Goal: Task Accomplishment & Management: Complete application form

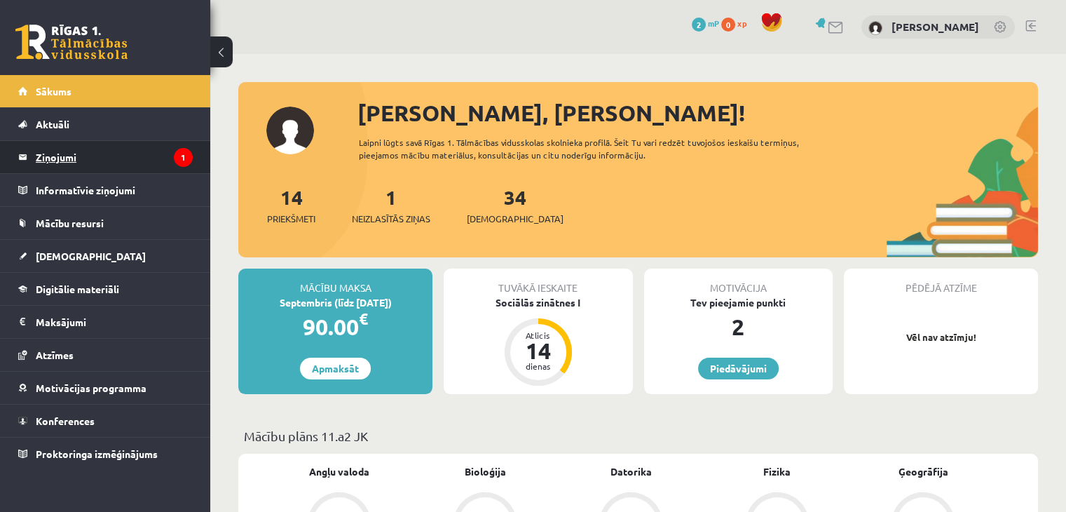
click at [112, 165] on legend "Ziņojumi 1" at bounding box center [114, 157] width 157 height 32
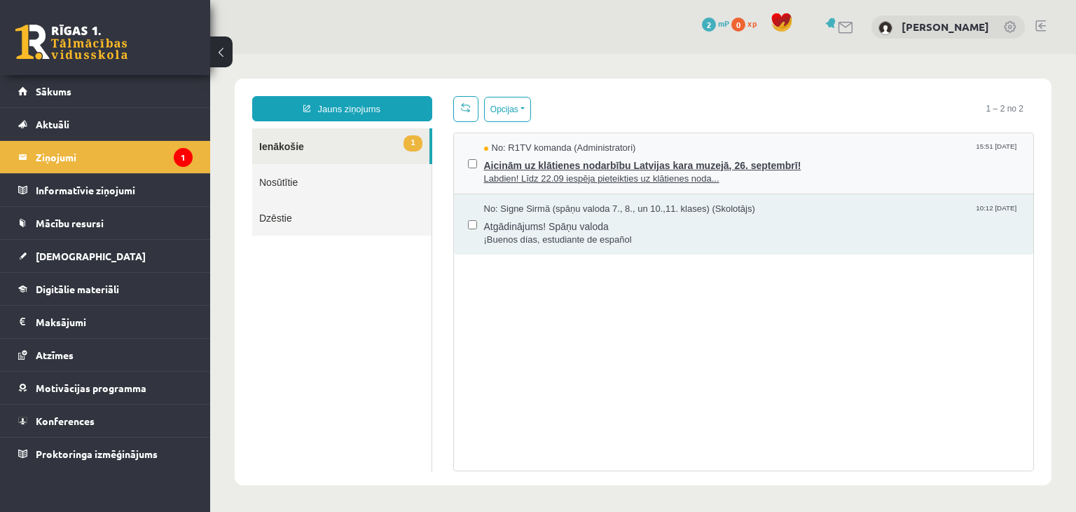
click at [652, 143] on div "No: R1TV komanda (Administratori) 15:51 16/09/2025" at bounding box center [752, 148] width 536 height 13
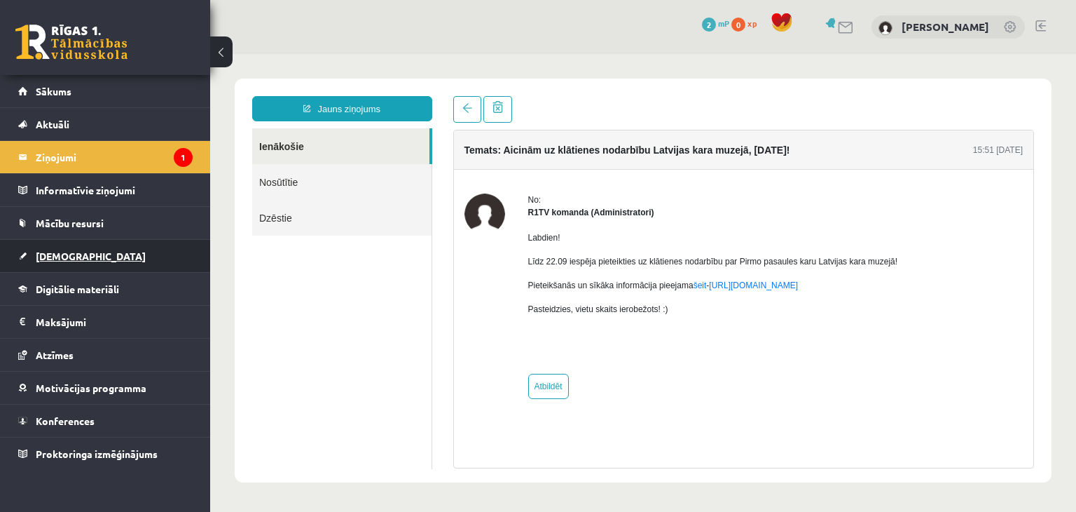
click at [67, 250] on span "[DEMOGRAPHIC_DATA]" at bounding box center [91, 255] width 110 height 13
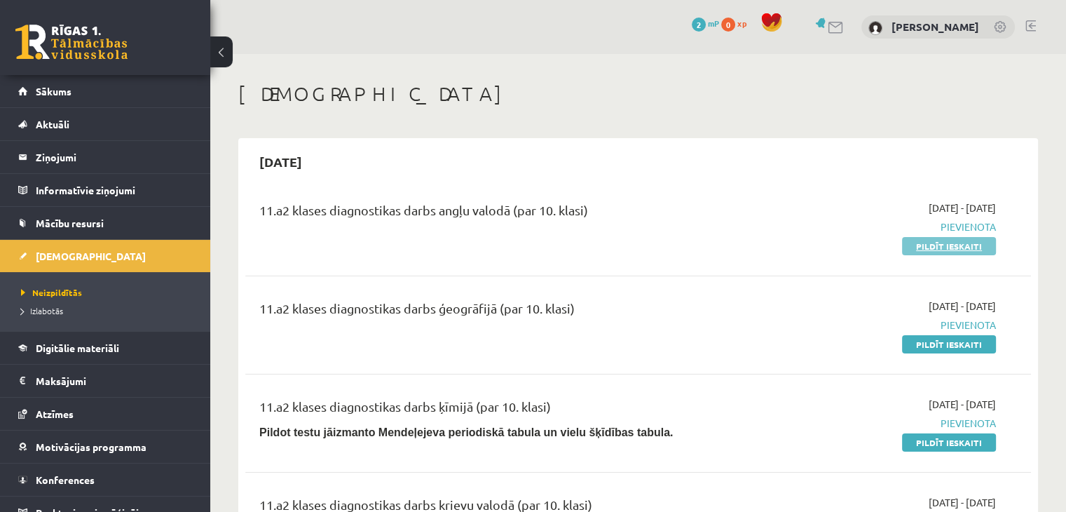
click at [957, 247] on link "Pildīt ieskaiti" at bounding box center [949, 246] width 94 height 18
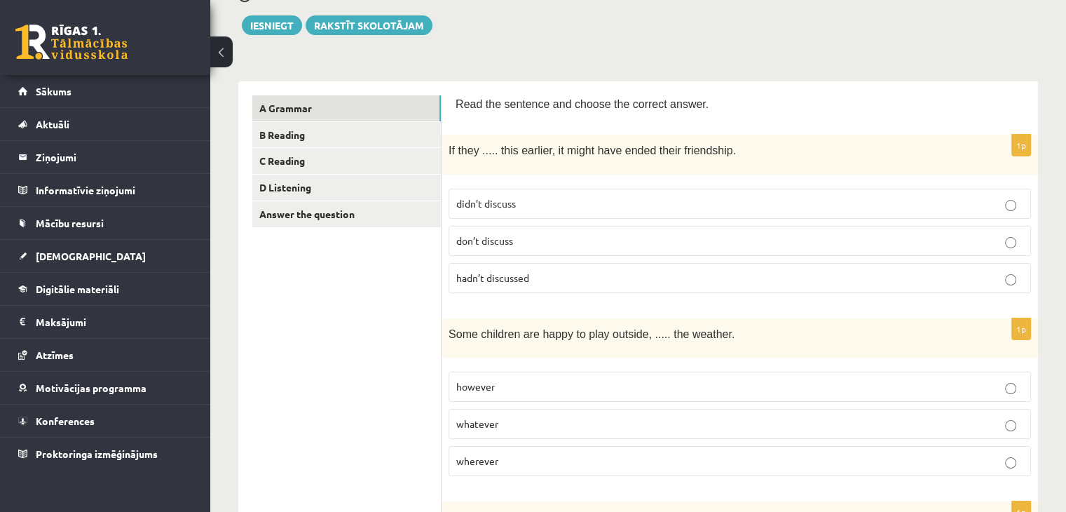
scroll to position [137, 0]
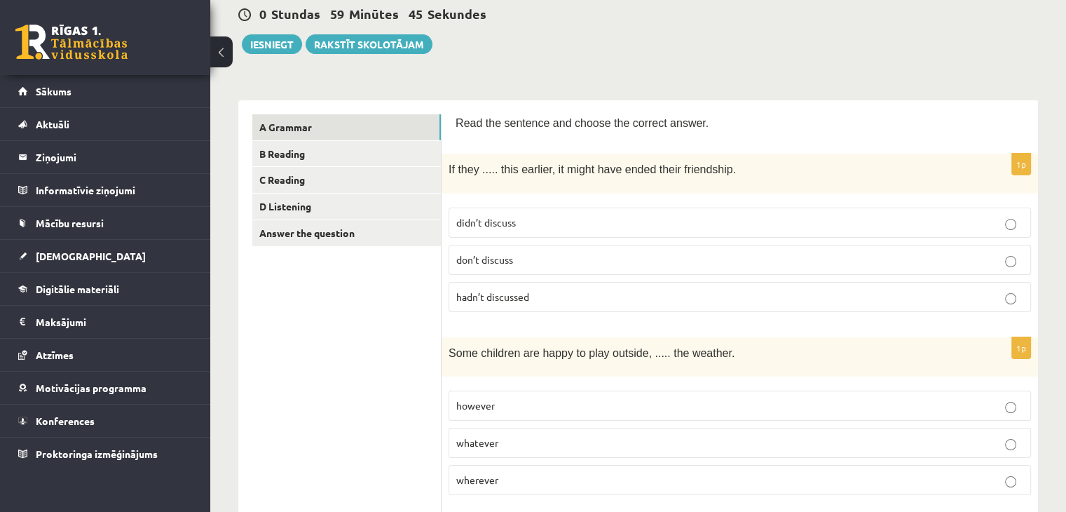
click at [592, 294] on p "hadn’t discussed" at bounding box center [739, 296] width 567 height 15
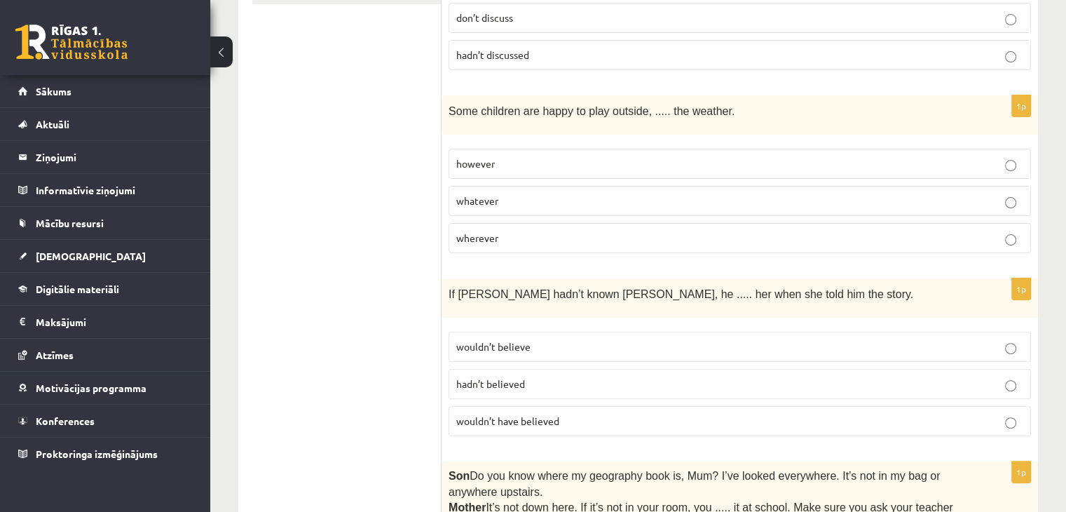
scroll to position [384, 0]
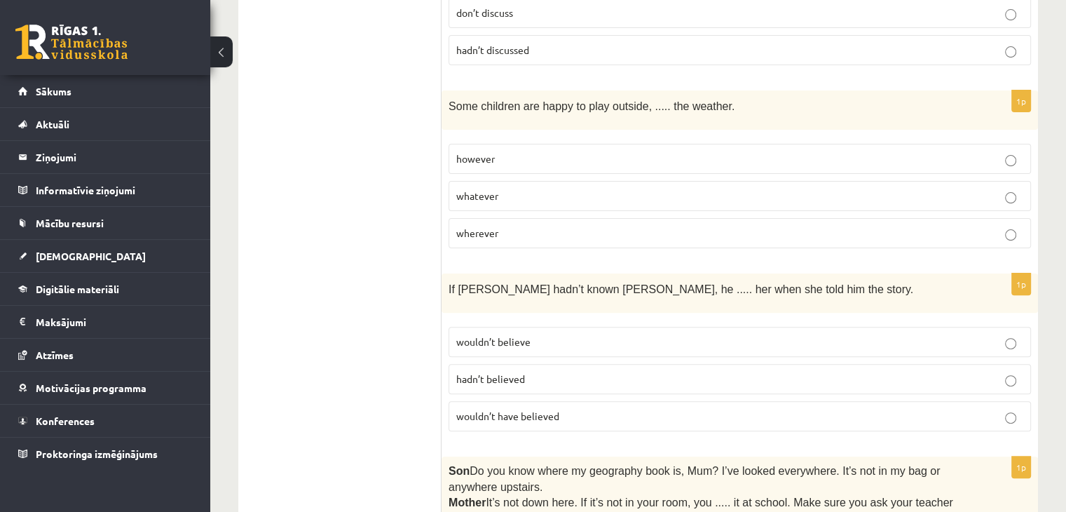
click at [666, 189] on p "whatever" at bounding box center [739, 195] width 567 height 15
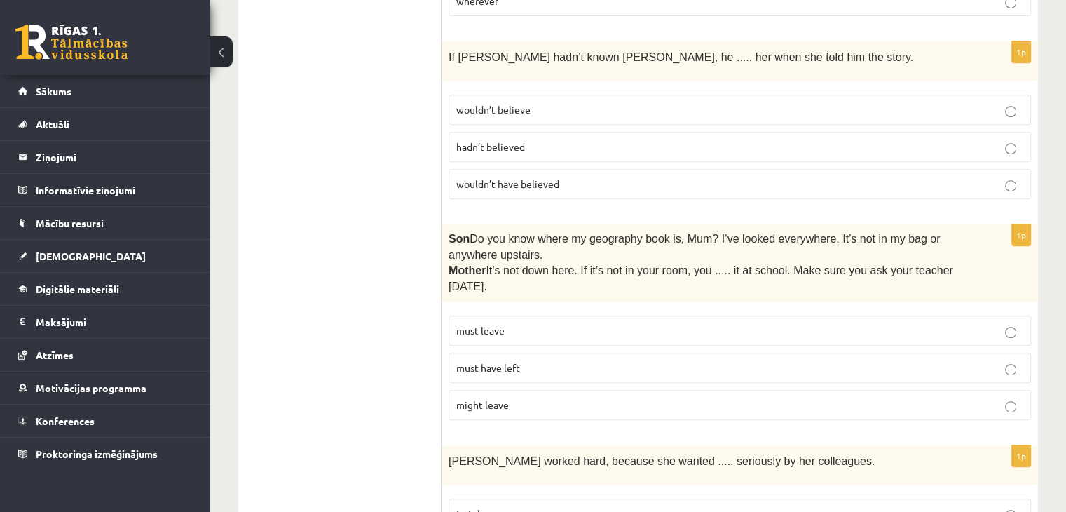
scroll to position [653, 0]
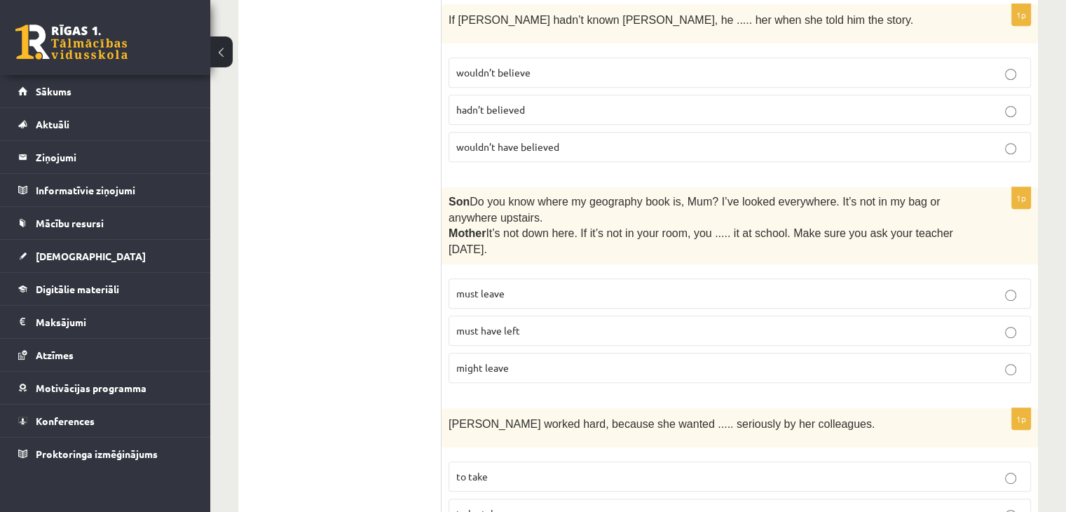
click at [631, 139] on p "wouldn’t have believed" at bounding box center [739, 146] width 567 height 15
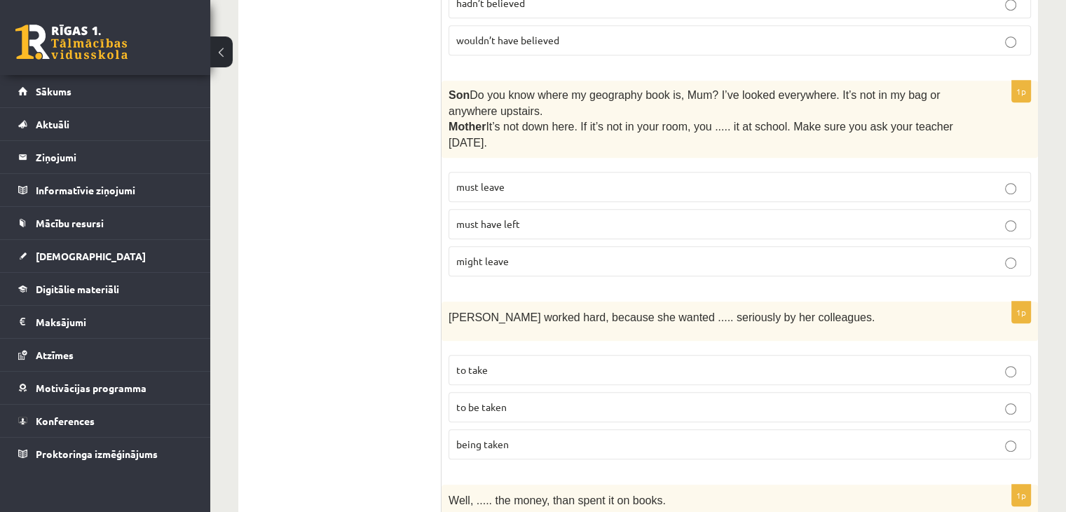
scroll to position [764, 0]
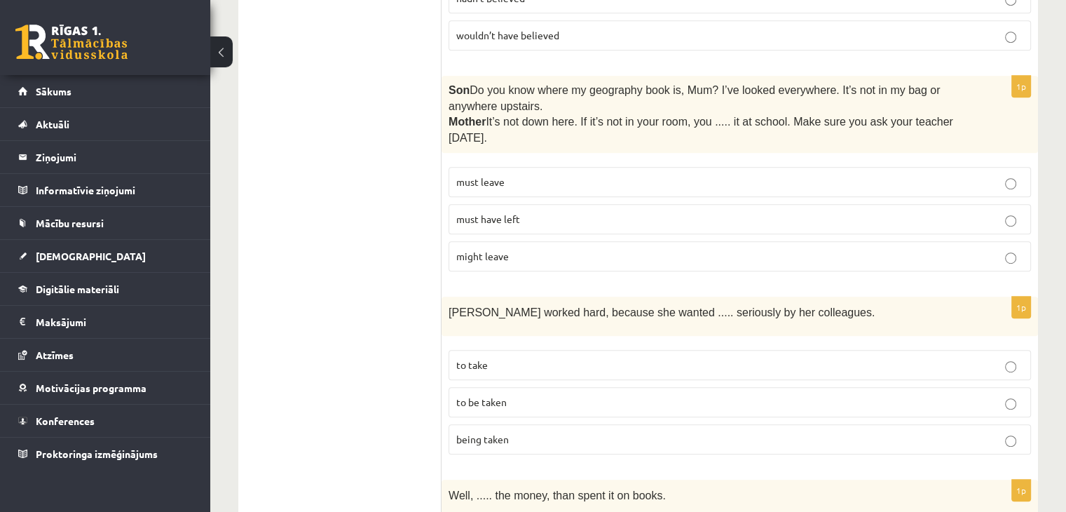
click at [718, 219] on p "must have left" at bounding box center [739, 219] width 567 height 15
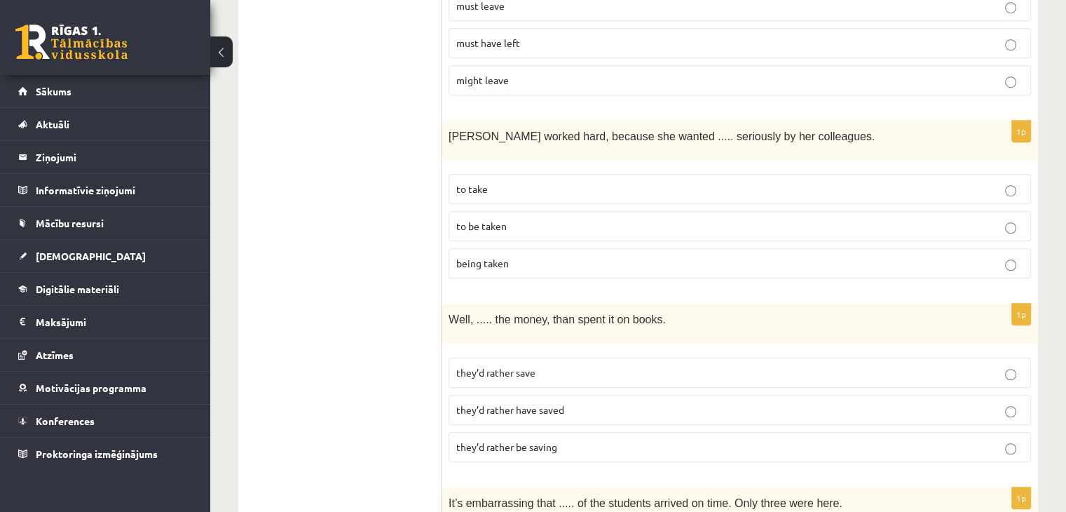
scroll to position [959, 0]
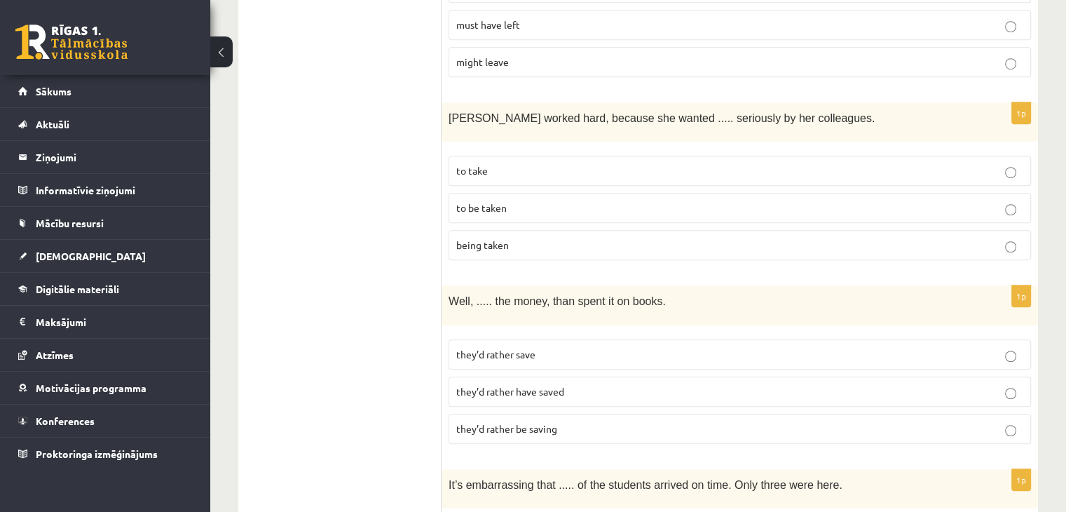
click at [782, 205] on p "to be taken" at bounding box center [739, 207] width 567 height 15
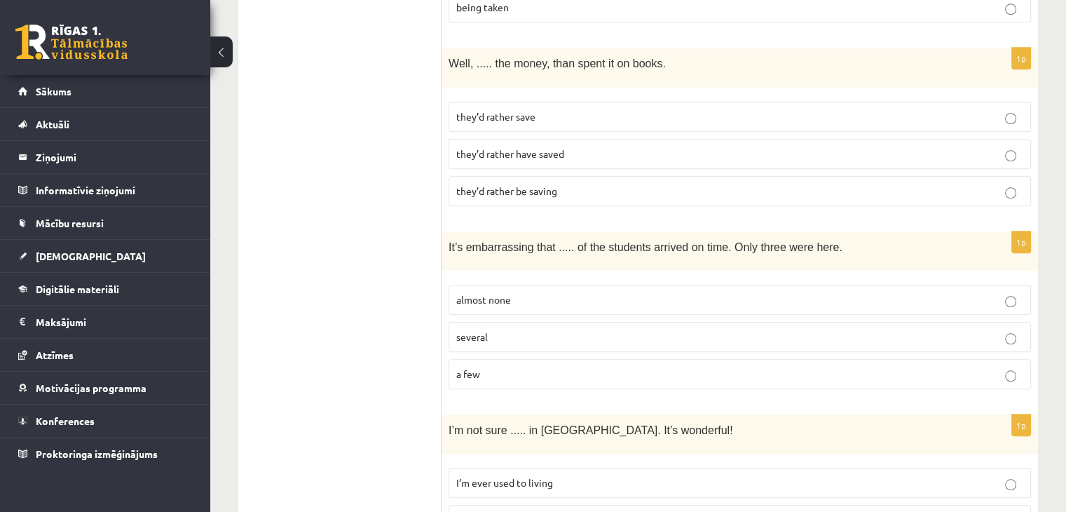
scroll to position [1200, 0]
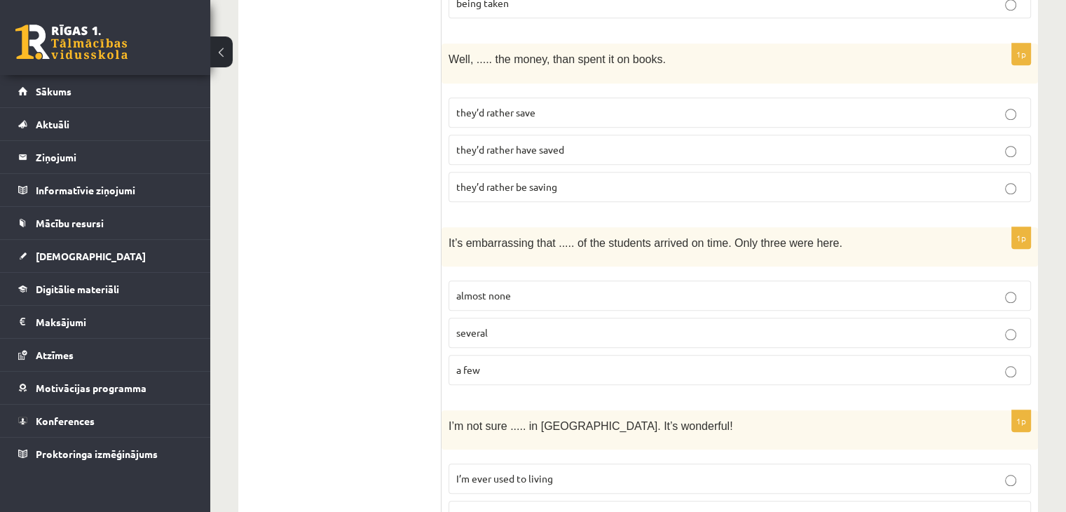
click at [674, 142] on p "they’d rather have saved" at bounding box center [739, 149] width 567 height 15
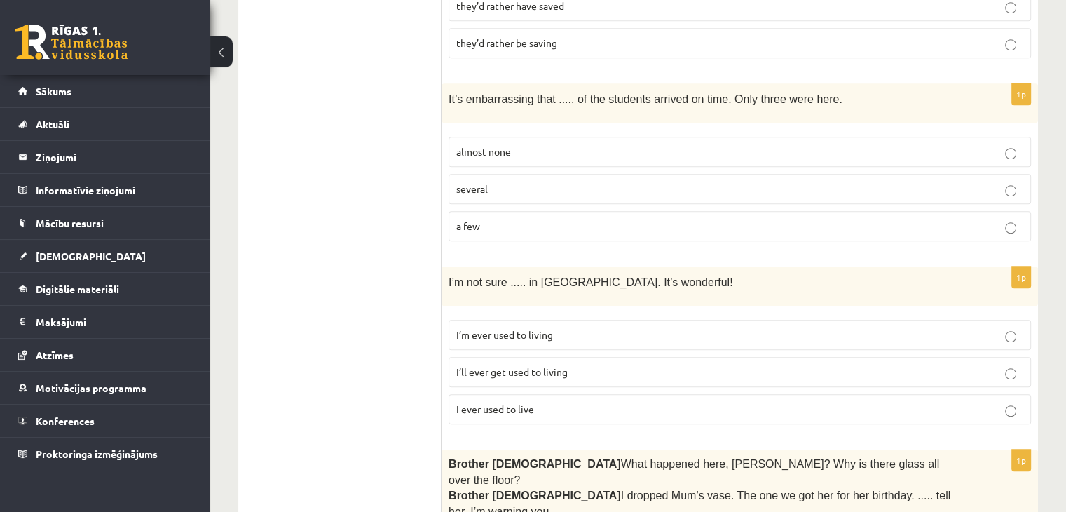
scroll to position [1349, 0]
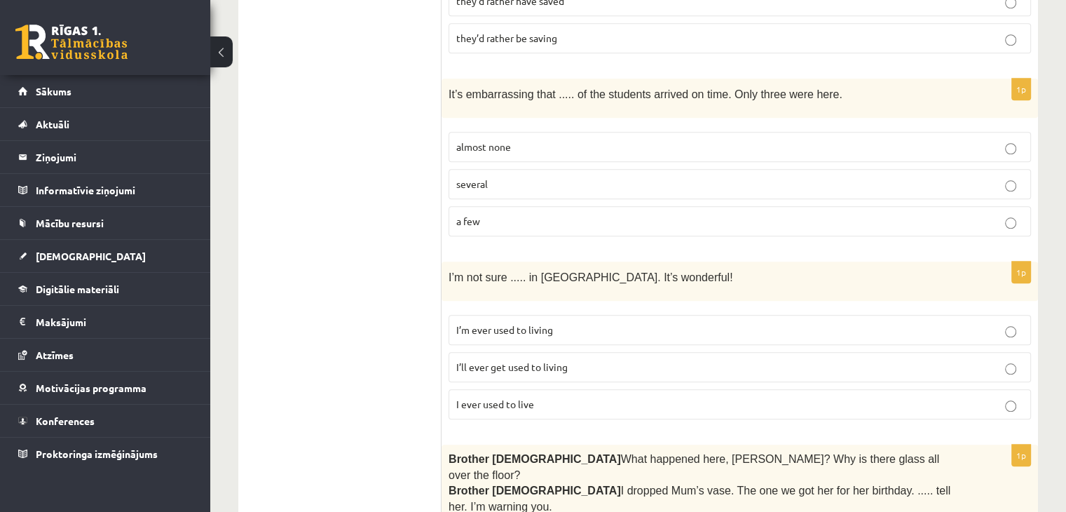
click at [700, 139] on p "almost none" at bounding box center [739, 146] width 567 height 15
click at [883, 217] on label "a few" at bounding box center [739, 221] width 582 height 30
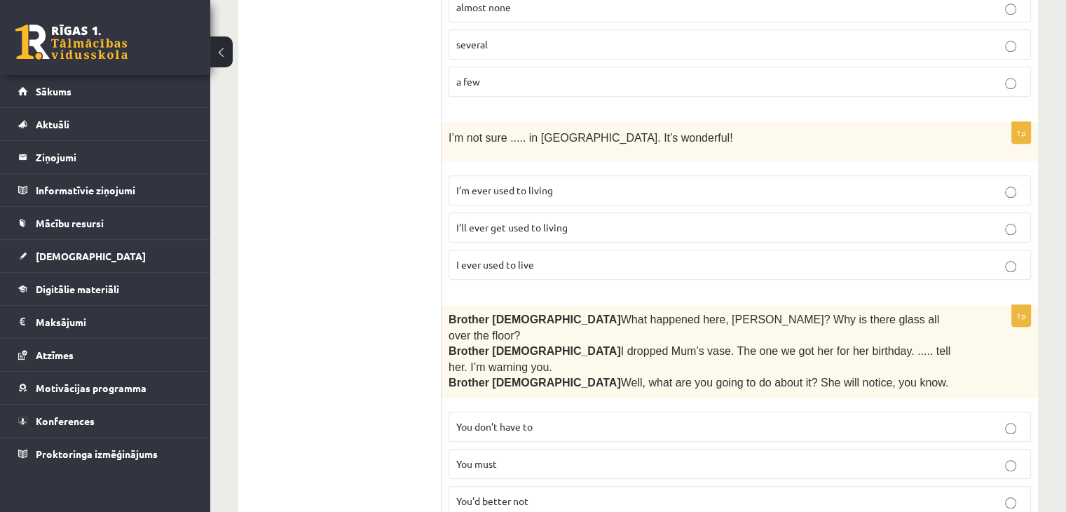
scroll to position [1492, 0]
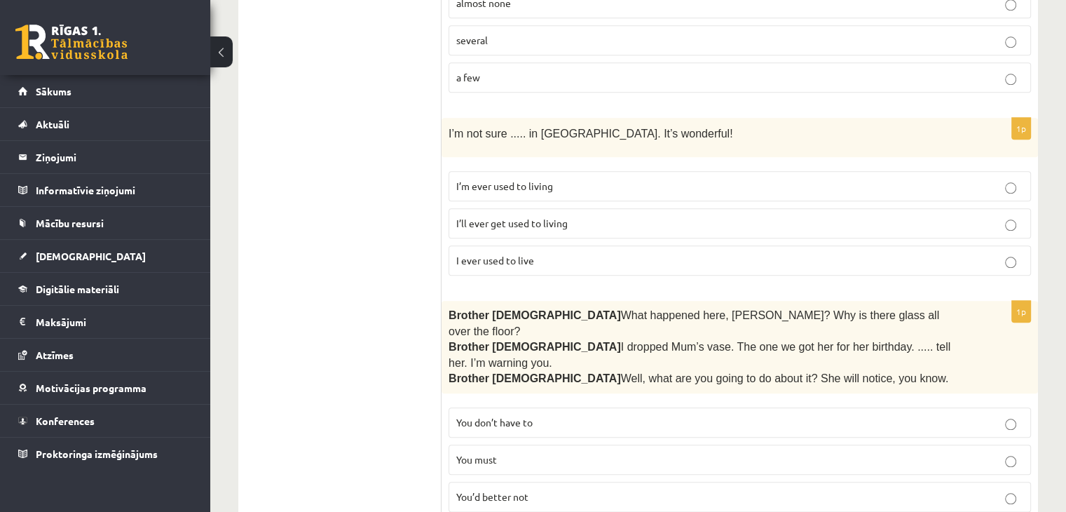
click at [770, 216] on p "I’ll ever get used to living" at bounding box center [739, 223] width 567 height 15
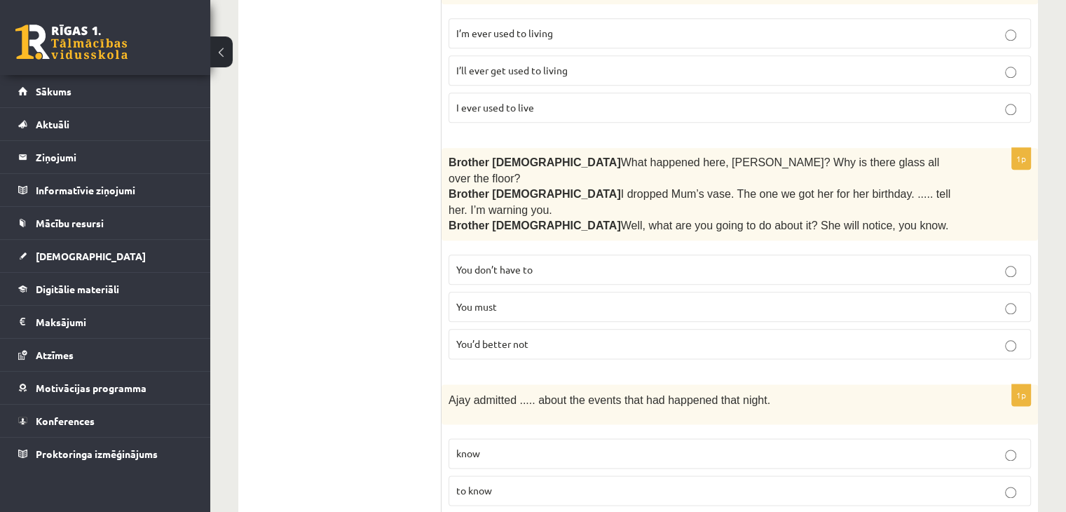
scroll to position [1668, 0]
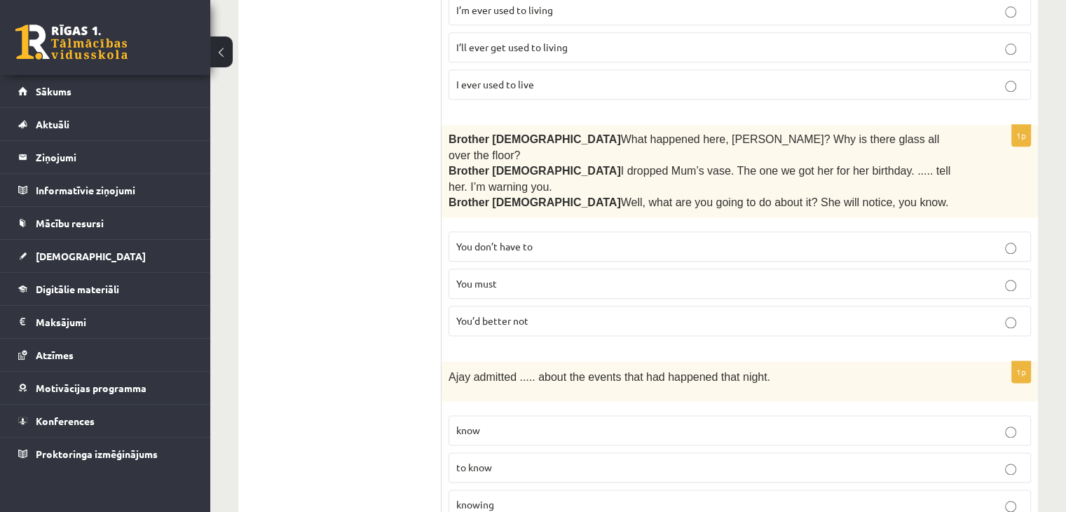
click at [675, 313] on p "You’d better not" at bounding box center [739, 320] width 567 height 15
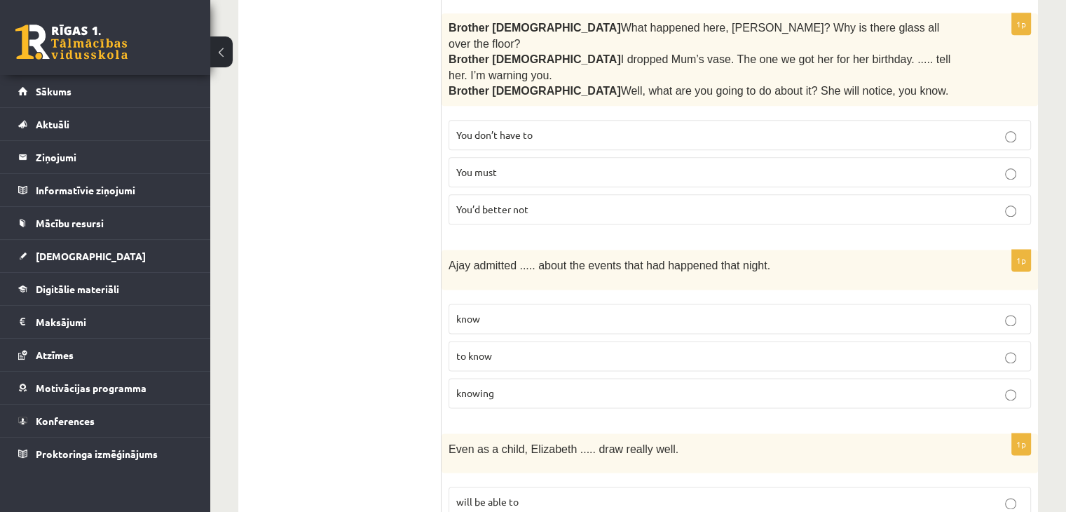
scroll to position [1859, 0]
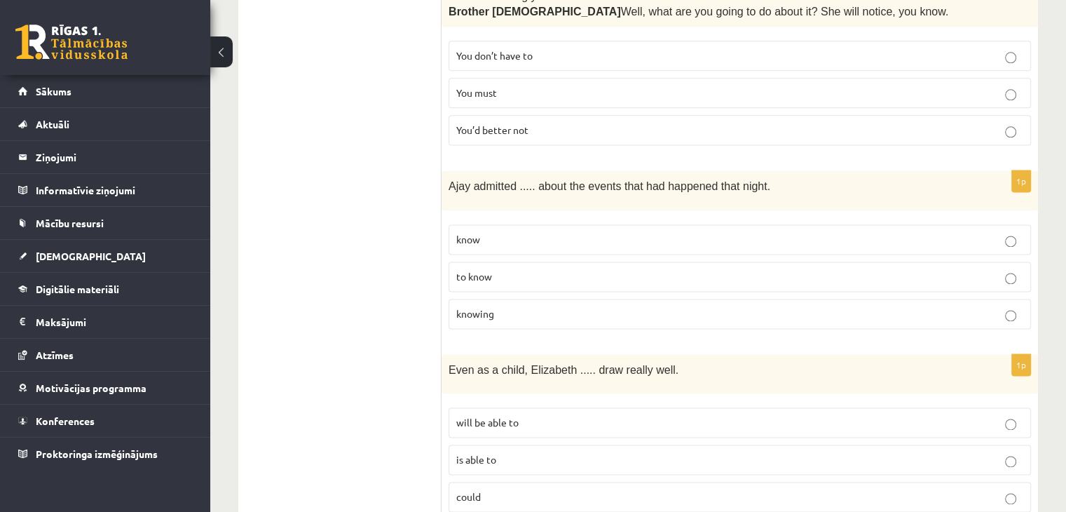
click at [785, 298] on label "knowing" at bounding box center [739, 313] width 582 height 30
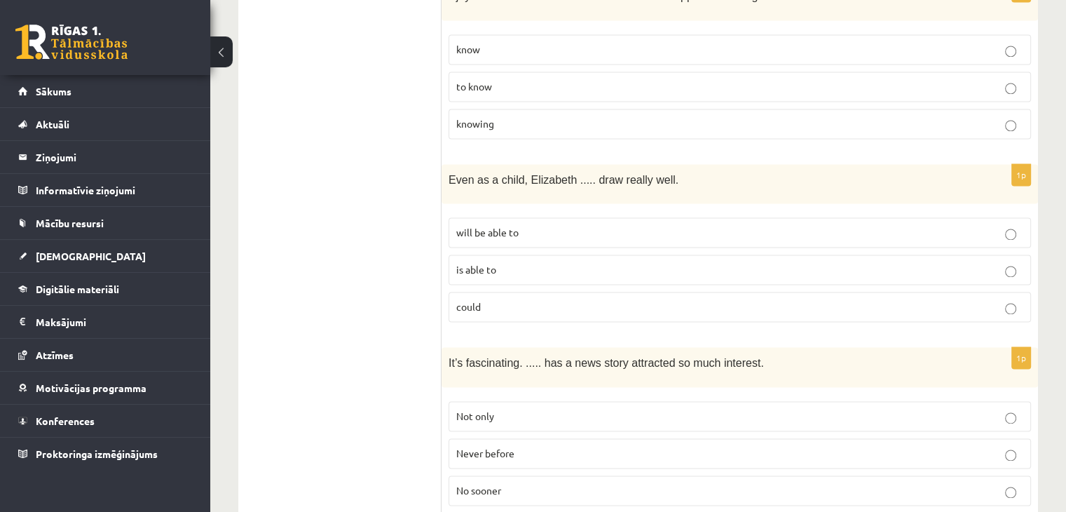
scroll to position [2054, 0]
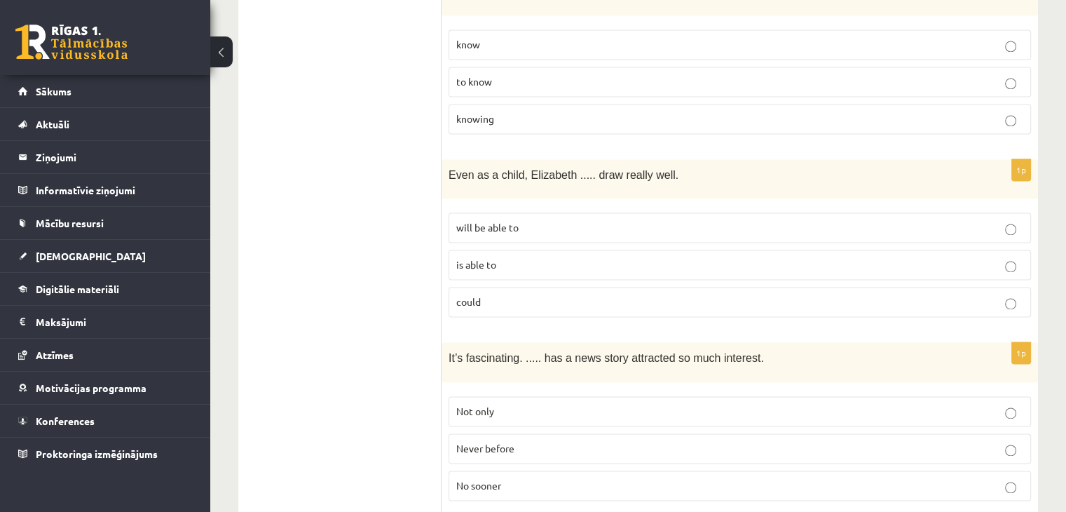
click at [634, 257] on p "is able to" at bounding box center [739, 264] width 567 height 15
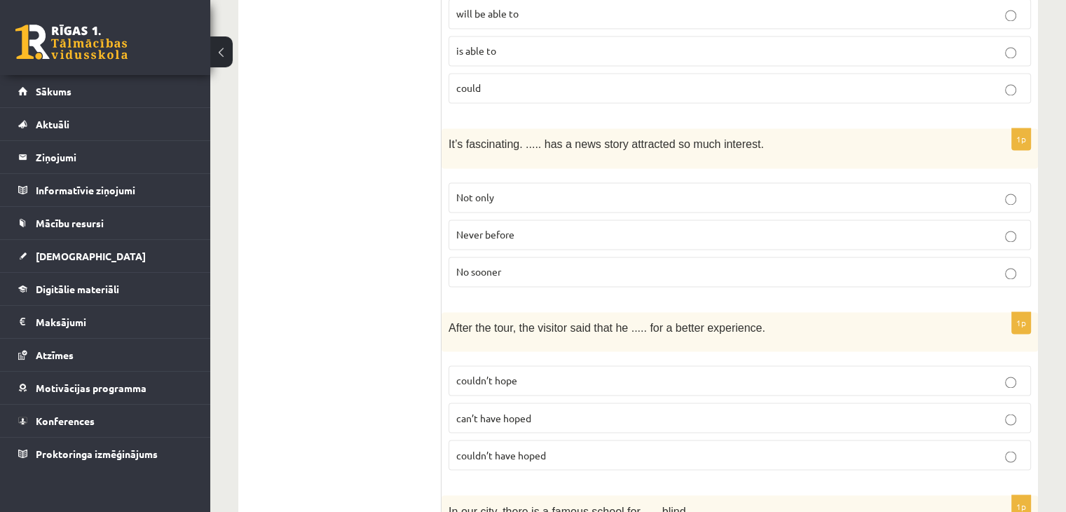
scroll to position [2272, 0]
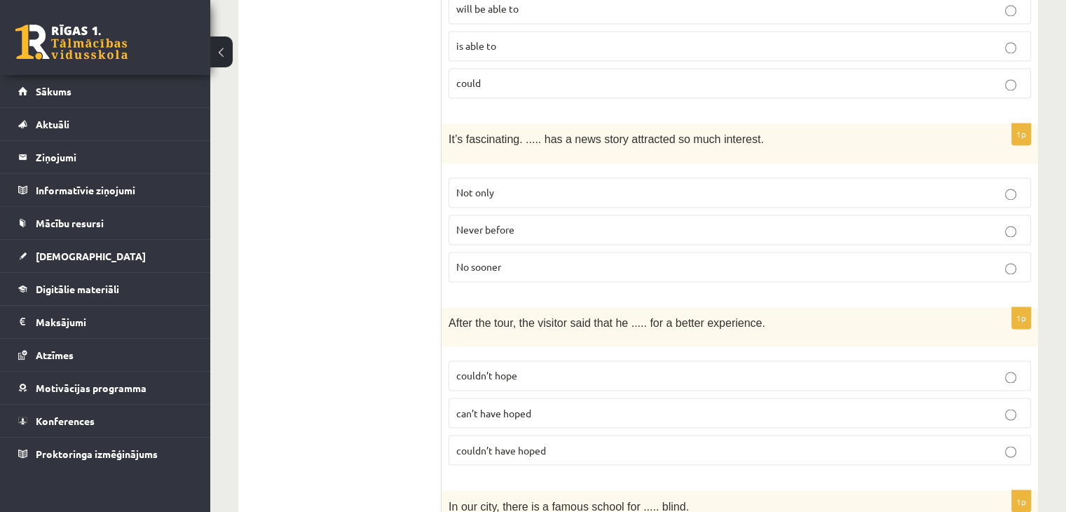
click at [687, 222] on p "Never before" at bounding box center [739, 229] width 567 height 15
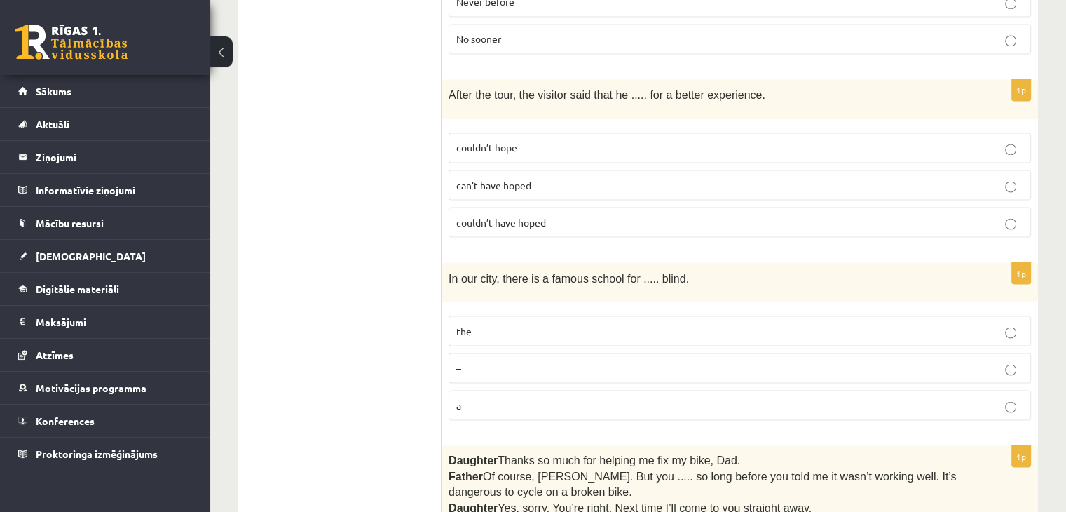
scroll to position [2504, 0]
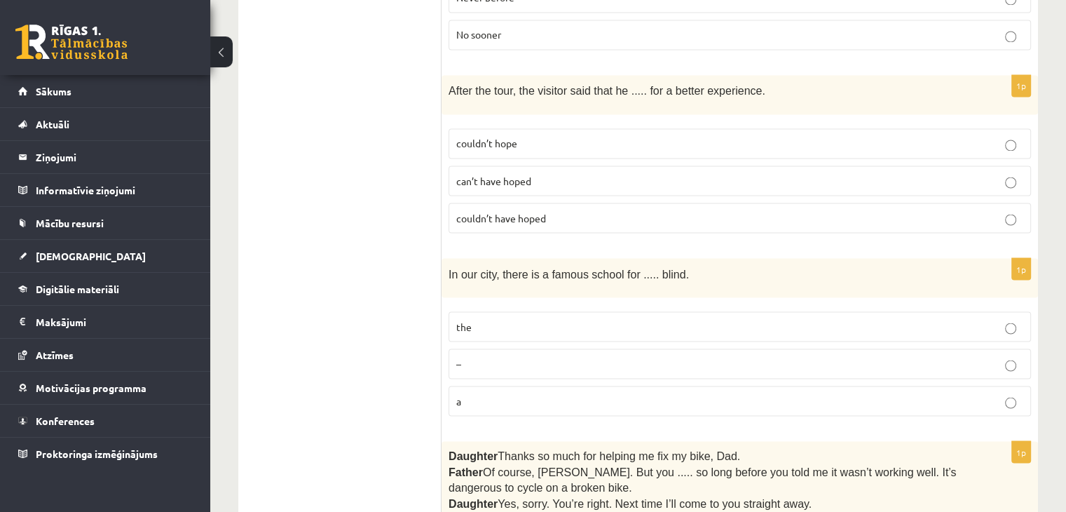
click at [669, 210] on p "couldn’t have hoped" at bounding box center [739, 217] width 567 height 15
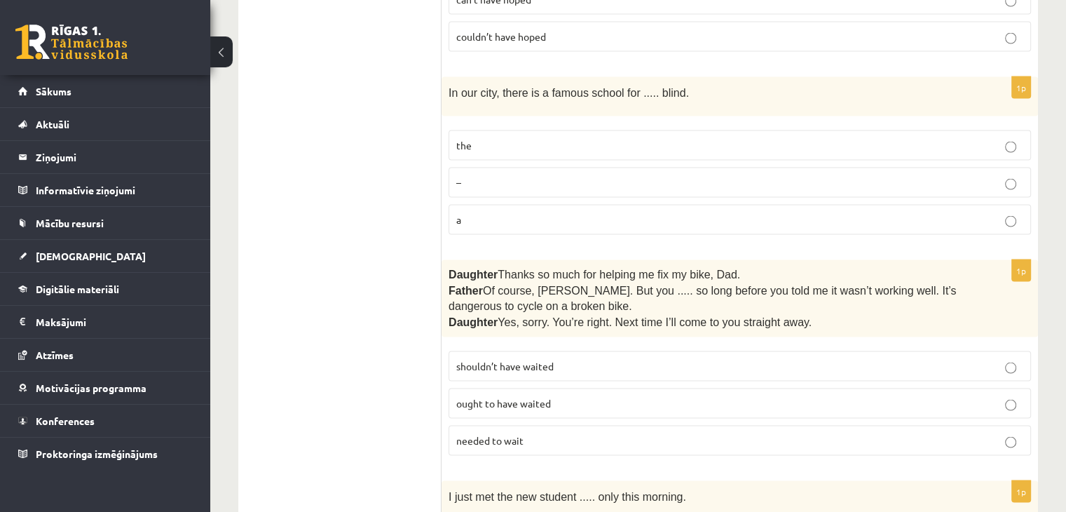
scroll to position [2694, 0]
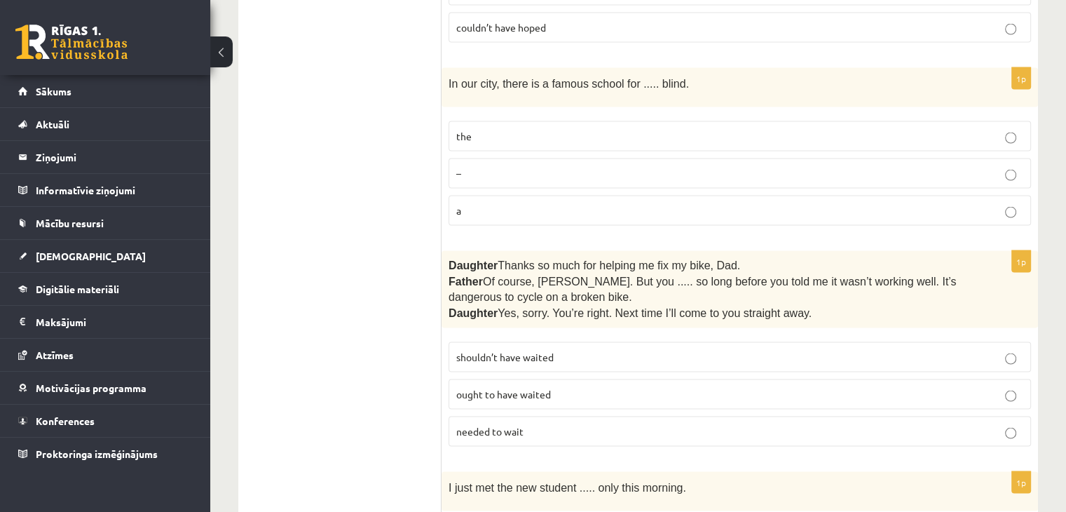
click at [702, 121] on label "the" at bounding box center [739, 136] width 582 height 30
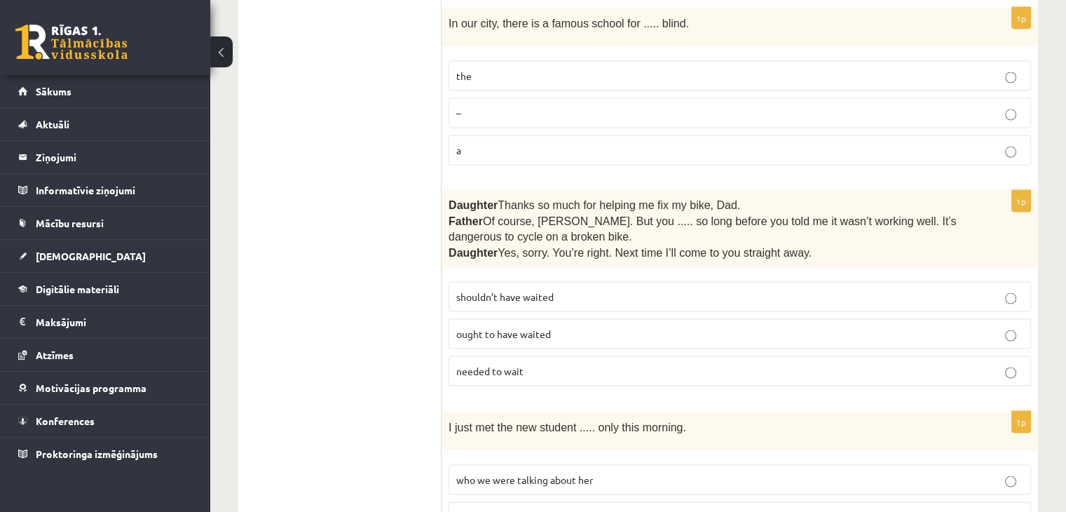
scroll to position [2824, 0]
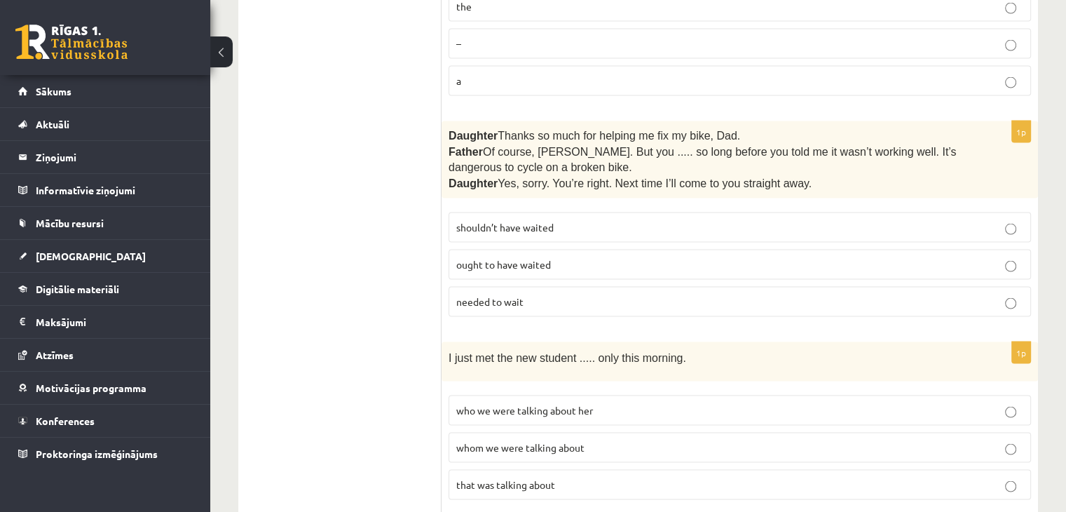
click at [604, 220] on p "shouldn’t have waited" at bounding box center [739, 227] width 567 height 15
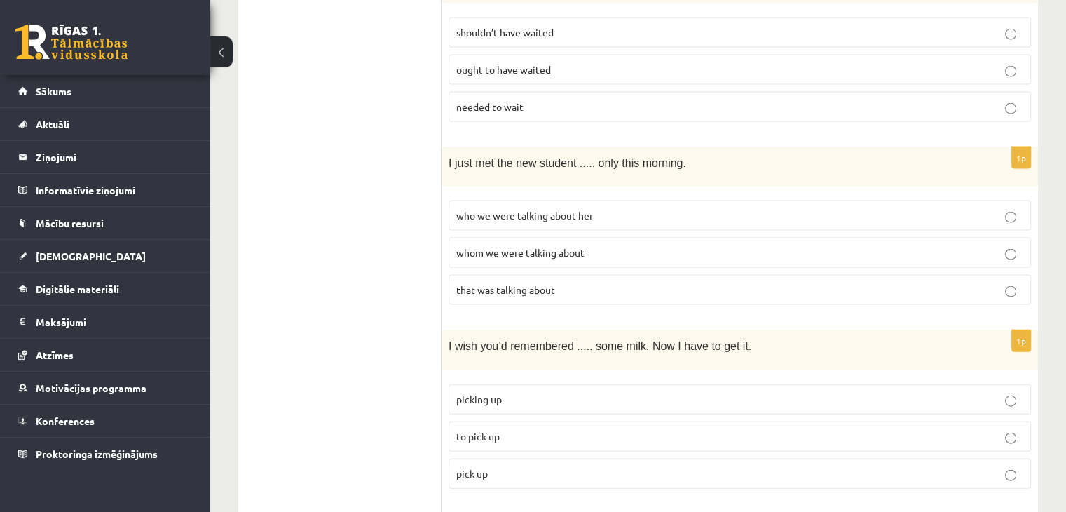
scroll to position [3037, 0]
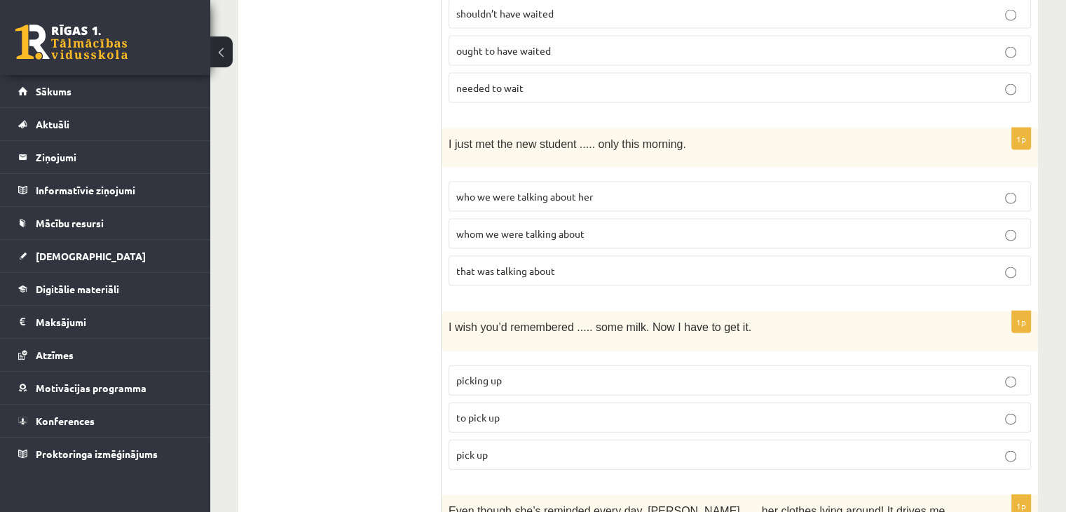
click at [675, 226] on p "whom we were talking about" at bounding box center [739, 233] width 567 height 15
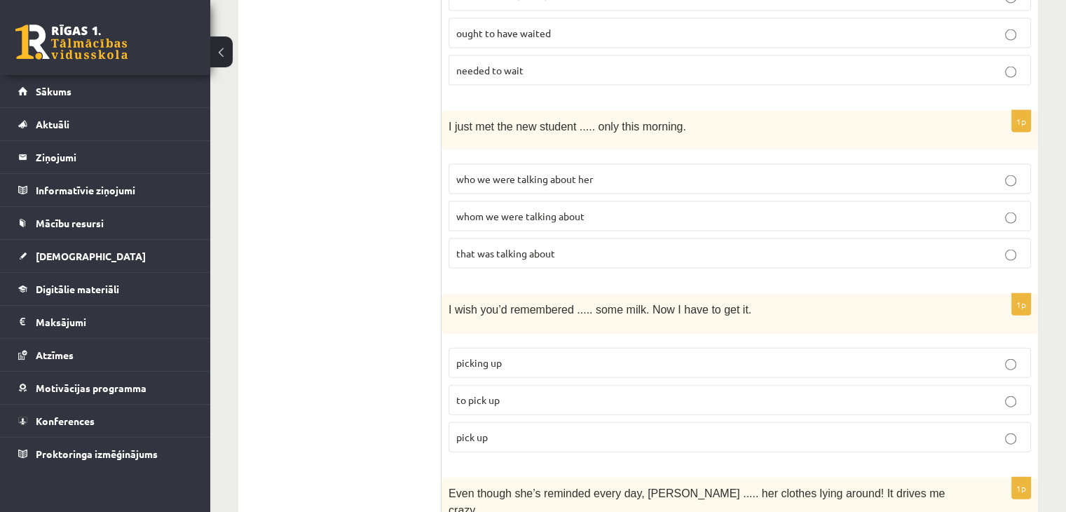
scroll to position [3060, 0]
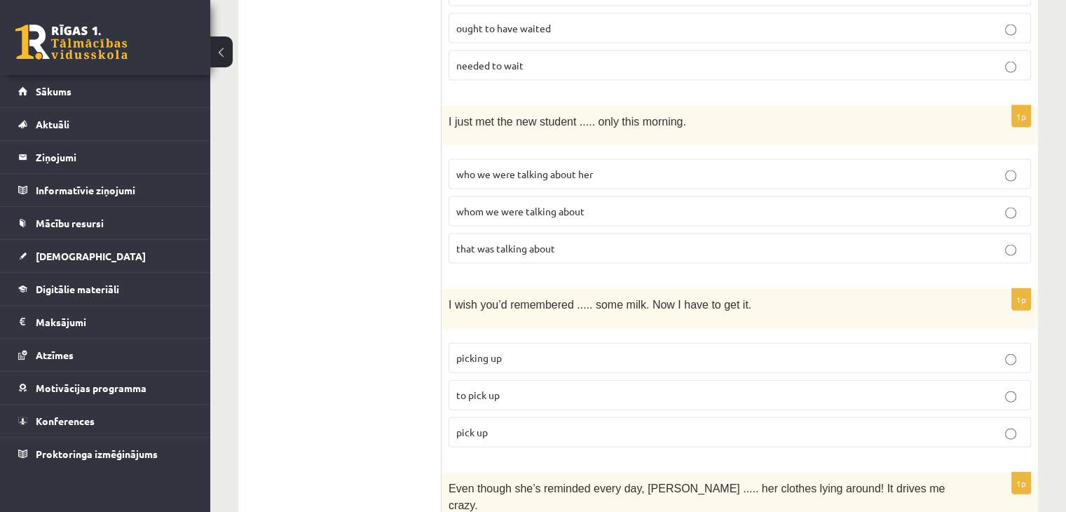
click at [674, 167] on p "who we were talking about her" at bounding box center [739, 174] width 567 height 15
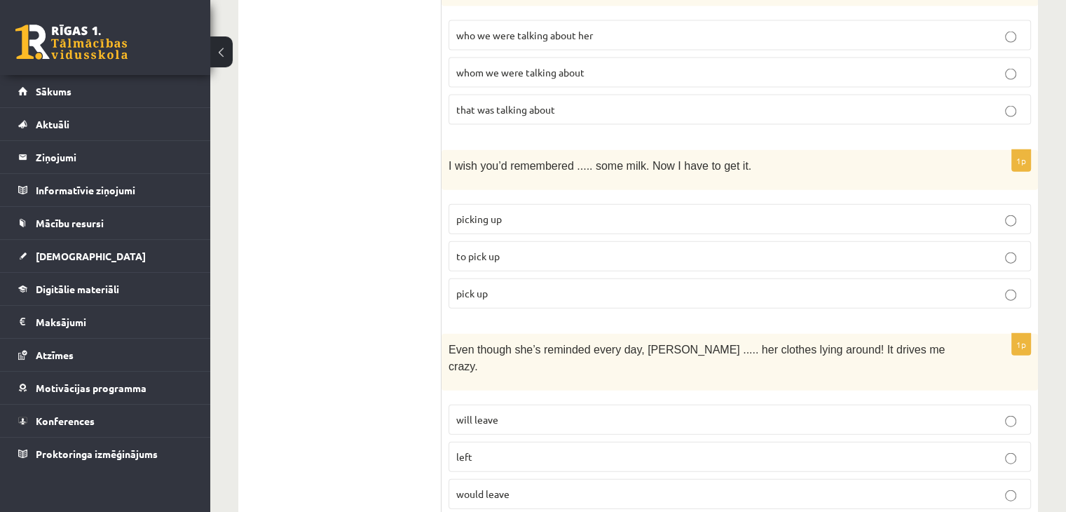
scroll to position [3204, 0]
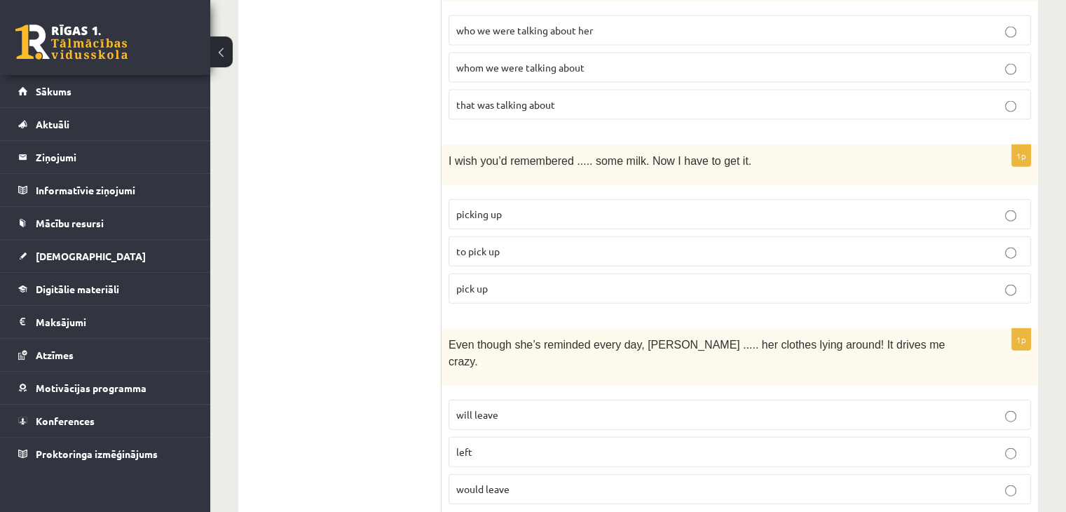
click at [622, 244] on p "to pick up" at bounding box center [739, 251] width 567 height 15
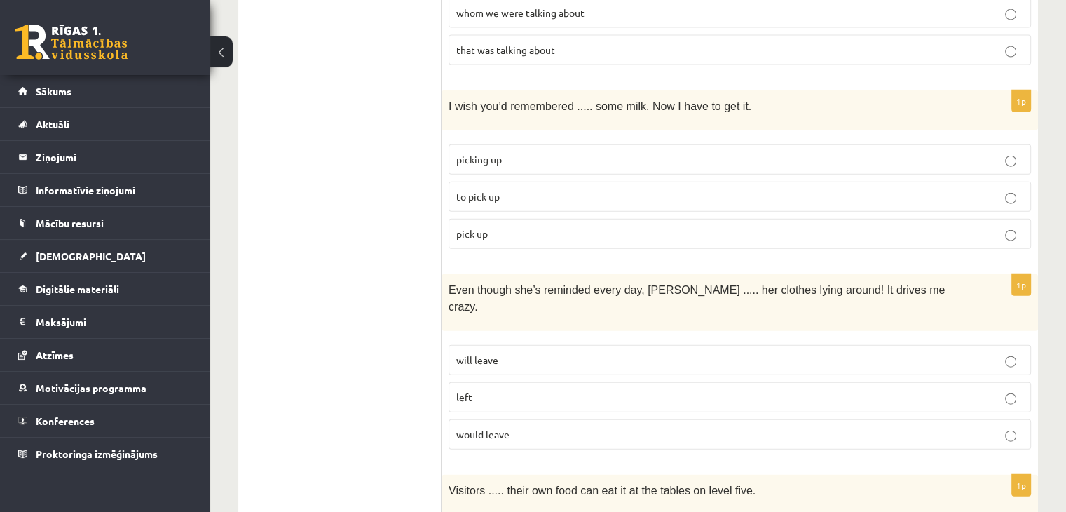
scroll to position [3262, 0]
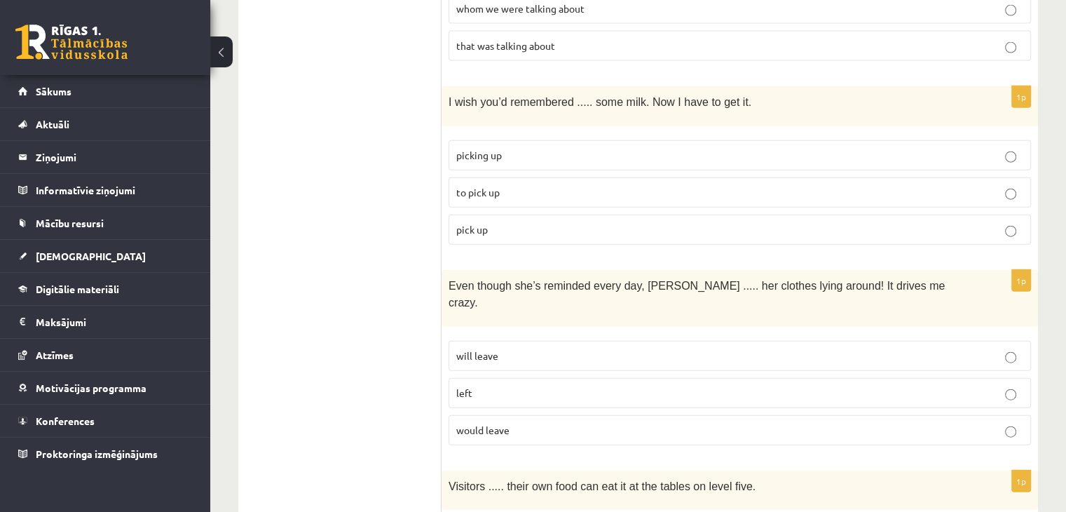
click at [647, 415] on label "would leave" at bounding box center [739, 430] width 582 height 30
click at [668, 348] on p "will leave" at bounding box center [739, 355] width 567 height 15
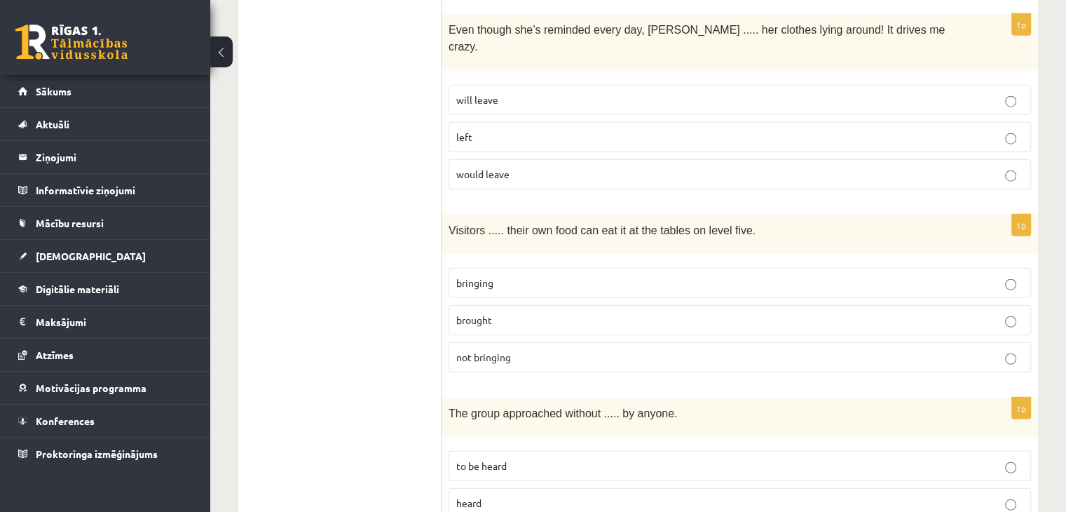
scroll to position [3528, 0]
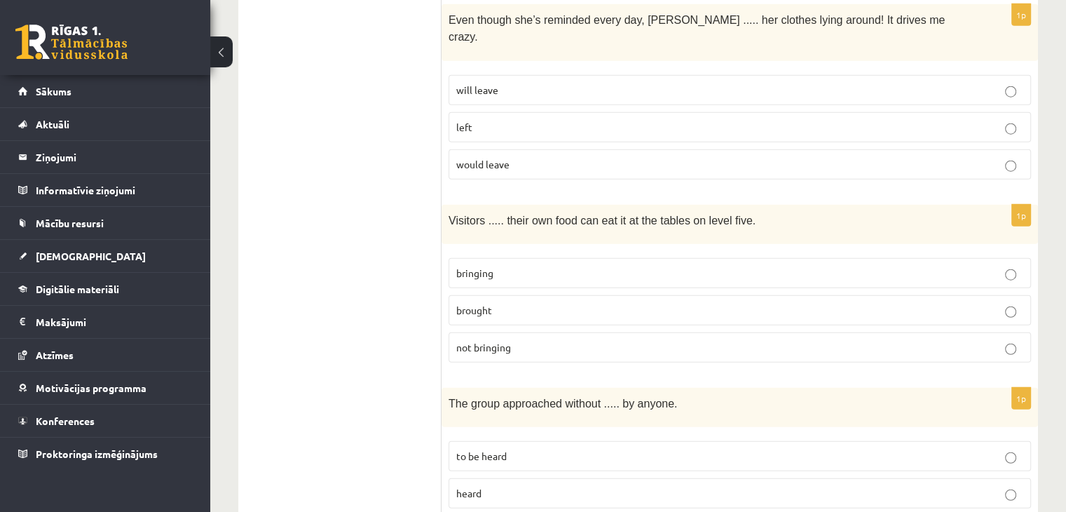
click at [570, 303] on p "brought" at bounding box center [739, 310] width 567 height 15
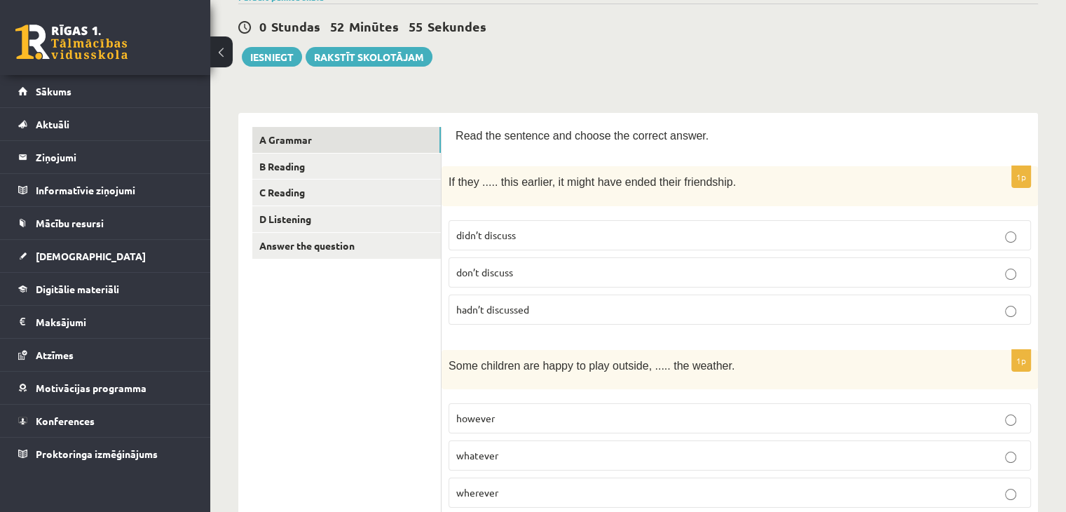
scroll to position [148, 0]
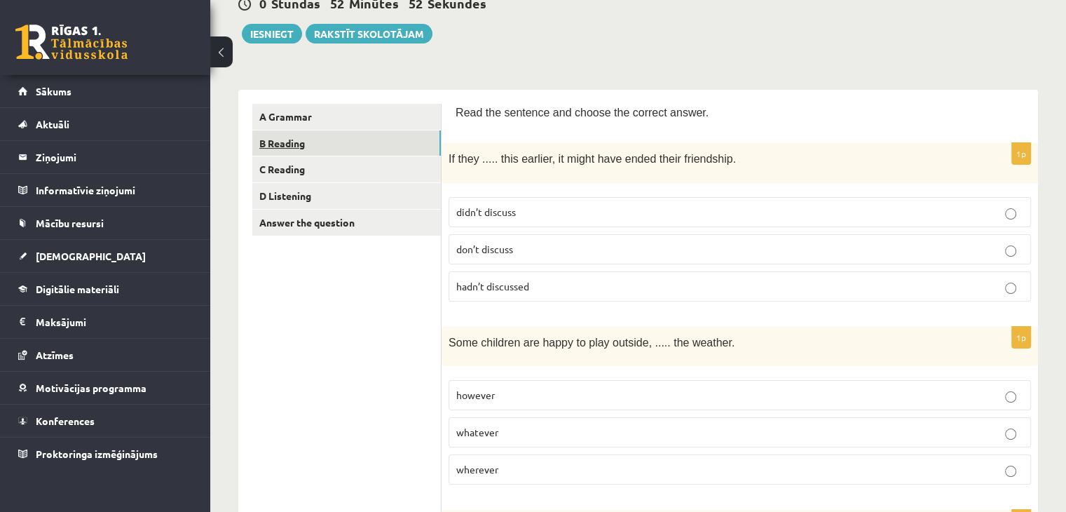
click at [356, 145] on link "B Reading" at bounding box center [346, 143] width 188 height 26
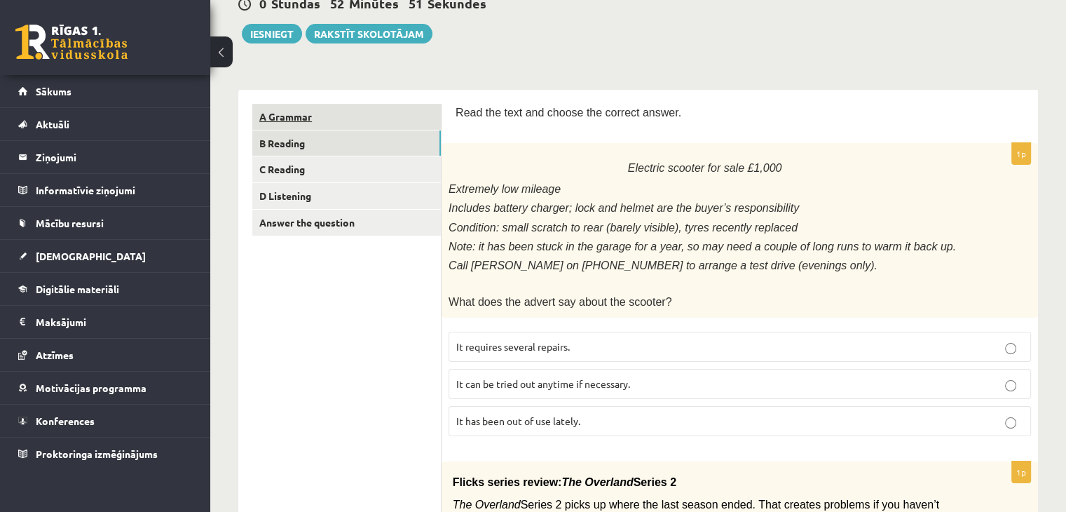
click at [349, 116] on link "A Grammar" at bounding box center [346, 117] width 188 height 26
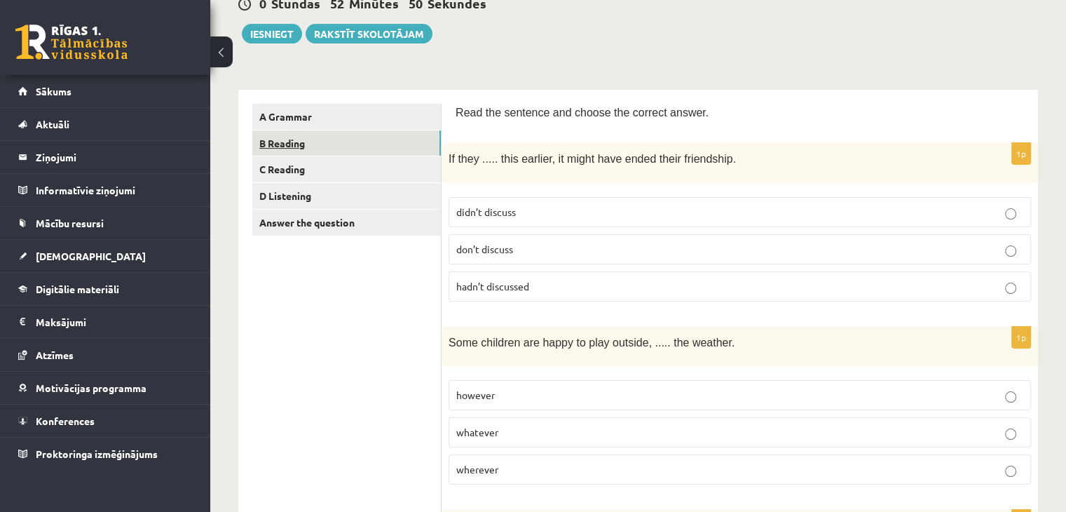
click at [348, 151] on link "B Reading" at bounding box center [346, 143] width 188 height 26
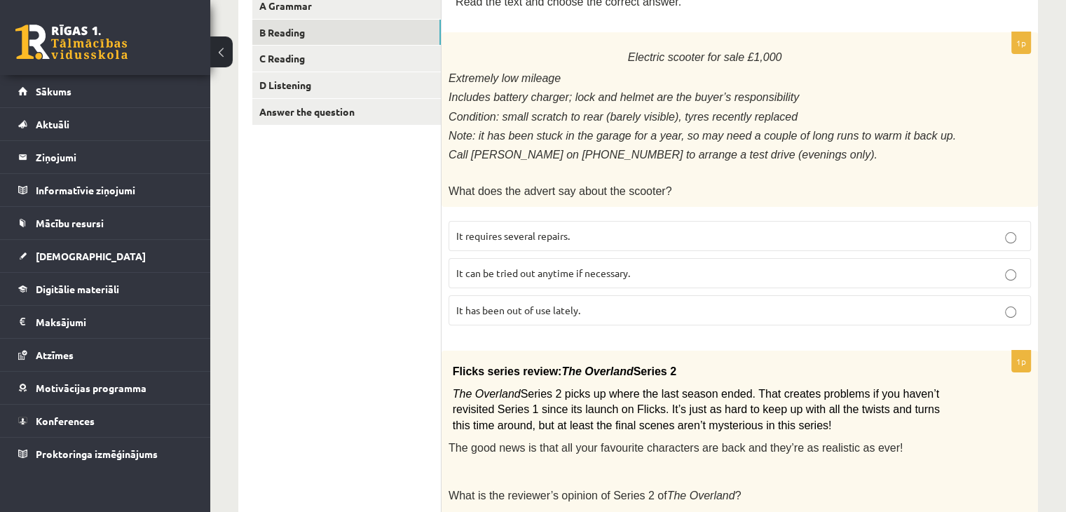
scroll to position [261, 0]
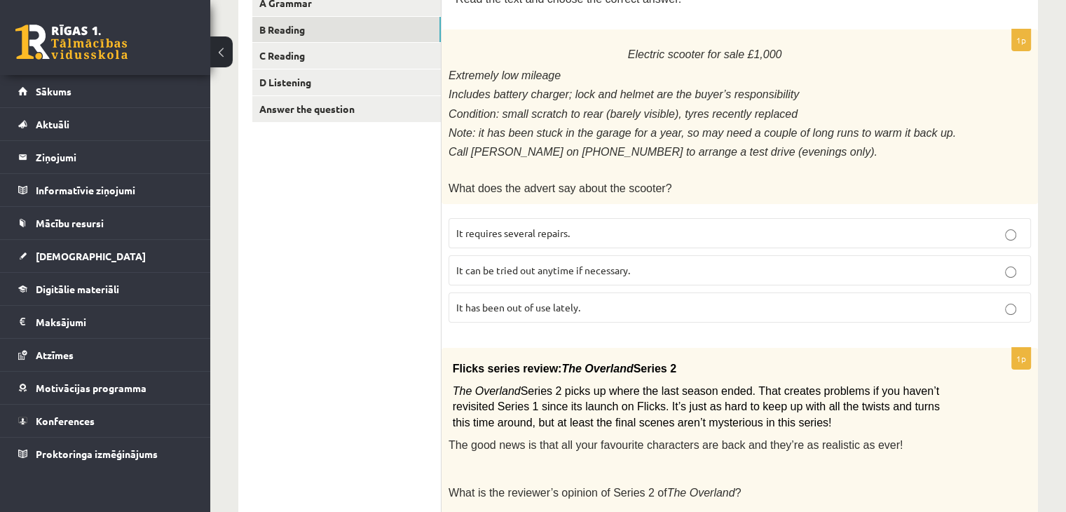
click at [804, 228] on p "It requires several repairs." at bounding box center [739, 233] width 567 height 15
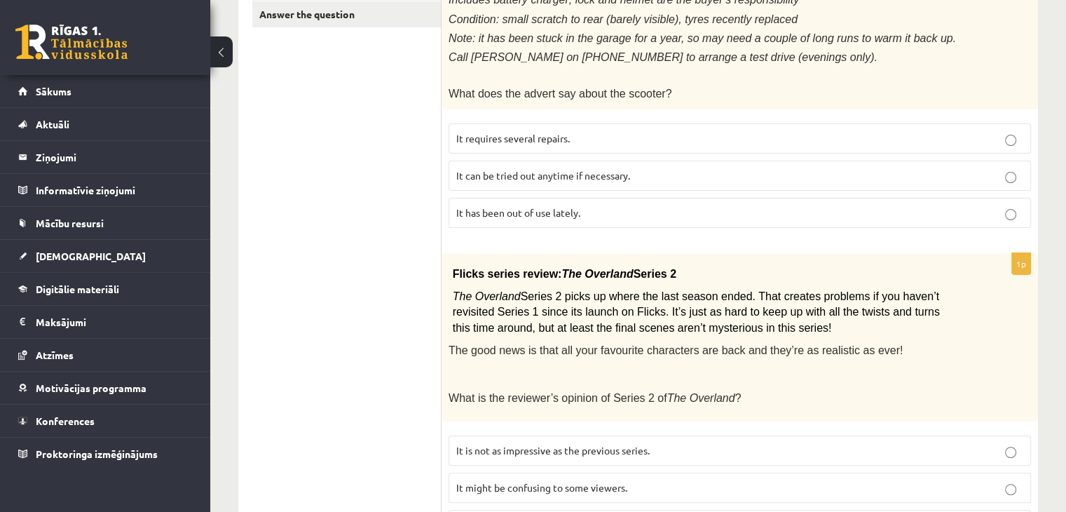
scroll to position [358, 0]
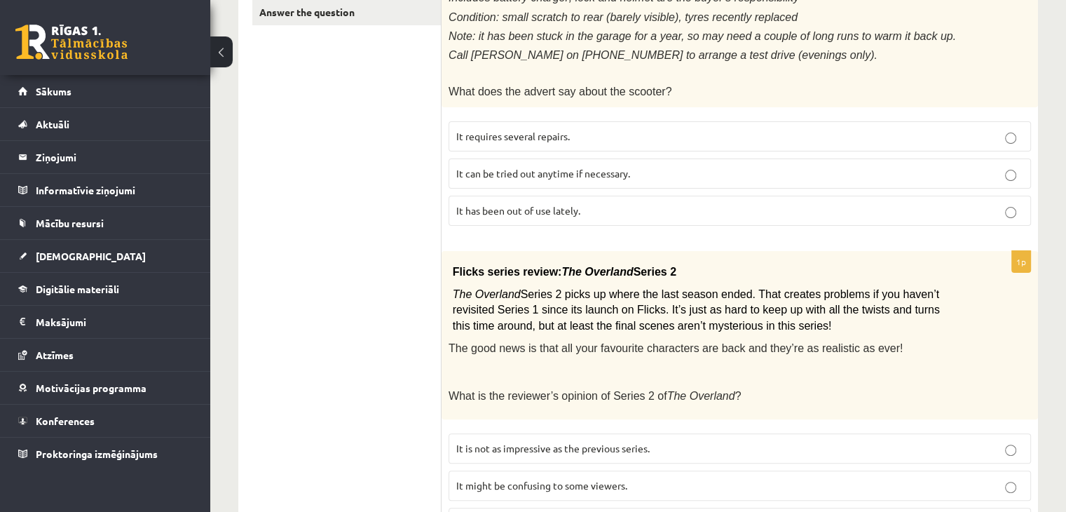
click at [874, 206] on p "It has been out of use lately." at bounding box center [739, 210] width 567 height 15
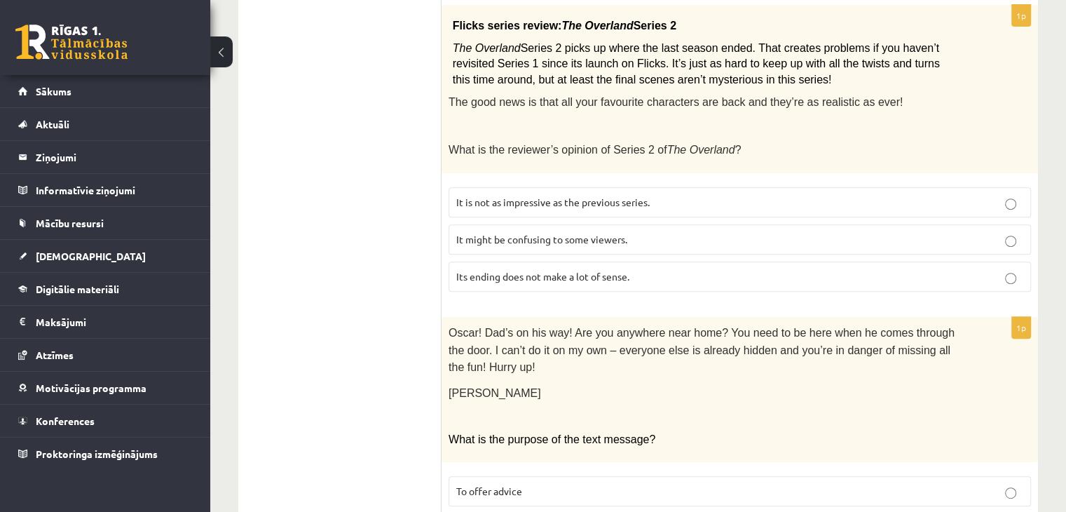
scroll to position [611, 0]
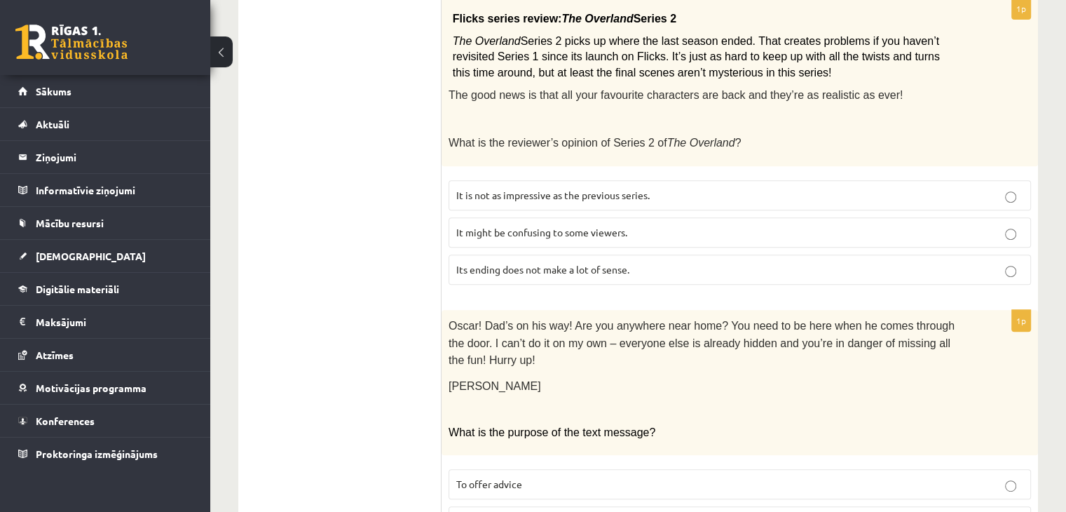
click at [753, 225] on p "It might be confusing to some viewers." at bounding box center [739, 232] width 567 height 15
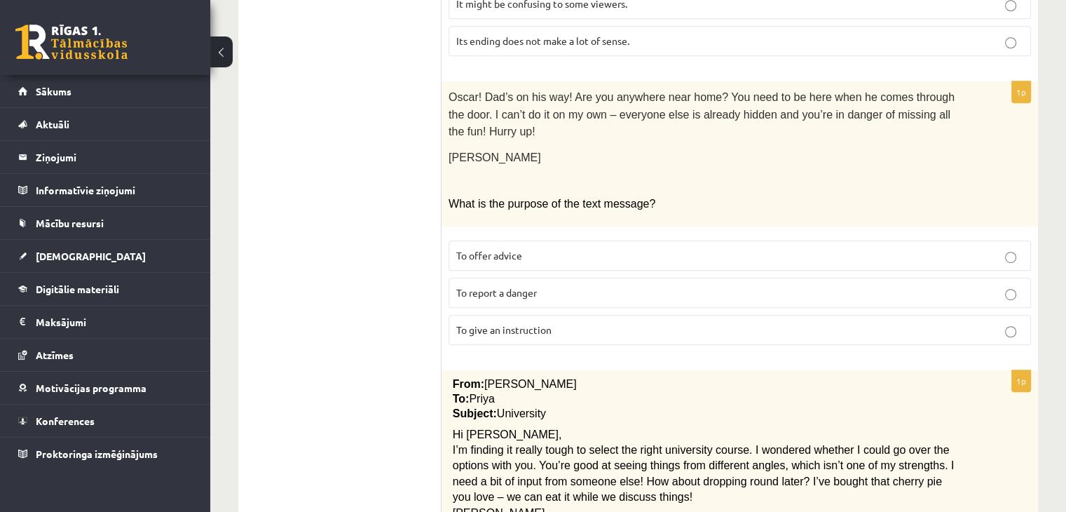
scroll to position [842, 0]
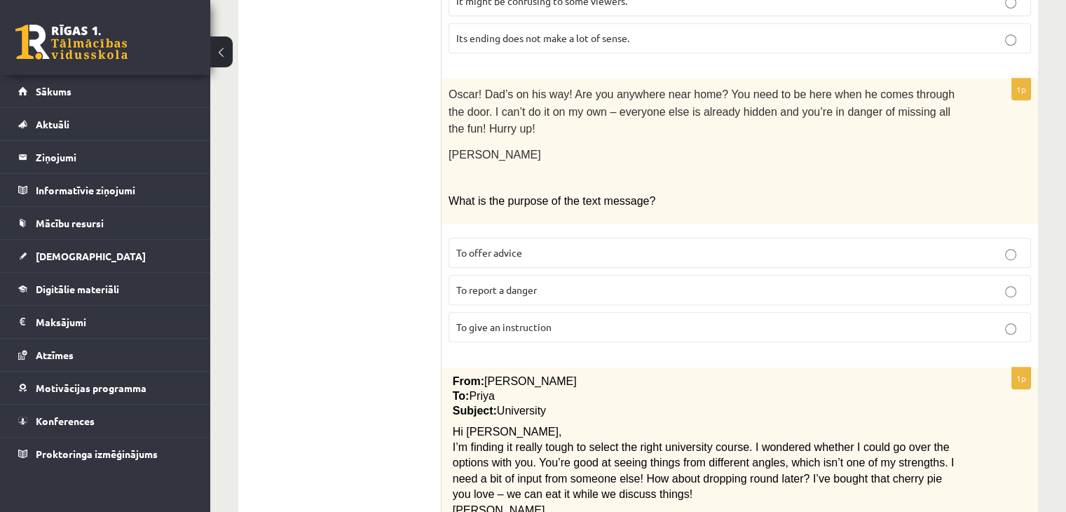
click at [823, 282] on p "To report a danger" at bounding box center [739, 289] width 567 height 15
click at [811, 312] on label "To give an instruction" at bounding box center [739, 327] width 582 height 30
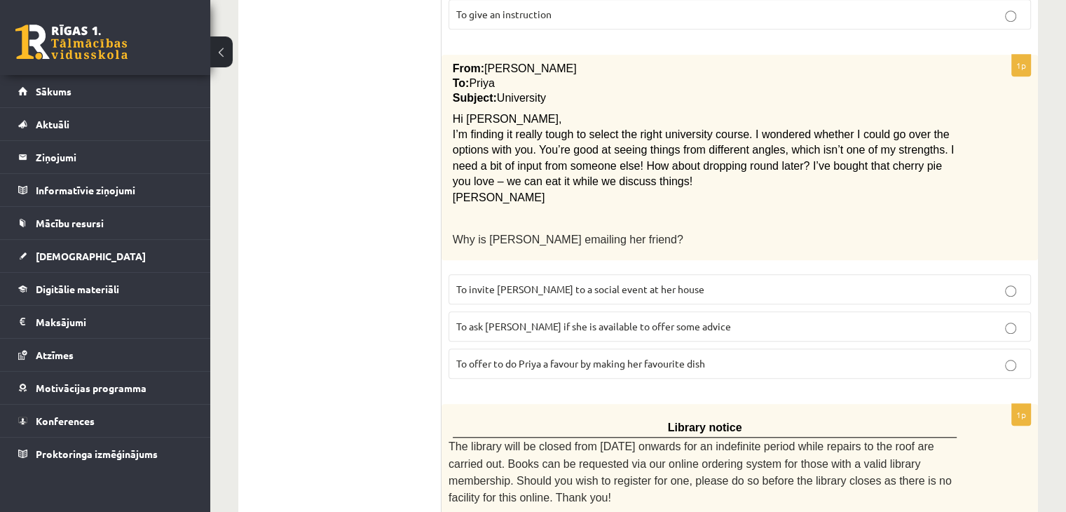
scroll to position [1158, 0]
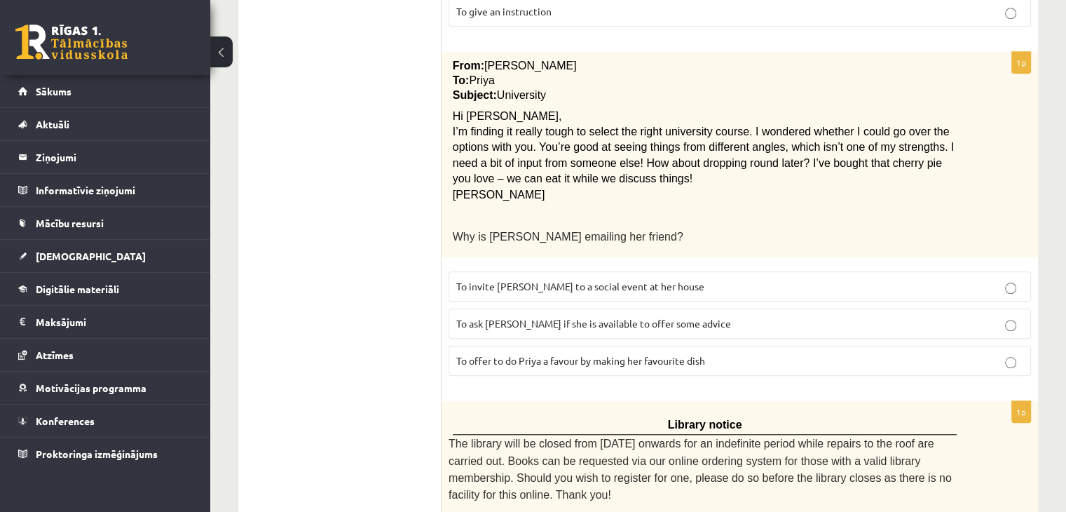
click at [785, 316] on p "To ask Priya if she is available to offer some advice" at bounding box center [739, 323] width 567 height 15
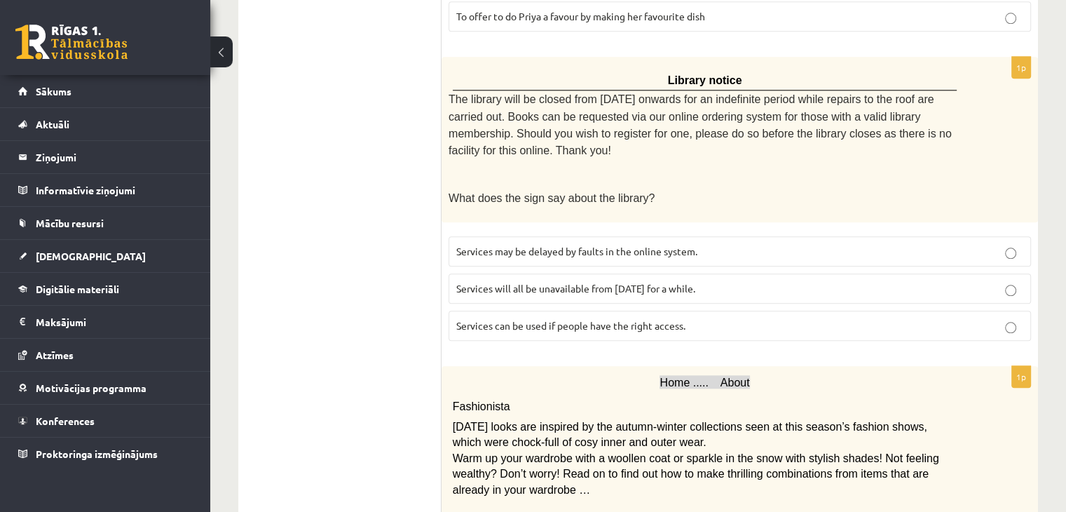
scroll to position [1506, 0]
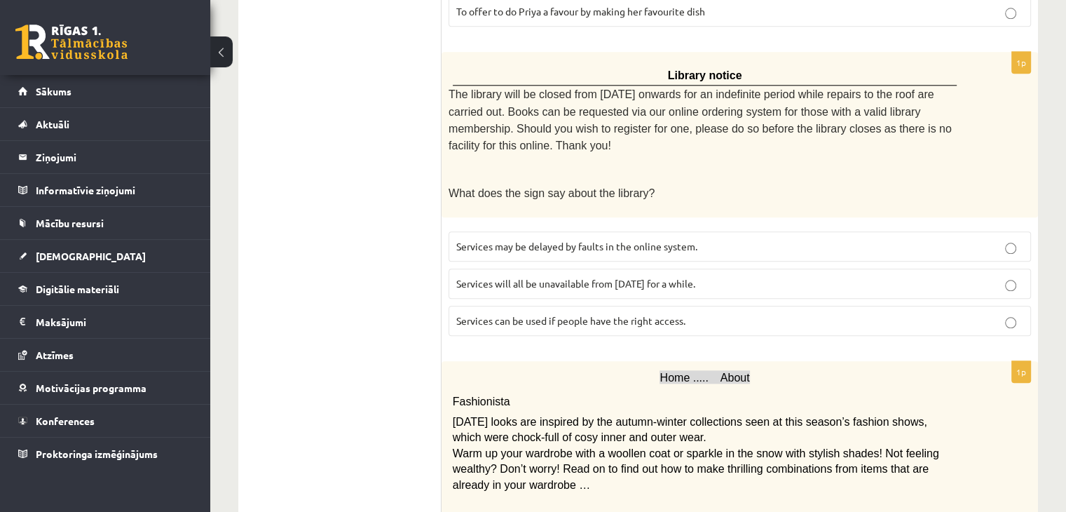
click at [695, 277] on span "Services will all be unavailable from Monday for a while." at bounding box center [575, 283] width 239 height 13
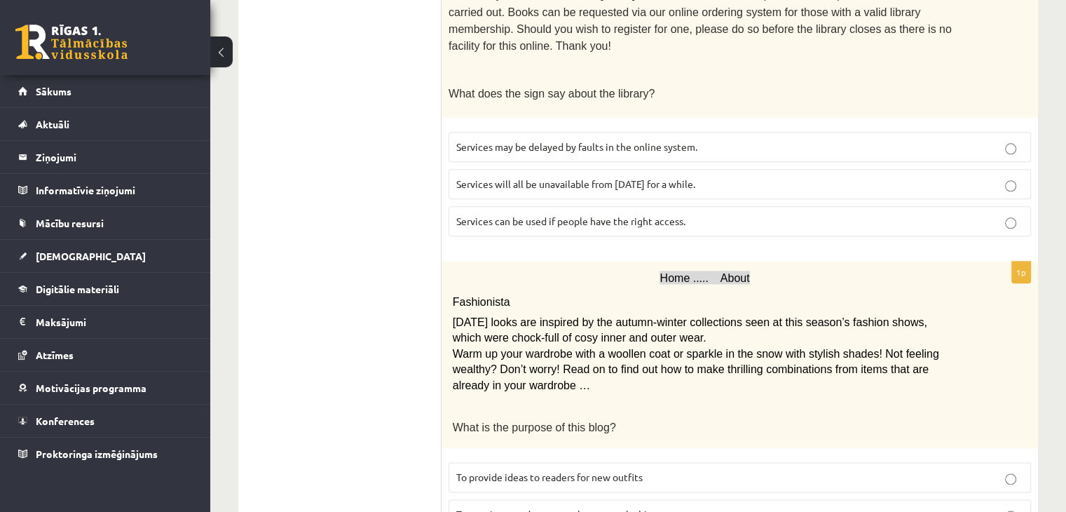
scroll to position [1649, 0]
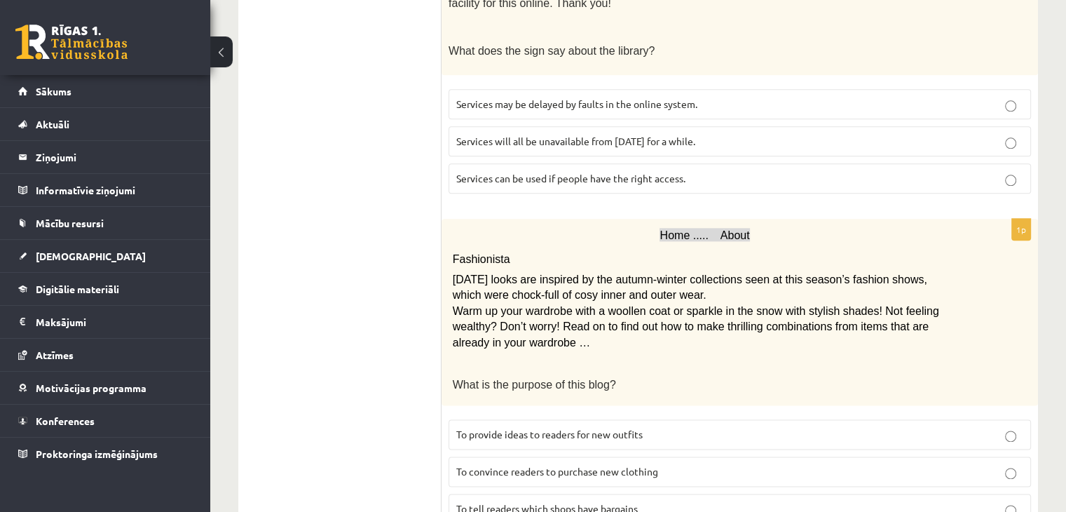
click at [836, 427] on p "To provide ideas to readers for new outfits" at bounding box center [739, 434] width 567 height 15
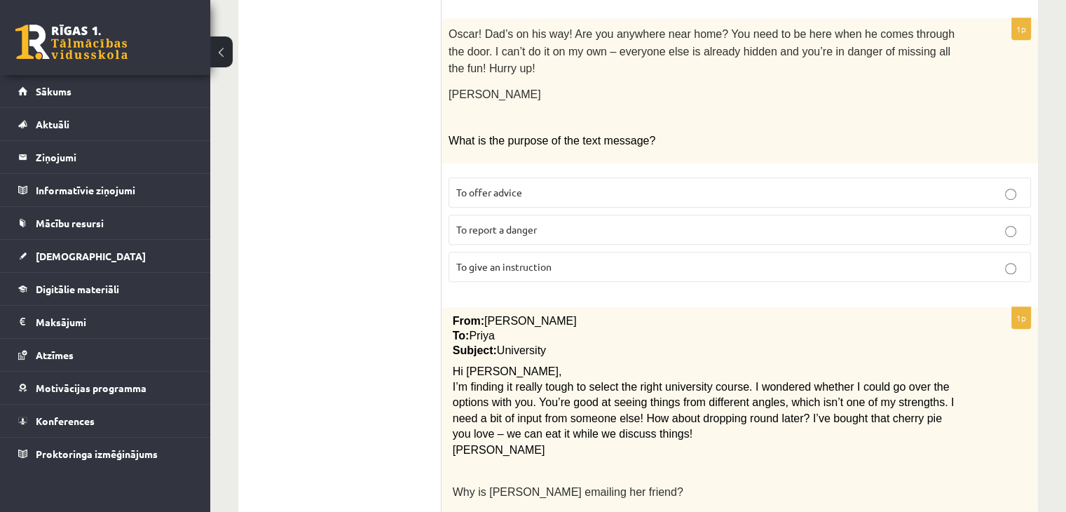
scroll to position [0, 0]
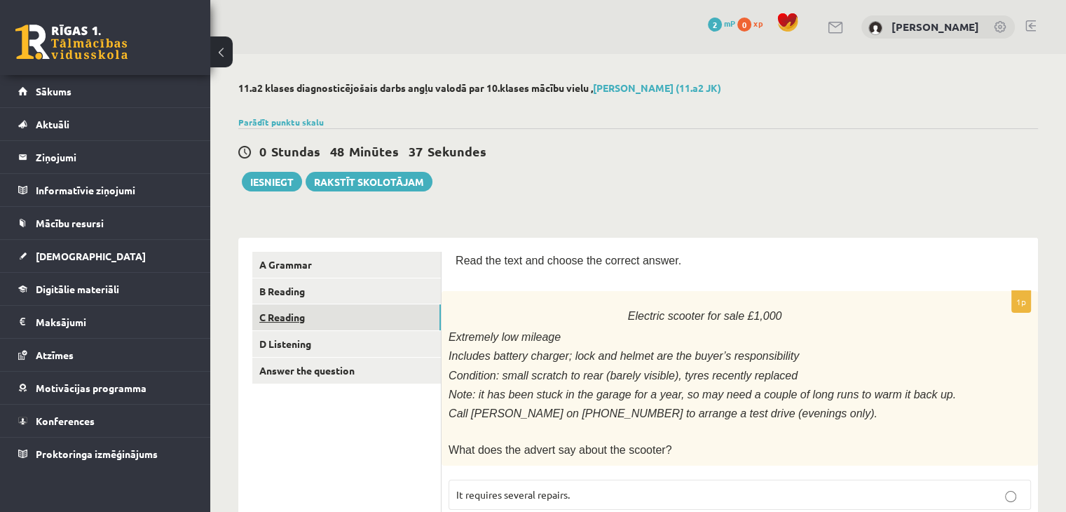
click at [376, 320] on link "C Reading" at bounding box center [346, 317] width 188 height 26
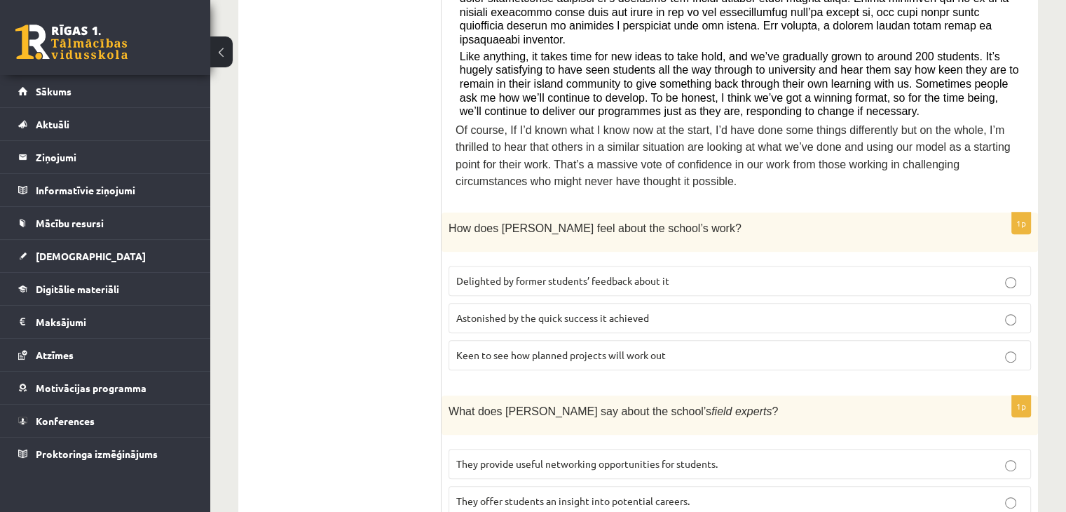
scroll to position [614, 0]
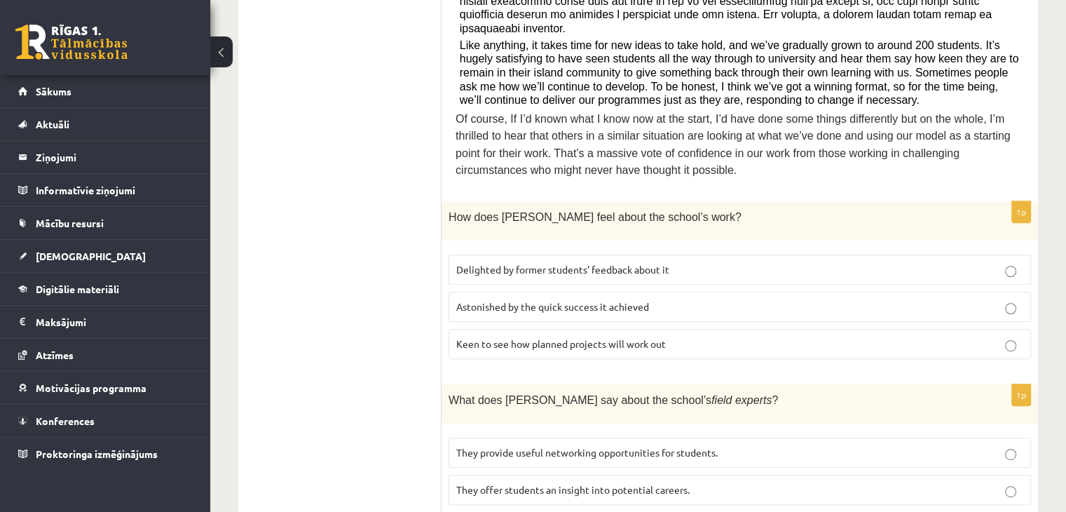
click at [748, 336] on p "Keen to see how planned projects will work out" at bounding box center [739, 343] width 567 height 15
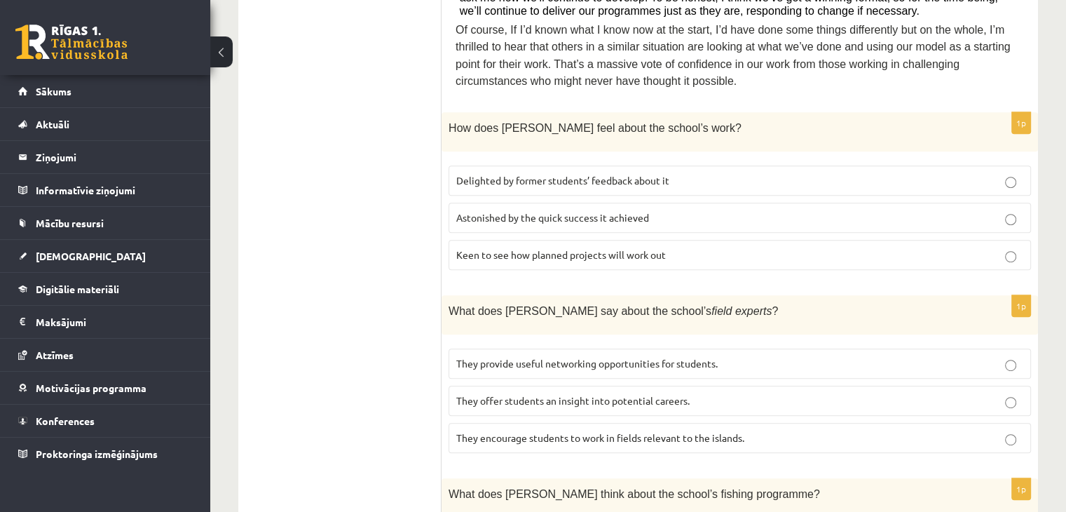
scroll to position [701, 0]
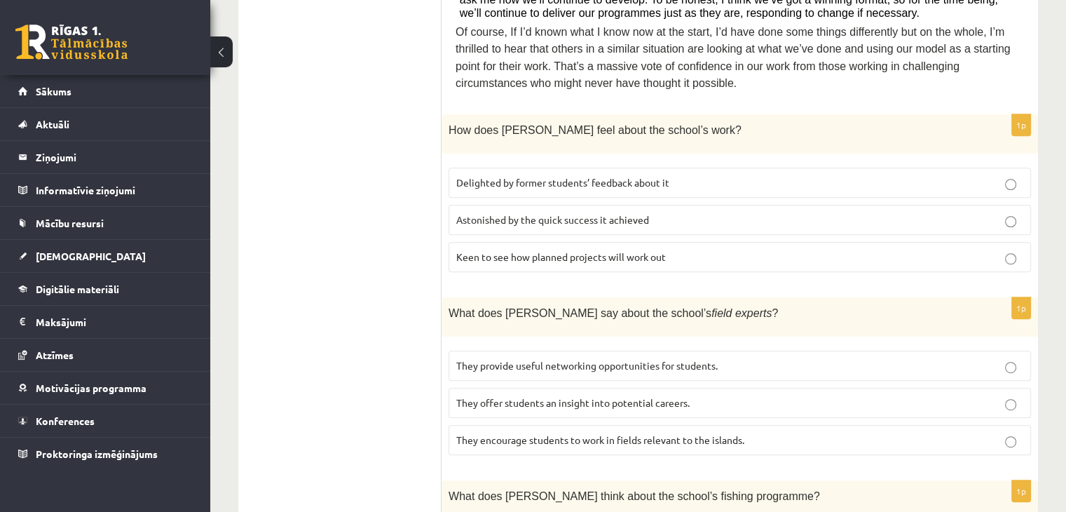
click at [835, 395] on p "They offer students an insight into potential careers." at bounding box center [739, 402] width 567 height 15
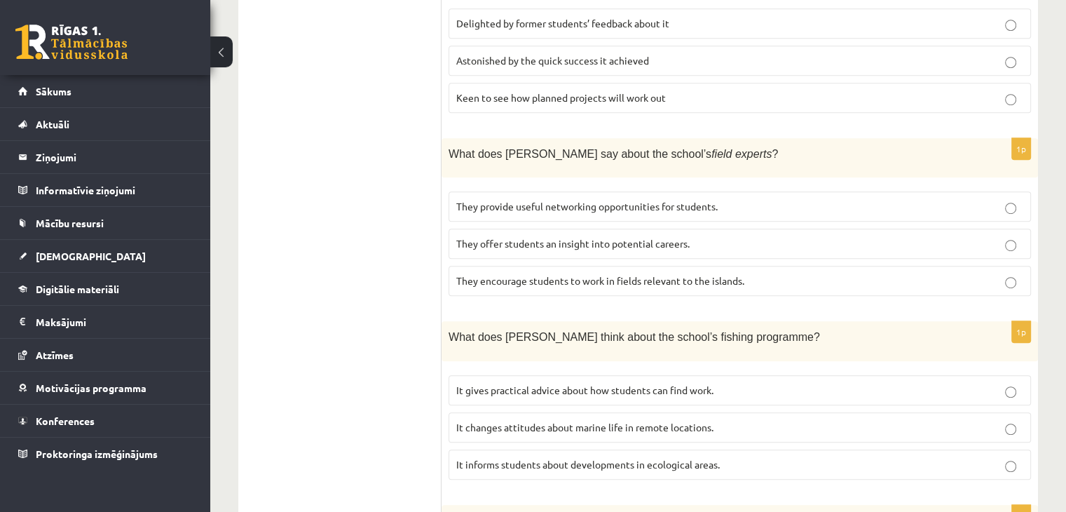
scroll to position [862, 0]
click at [860, 418] on p "It changes attitudes about marine life in remote locations." at bounding box center [739, 425] width 567 height 15
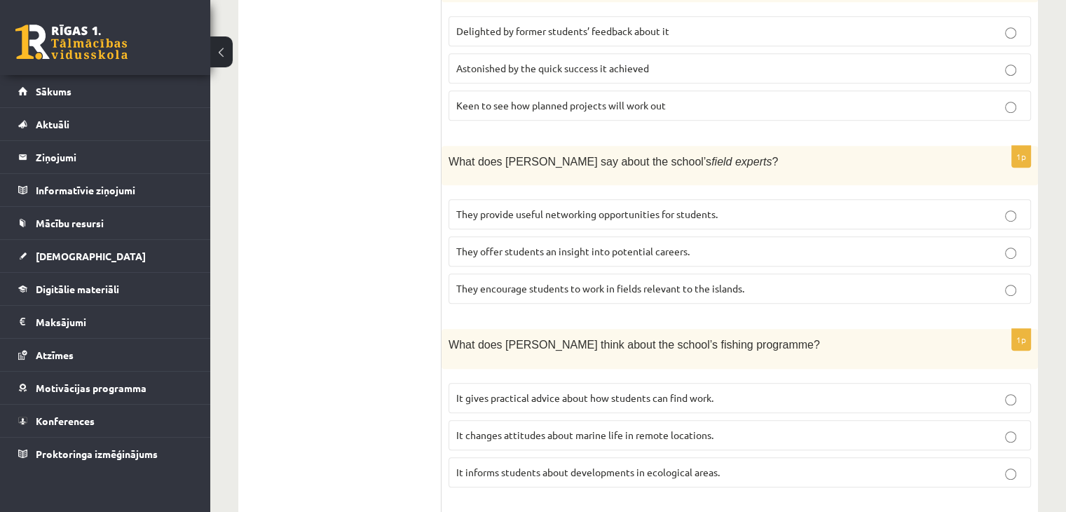
scroll to position [889, 0]
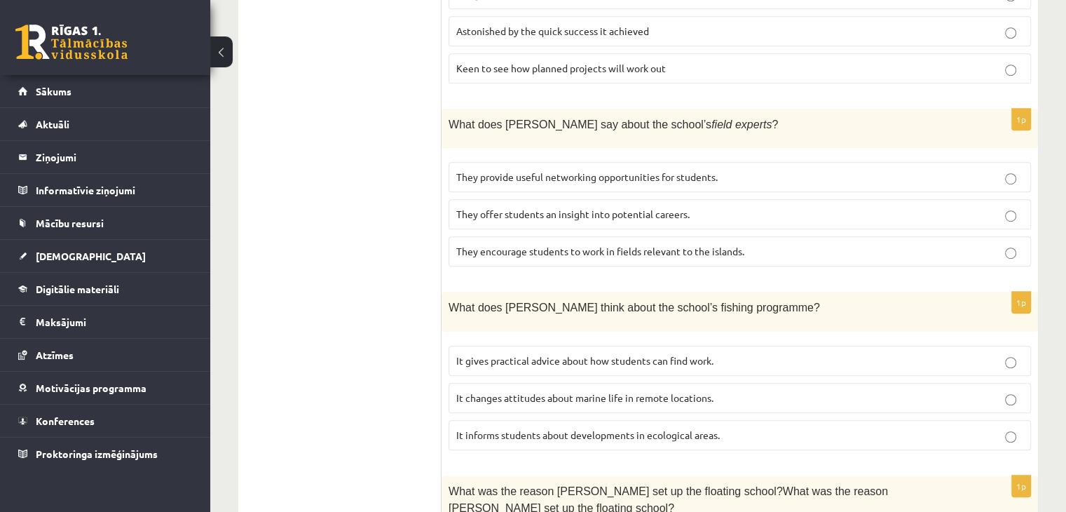
click at [781, 427] on p "It informs students about developments in ecological areas." at bounding box center [739, 434] width 567 height 15
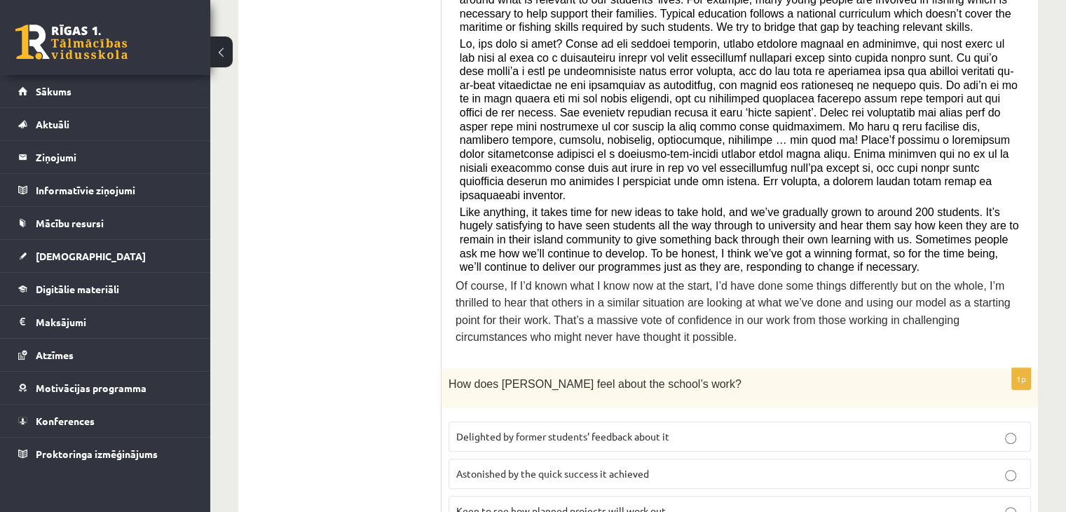
scroll to position [449, 0]
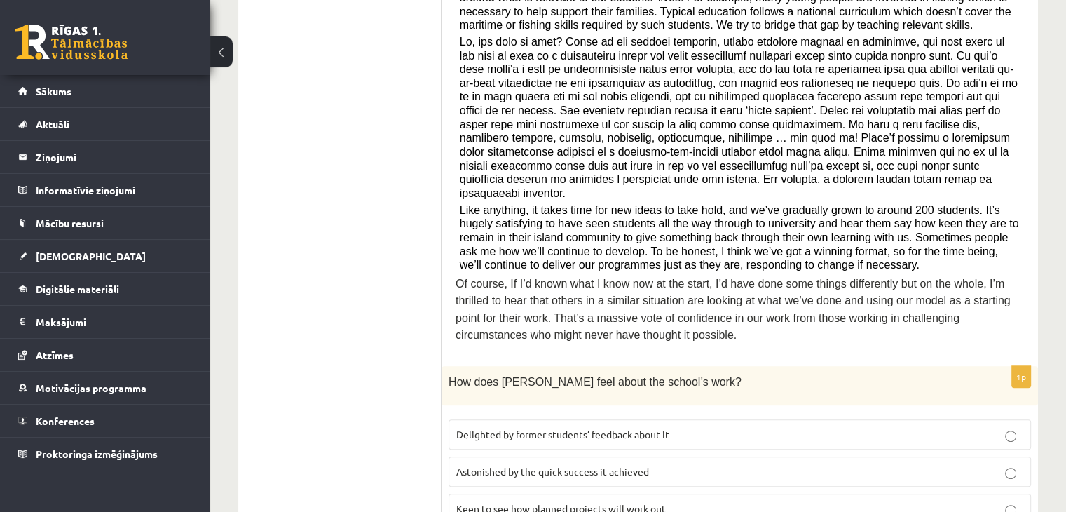
click at [745, 427] on p "Delighted by former students’ feedback about it" at bounding box center [739, 434] width 567 height 15
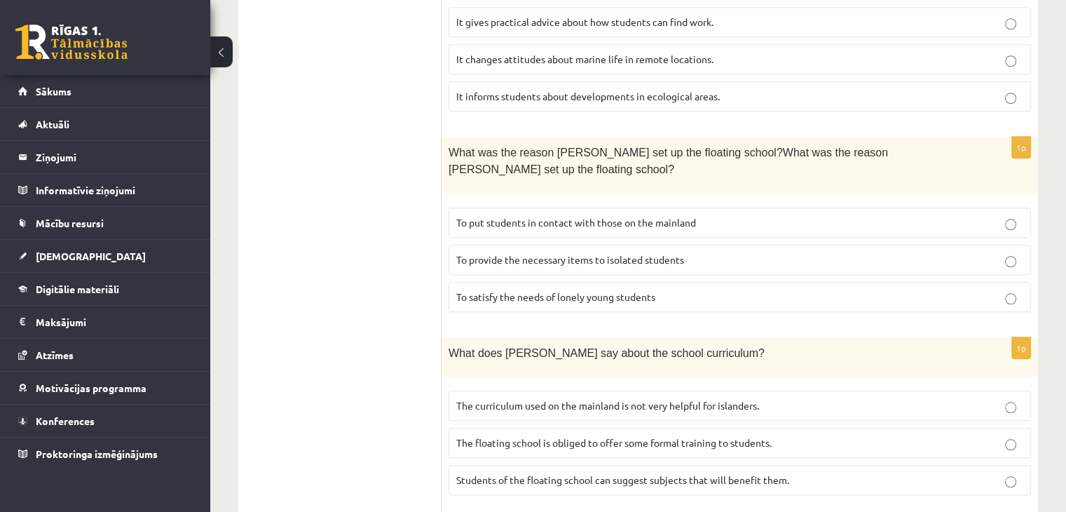
scroll to position [1144, 0]
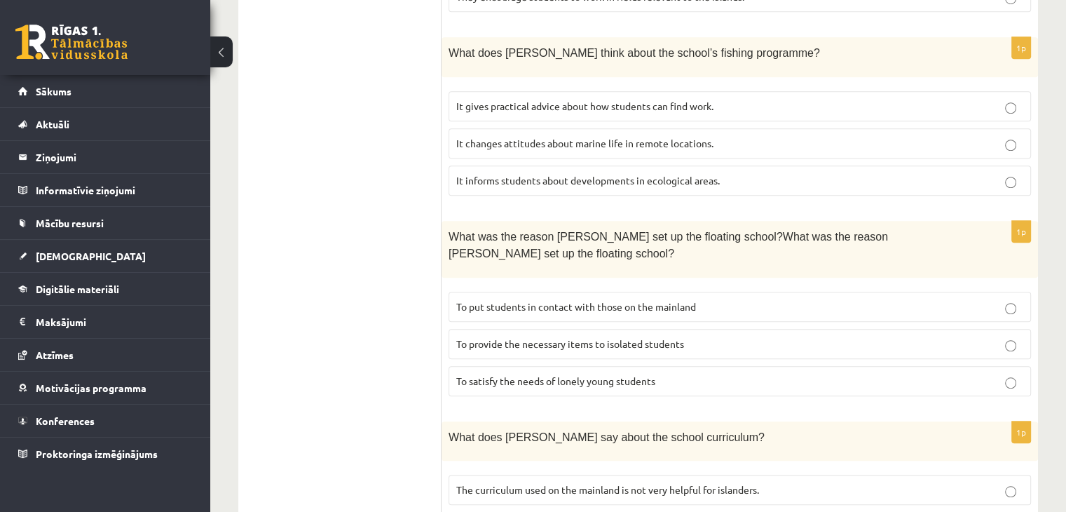
click at [912, 336] on p "To provide the necessary items to isolated students" at bounding box center [739, 343] width 567 height 15
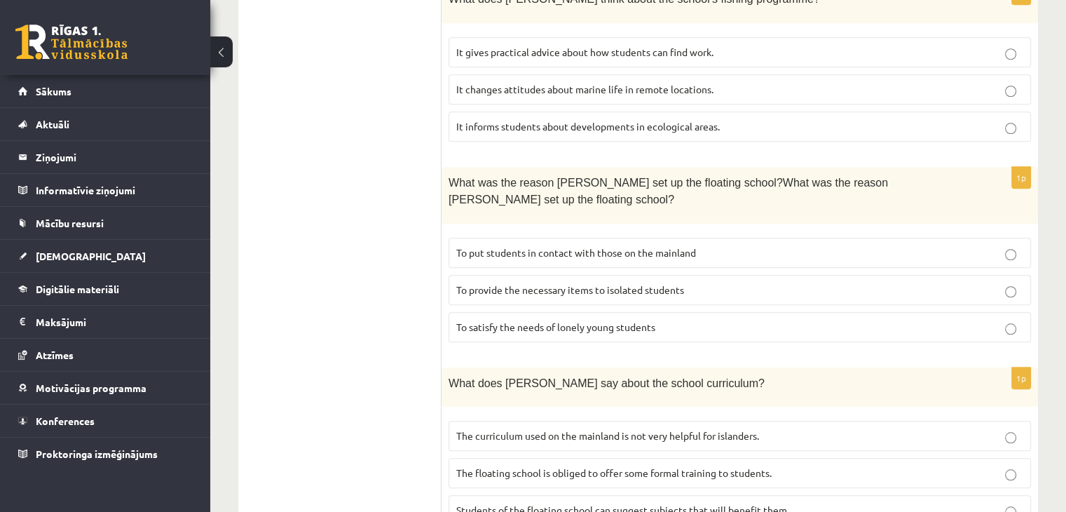
scroll to position [1284, 0]
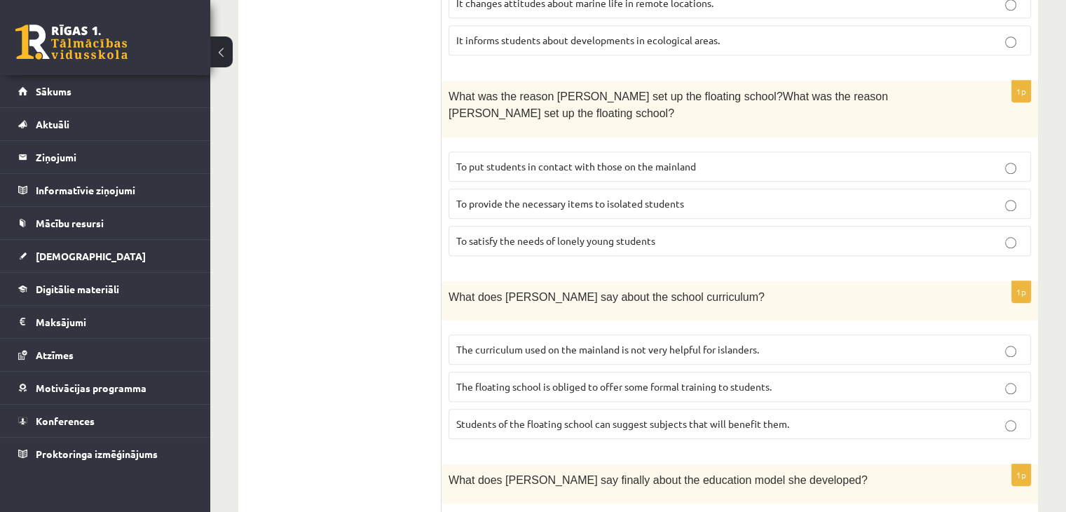
click at [953, 379] on p "The floating school is obliged to offer some formal training to students." at bounding box center [739, 386] width 567 height 15
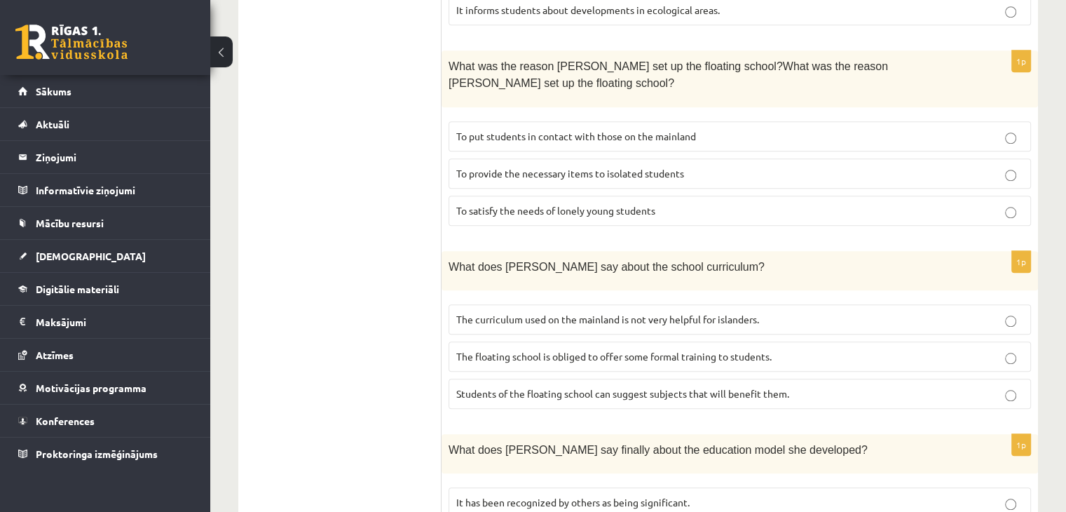
scroll to position [1351, 0]
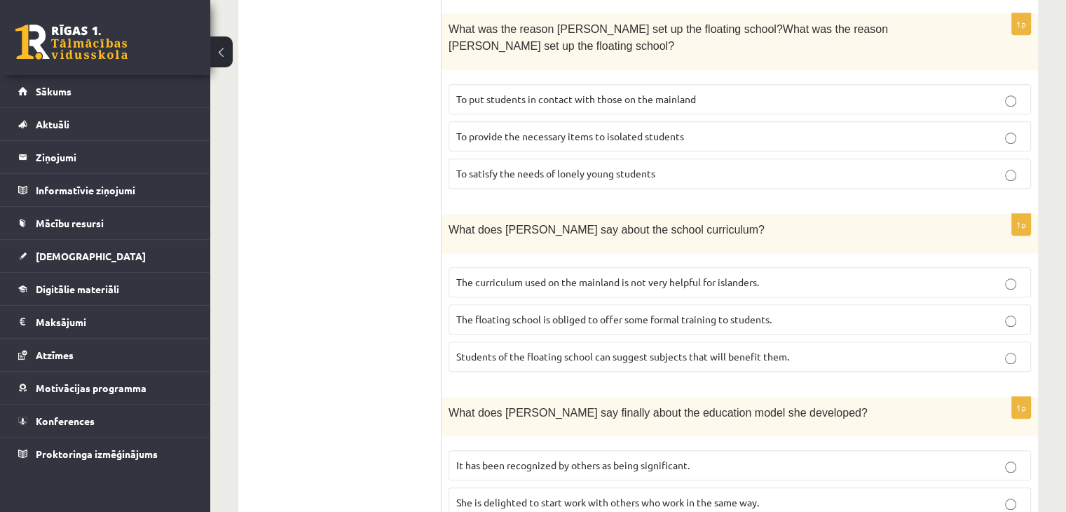
click at [866, 275] on p "The curriculum used on the mainland is not very helpful for islanders." at bounding box center [739, 282] width 567 height 15
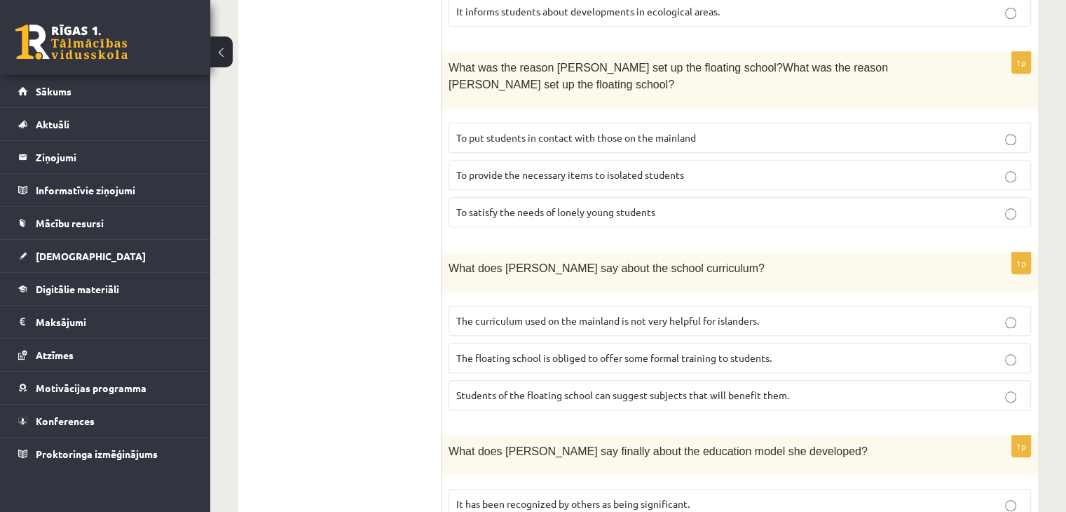
scroll to position [1394, 0]
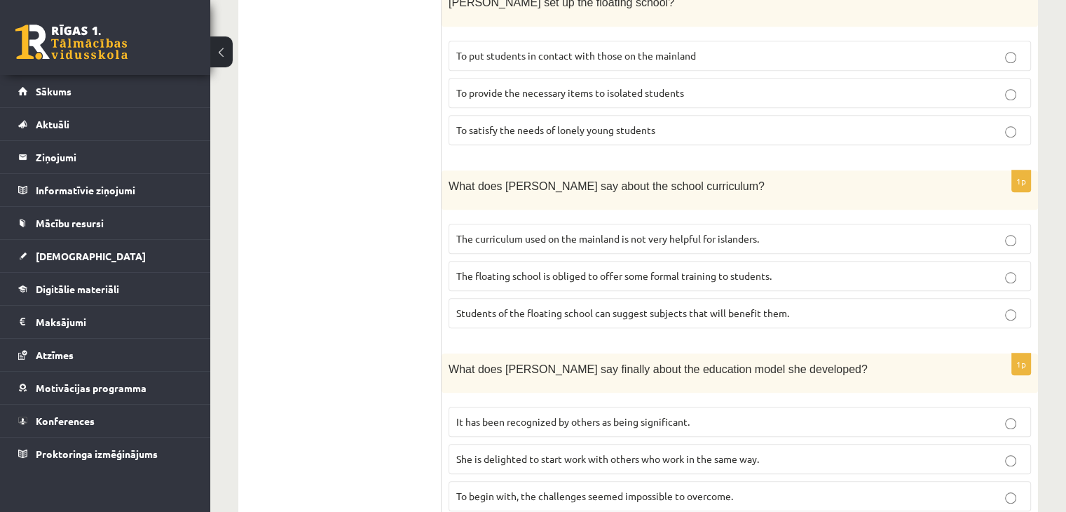
click at [935, 451] on p "She is delighted to start work with others who work in the same way." at bounding box center [739, 458] width 567 height 15
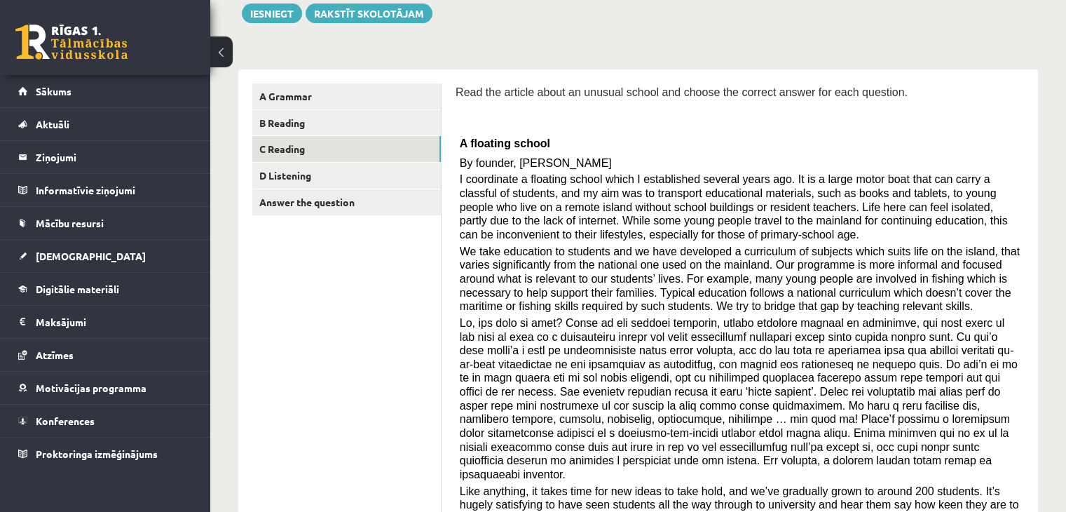
scroll to position [171, 0]
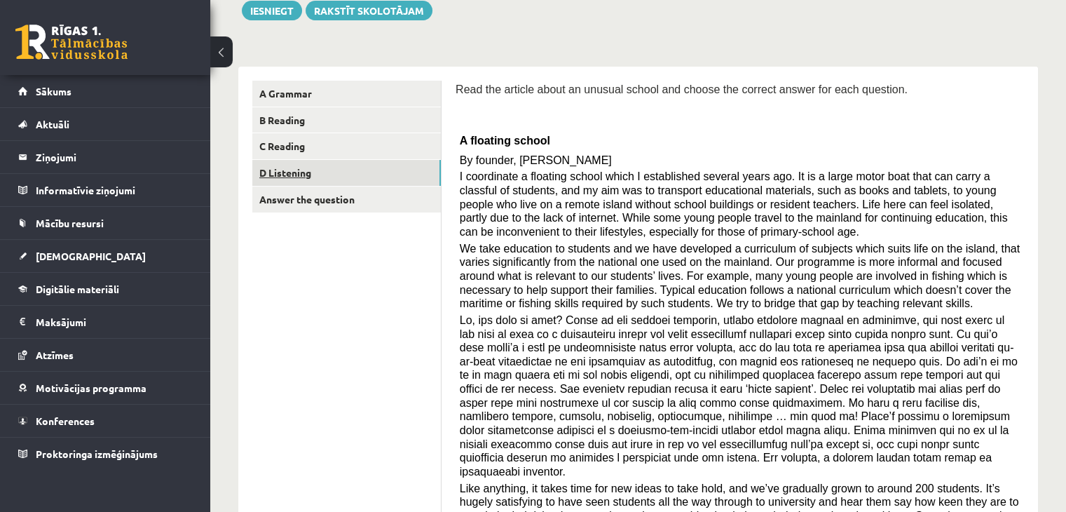
click at [302, 175] on link "D Listening" at bounding box center [346, 173] width 188 height 26
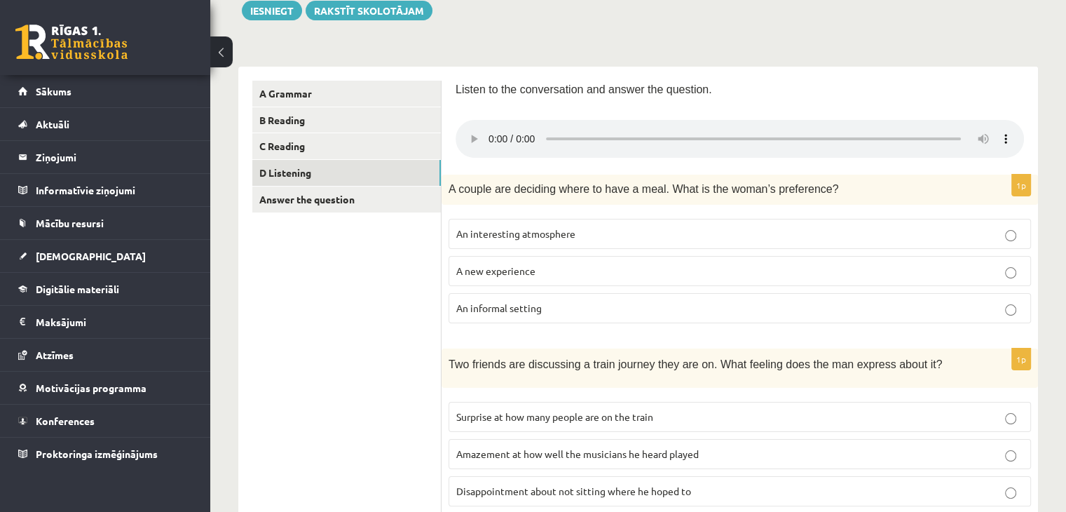
click at [716, 187] on span "A couple are deciding where to have a meal. What is the woman’s preference?" at bounding box center [643, 189] width 390 height 12
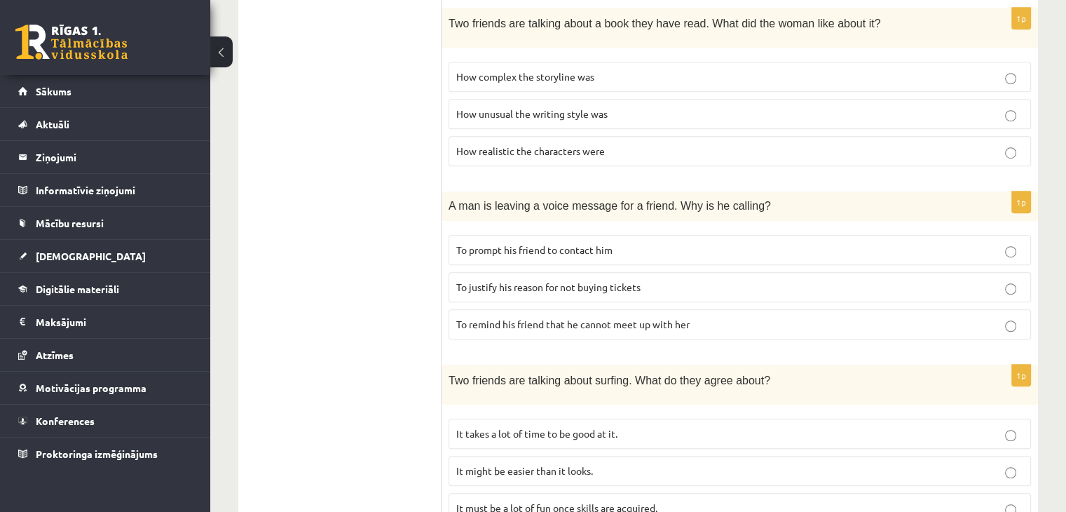
scroll to position [931, 0]
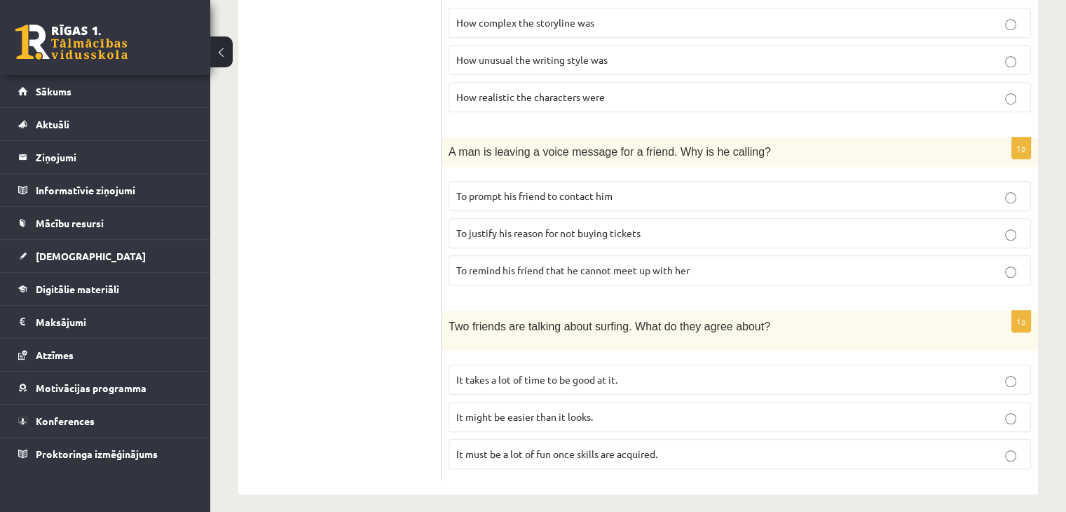
click at [708, 374] on p "It takes a lot of time to be good at it." at bounding box center [739, 379] width 567 height 15
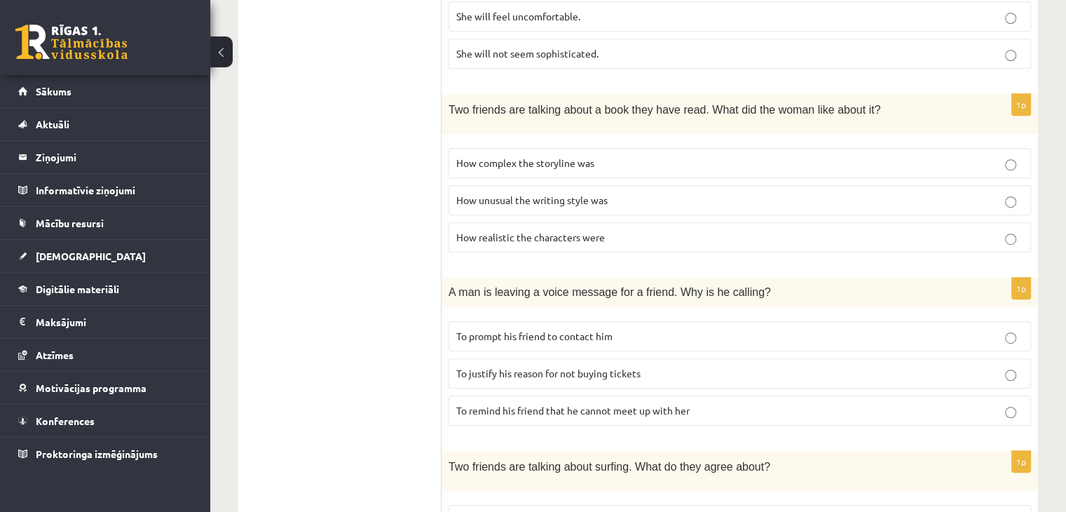
scroll to position [779, 0]
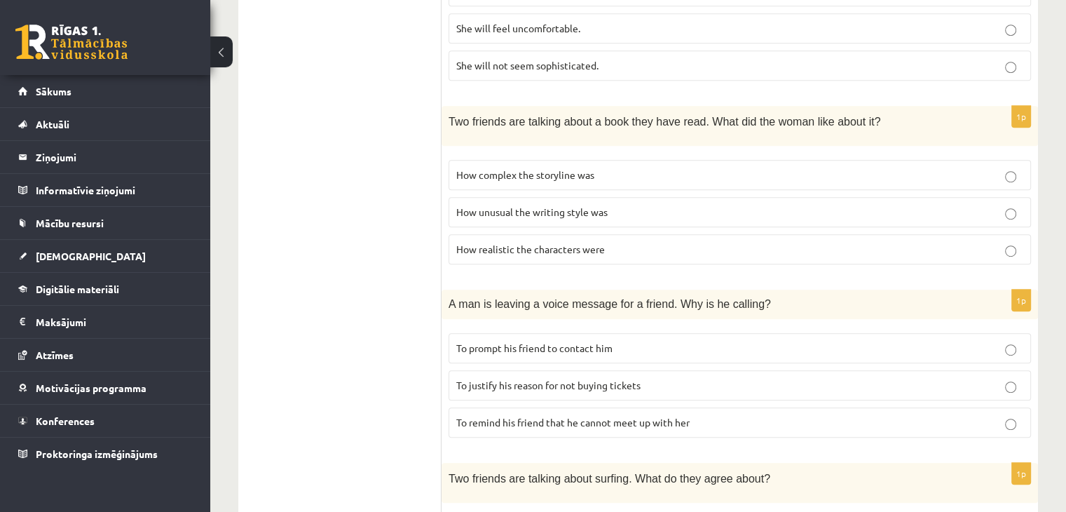
click at [675, 343] on p "To prompt his friend to contact him" at bounding box center [739, 348] width 567 height 15
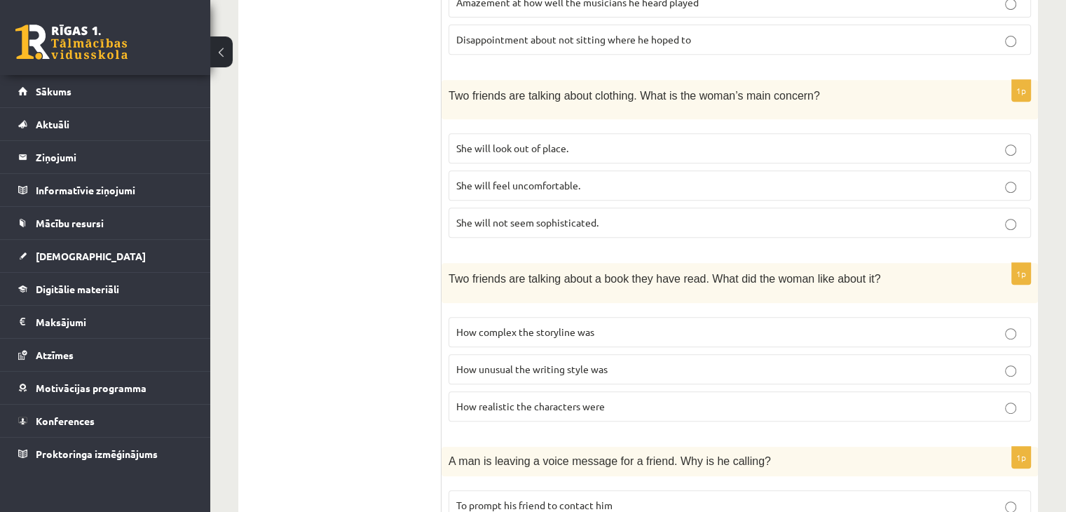
scroll to position [625, 0]
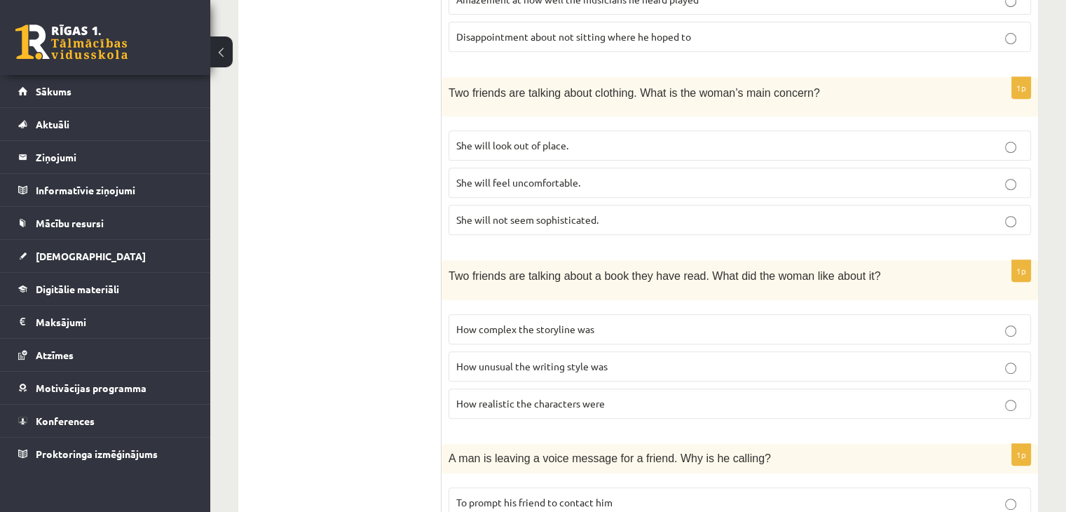
click at [644, 322] on p "How complex the storyline was" at bounding box center [739, 329] width 567 height 15
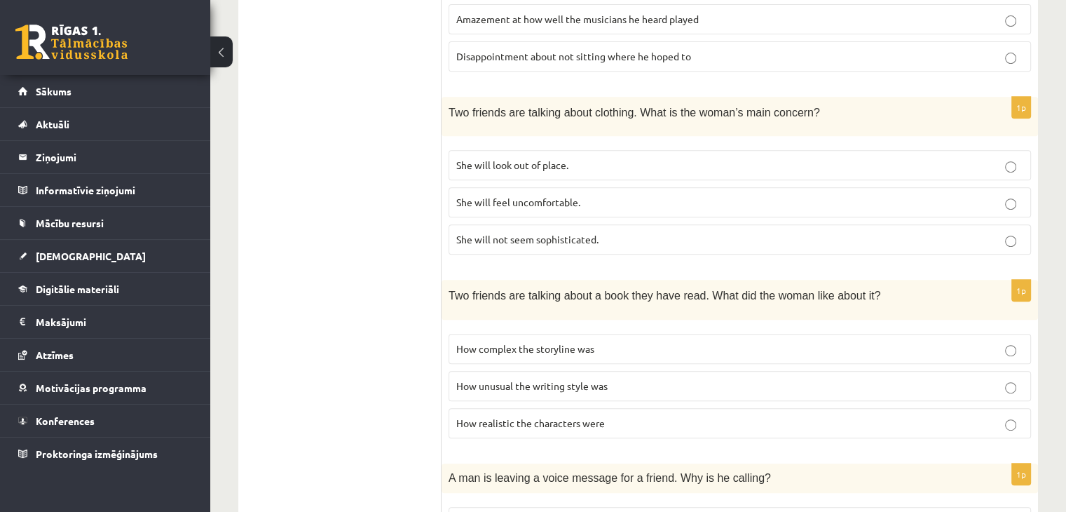
scroll to position [595, 0]
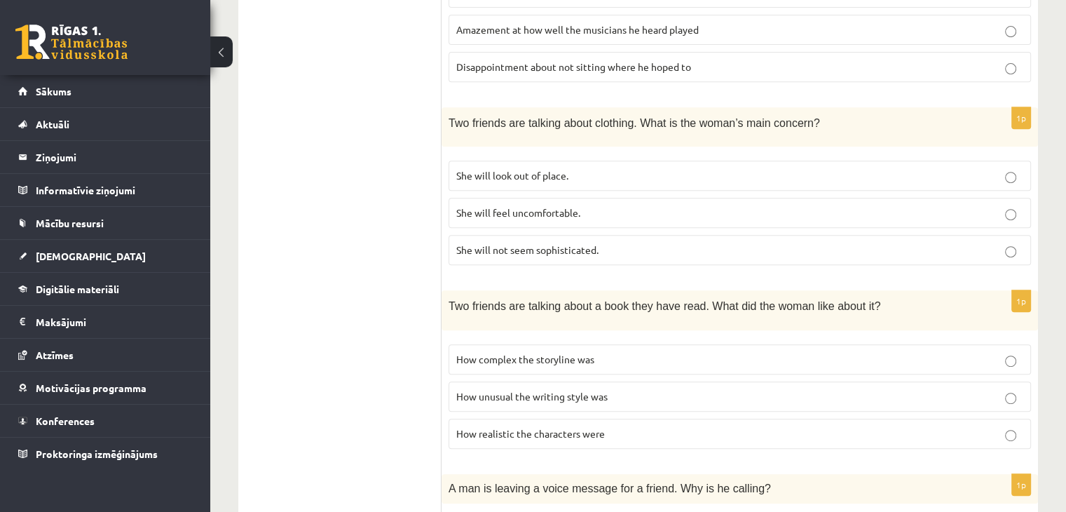
click at [860, 438] on label "How realistic the characters were" at bounding box center [739, 433] width 582 height 30
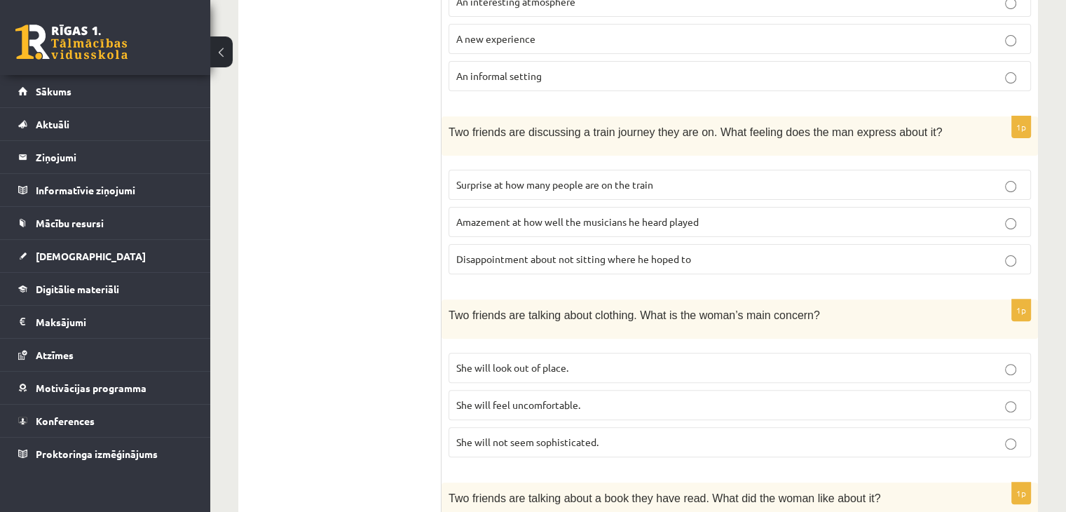
scroll to position [404, 0]
click at [751, 351] on label "She will look out of place." at bounding box center [739, 366] width 582 height 30
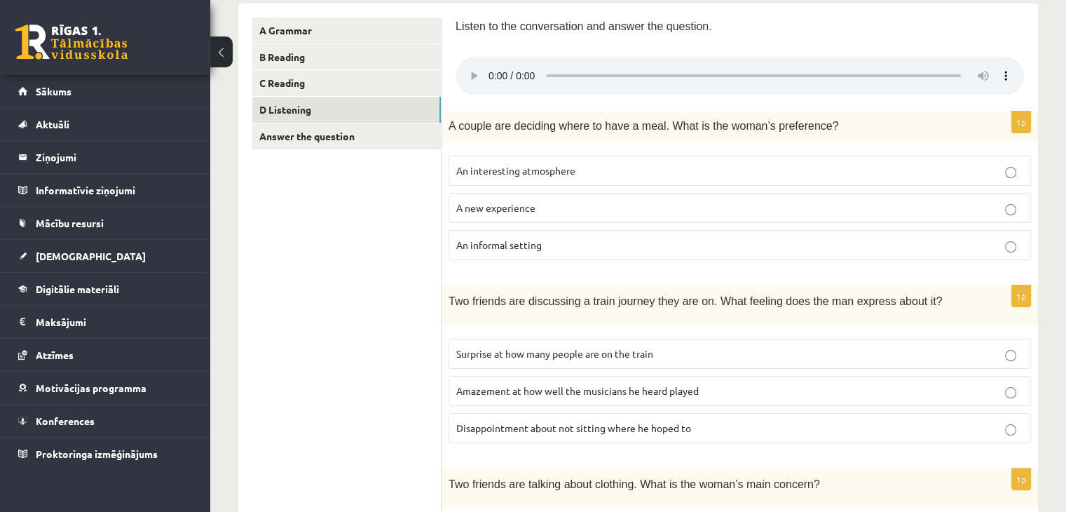
scroll to position [228, 0]
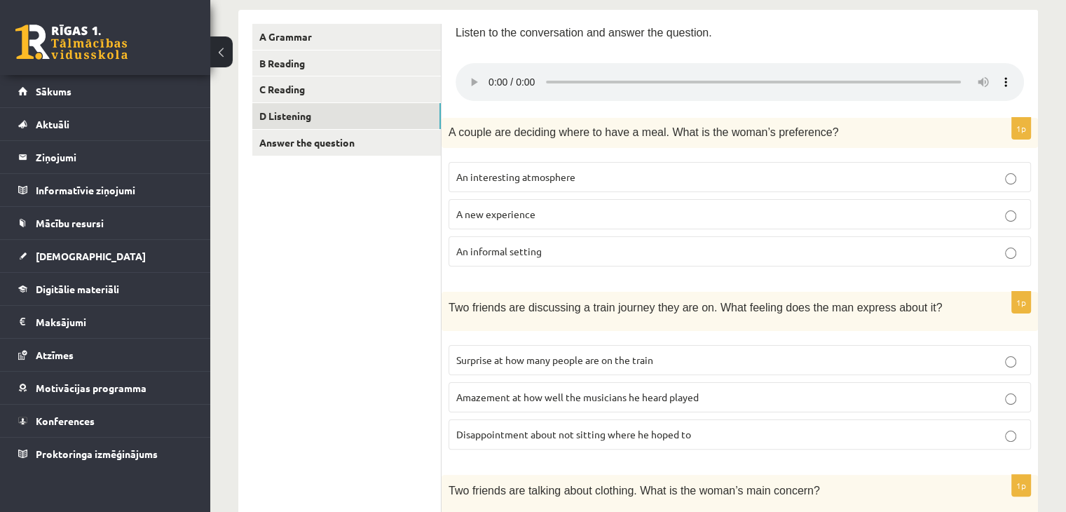
click at [675, 434] on span "Disappointment about not sitting where he hoped to" at bounding box center [573, 433] width 235 height 13
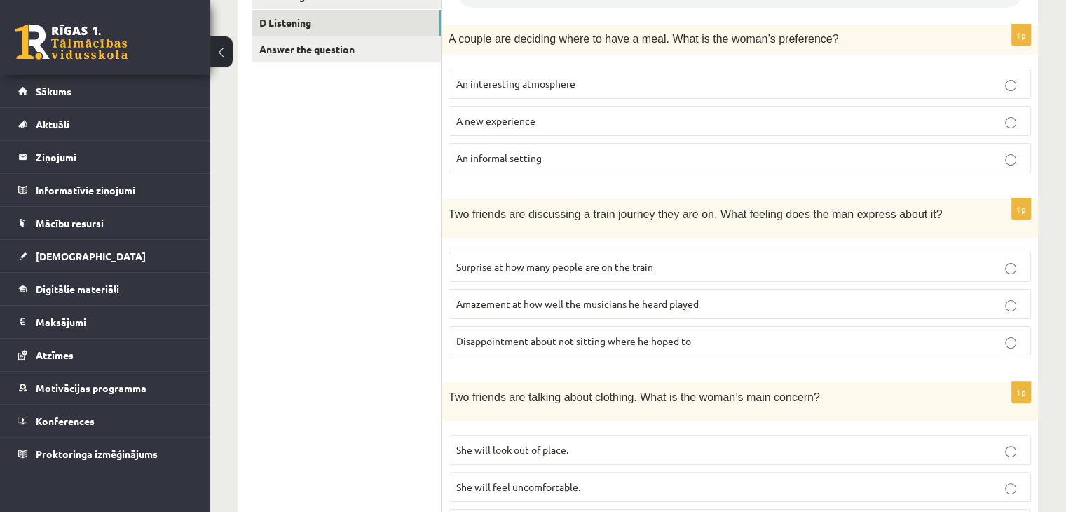
scroll to position [322, 0]
click at [888, 258] on p "Surprise at how many people are on the train" at bounding box center [739, 265] width 567 height 15
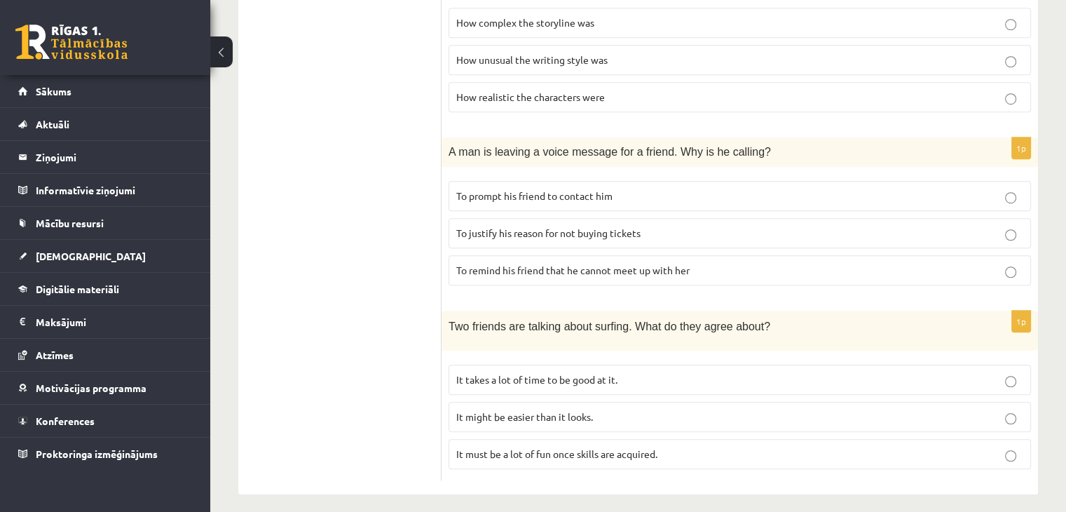
scroll to position [0, 0]
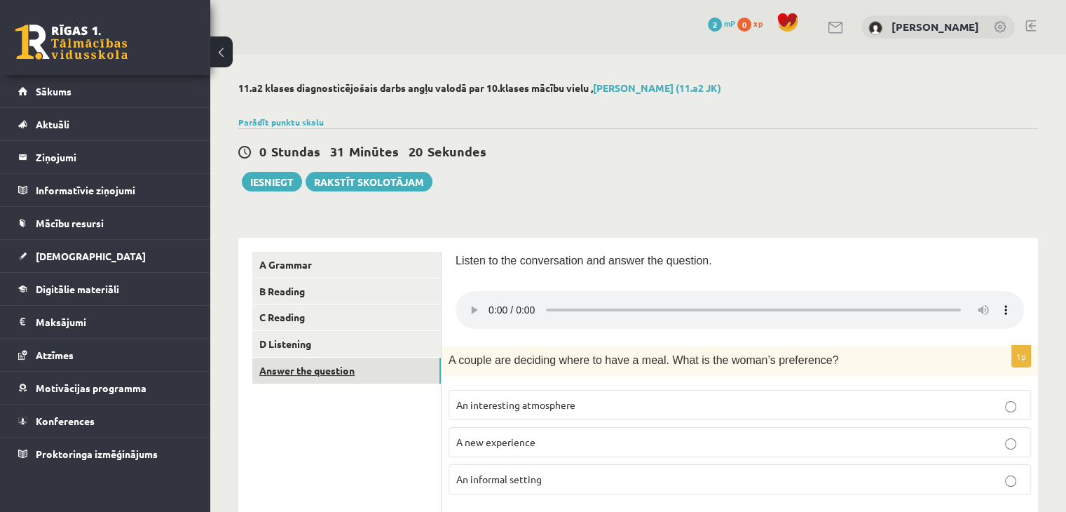
click at [322, 365] on link "Answer the question" at bounding box center [346, 370] width 188 height 26
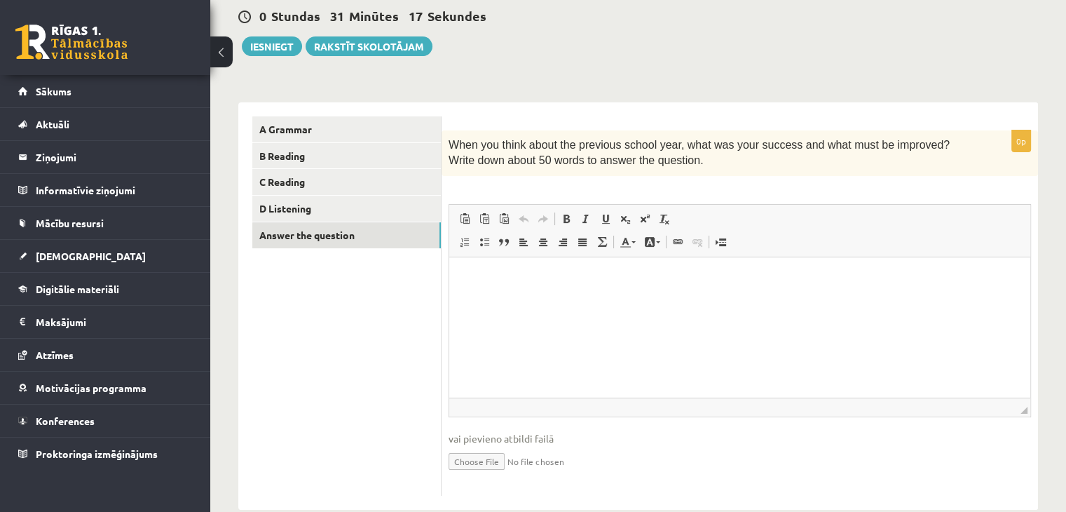
scroll to position [143, 0]
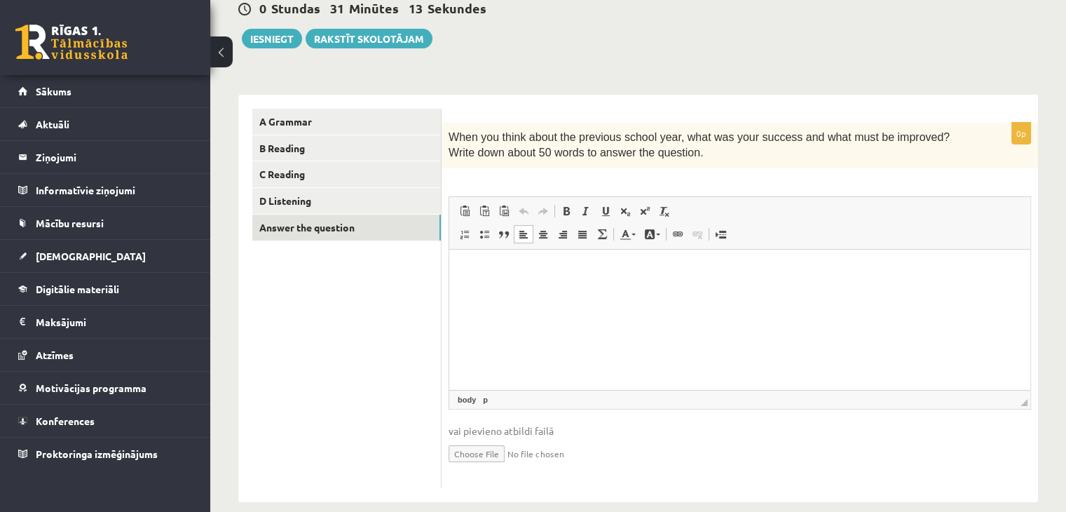
click at [749, 291] on html at bounding box center [739, 270] width 581 height 43
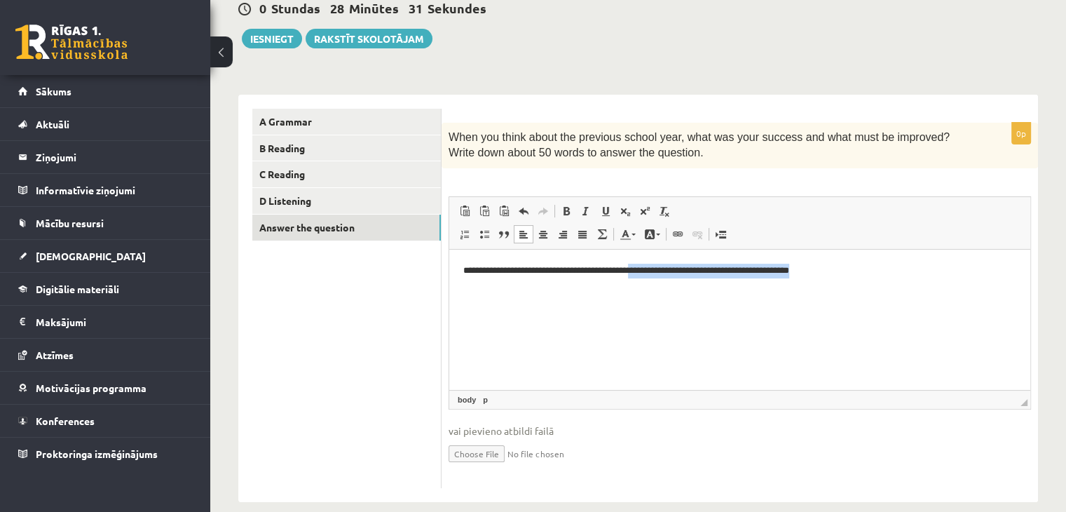
drag, startPoint x: 910, startPoint y: 276, endPoint x: 657, endPoint y: 270, distance: 253.7
click at [657, 270] on p "**********" at bounding box center [740, 270] width 554 height 15
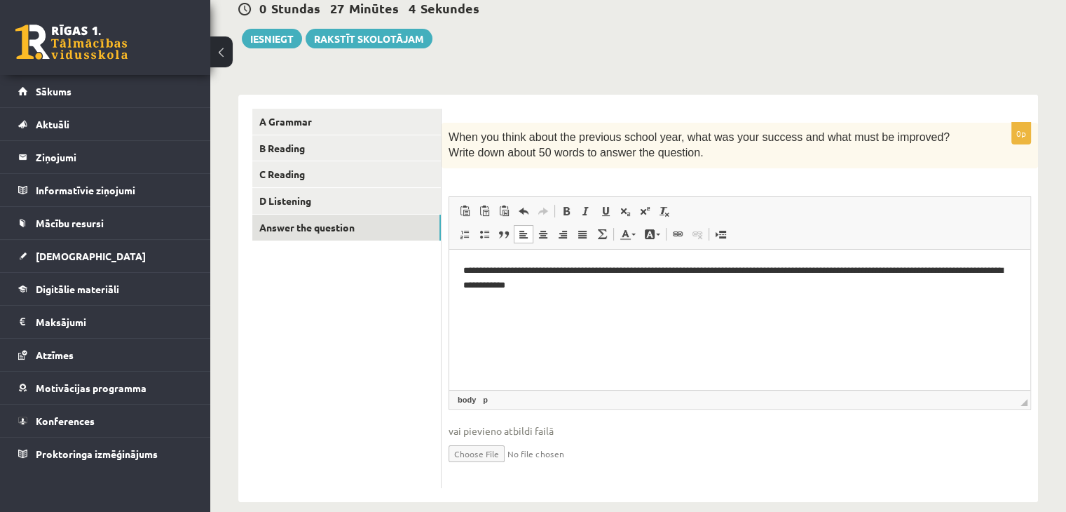
click at [764, 273] on p "**********" at bounding box center [740, 277] width 554 height 29
click at [723, 283] on p "**********" at bounding box center [740, 277] width 554 height 29
click at [942, 286] on p "**********" at bounding box center [740, 277] width 554 height 29
click at [989, 279] on p "**********" at bounding box center [740, 277] width 554 height 29
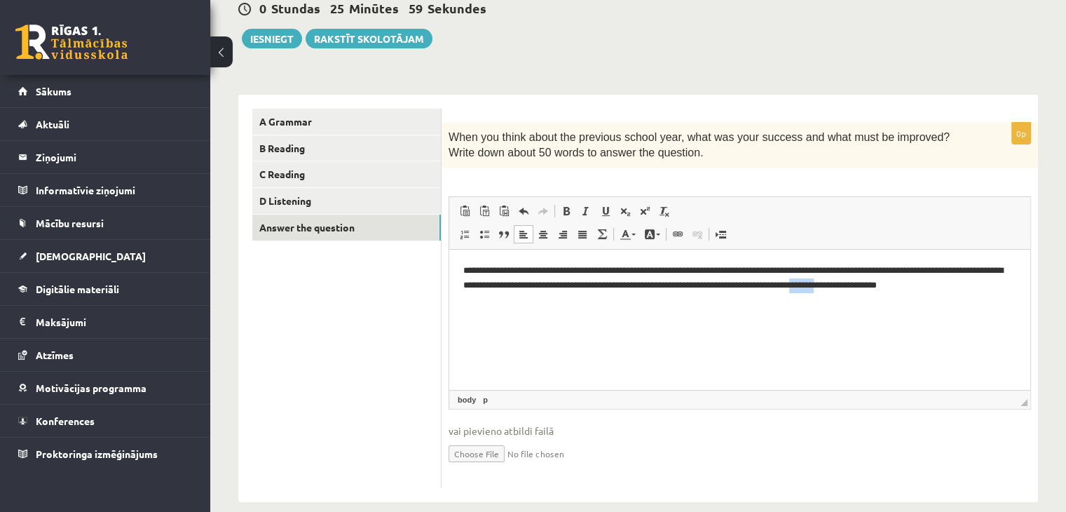
drag, startPoint x: 1018, startPoint y: 277, endPoint x: 984, endPoint y: 287, distance: 35.5
click at [984, 287] on html "**********" at bounding box center [739, 284] width 581 height 71
click at [1017, 287] on html "**********" at bounding box center [739, 284] width 581 height 71
click at [607, 303] on p "**********" at bounding box center [740, 284] width 554 height 43
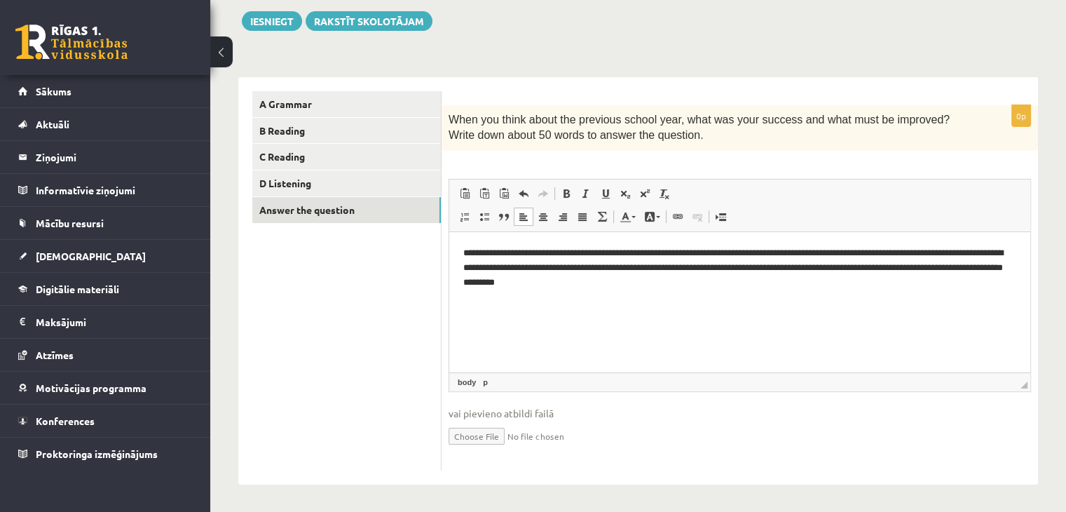
scroll to position [161, 0]
click at [639, 252] on p "**********" at bounding box center [740, 266] width 554 height 43
click at [716, 253] on p "**********" at bounding box center [740, 266] width 554 height 43
click at [754, 286] on p "**********" at bounding box center [740, 266] width 554 height 43
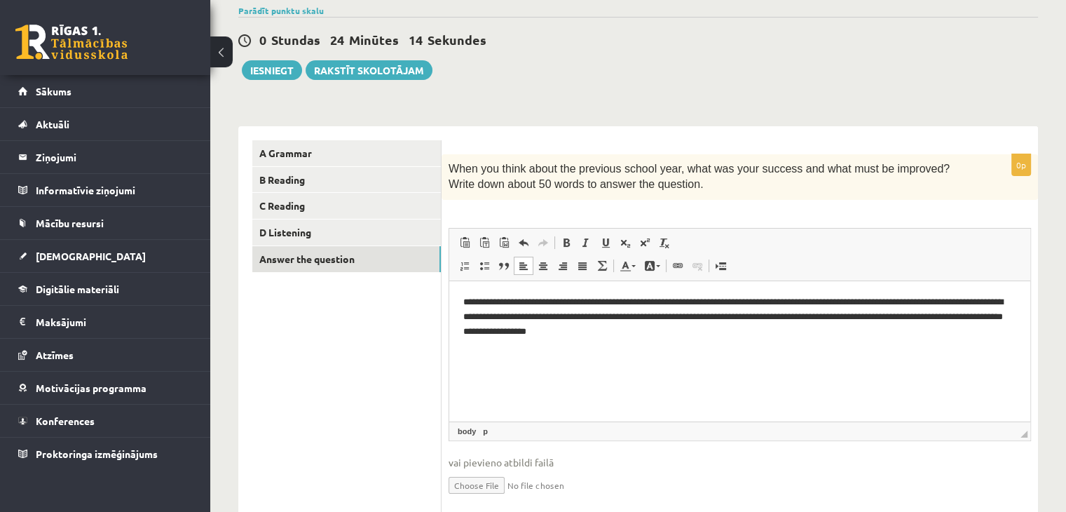
scroll to position [79, 0]
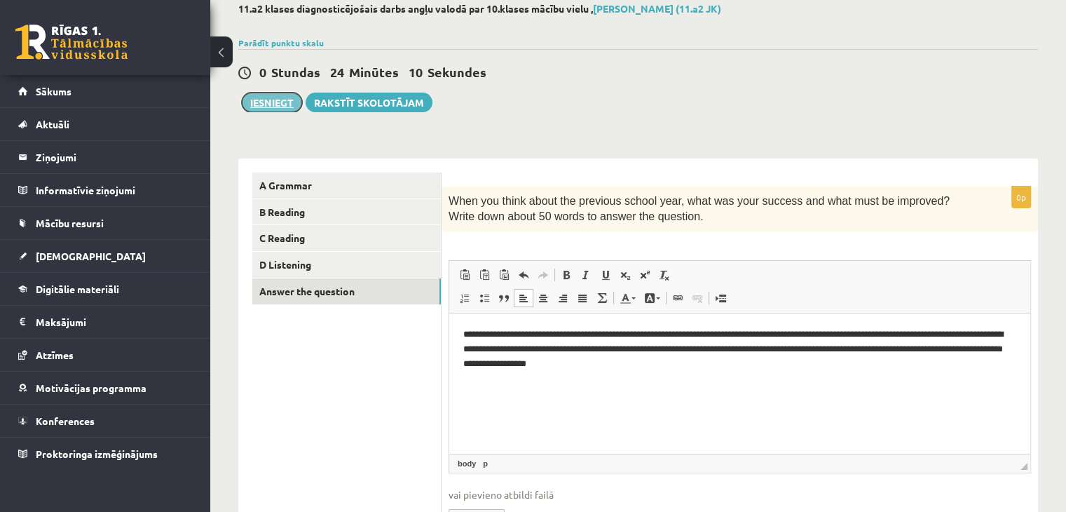
click at [272, 104] on button "Iesniegt" at bounding box center [272, 102] width 60 height 20
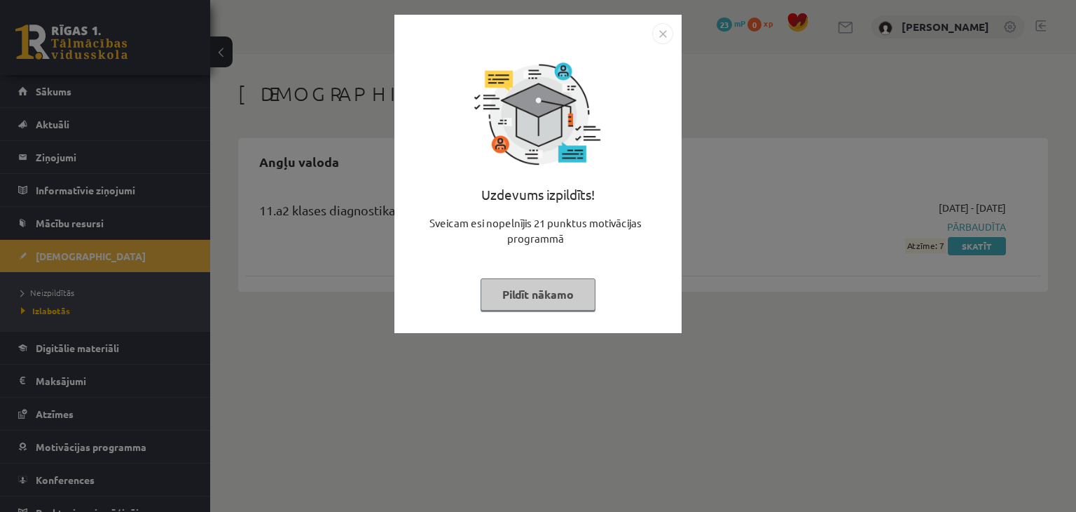
click at [660, 41] on img "Close" at bounding box center [662, 33] width 21 height 21
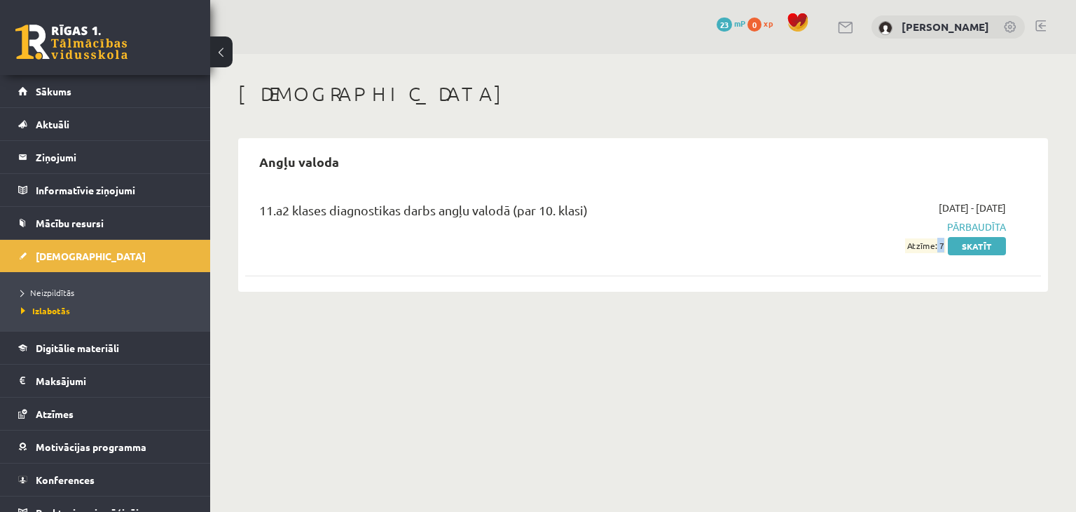
click at [935, 247] on span "Atzīme: 7" at bounding box center [925, 245] width 41 height 15
click at [953, 248] on link "Skatīt" at bounding box center [977, 246] width 58 height 18
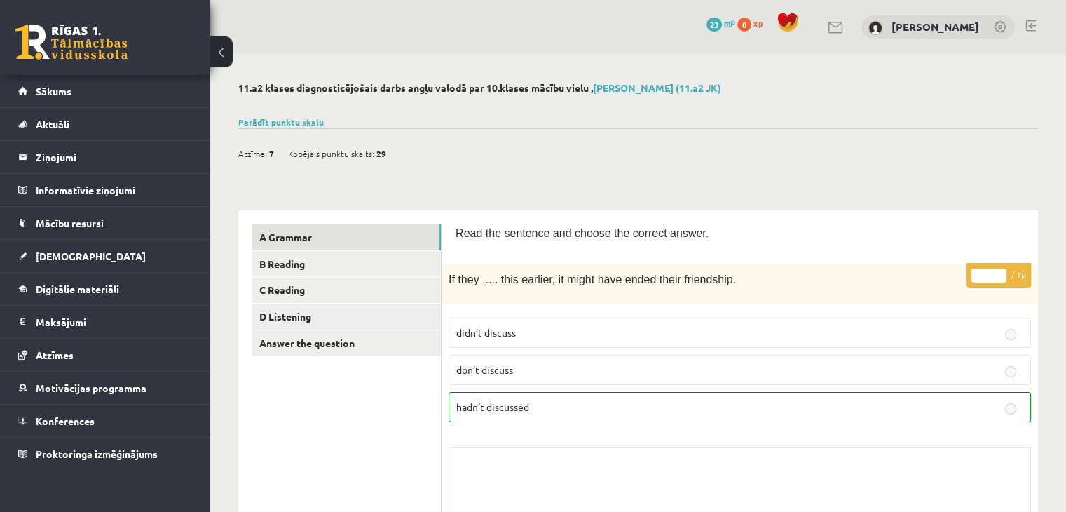
drag, startPoint x: 278, startPoint y: 163, endPoint x: 273, endPoint y: 156, distance: 9.1
click at [273, 156] on div "Atzīme: 7 Kopējais punktu skaits: 29" at bounding box center [319, 153] width 162 height 21
click at [104, 88] on link "Sākums" at bounding box center [105, 91] width 174 height 32
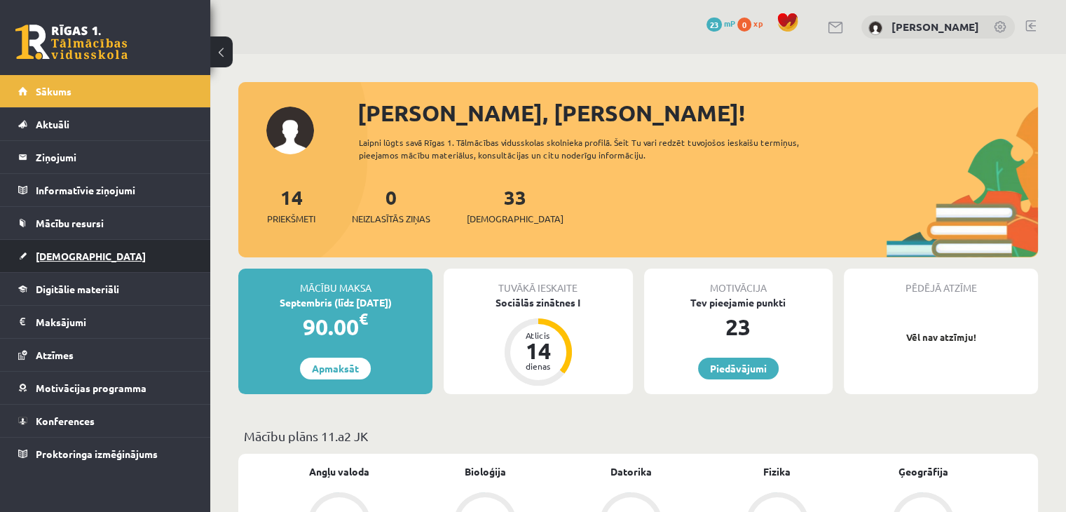
click at [48, 261] on link "[DEMOGRAPHIC_DATA]" at bounding box center [105, 256] width 174 height 32
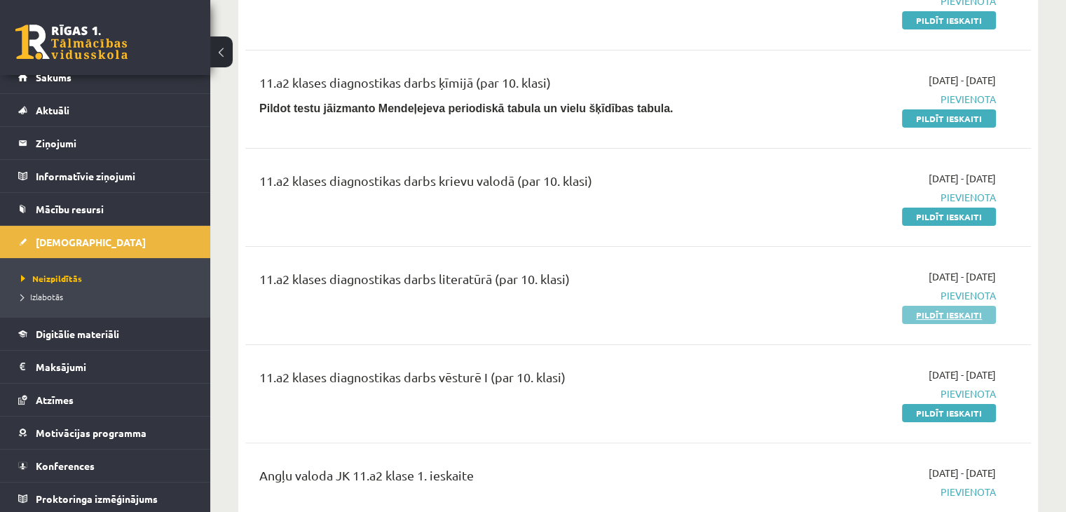
scroll to position [15, 0]
click at [947, 317] on link "Pildīt ieskaiti" at bounding box center [949, 315] width 94 height 18
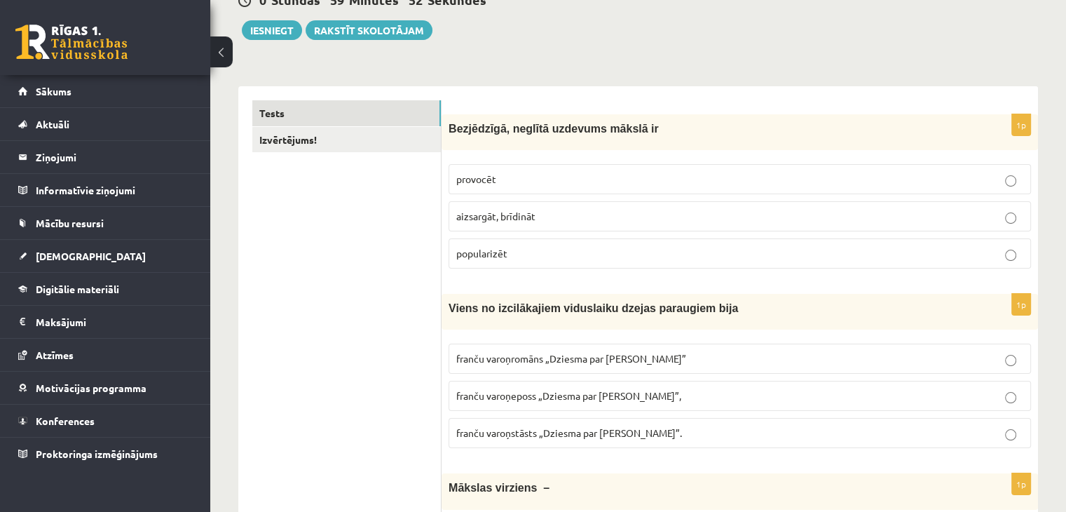
scroll to position [178, 0]
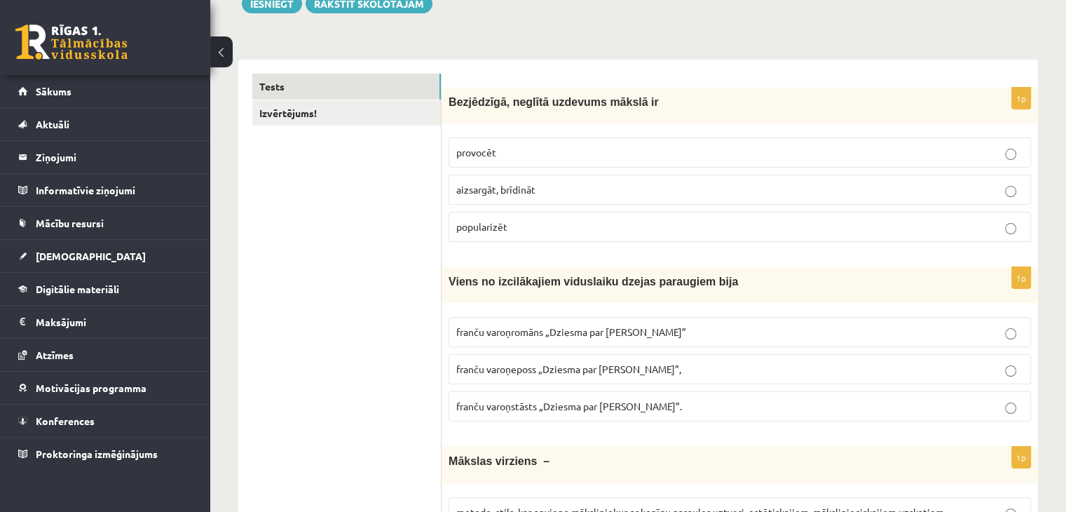
click at [621, 152] on p "provocēt" at bounding box center [739, 152] width 567 height 15
click at [633, 102] on p "Bezjēdzīgā, neglītā uzdevums mākslā ir" at bounding box center [704, 102] width 512 height 15
click at [776, 200] on label "aizsargāt, brīdināt" at bounding box center [739, 189] width 582 height 30
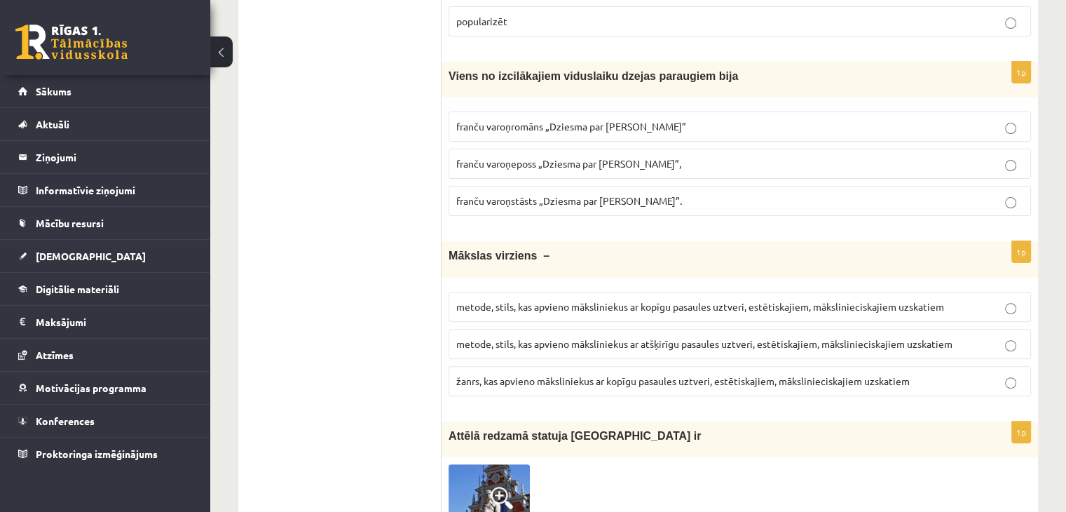
scroll to position [390, 0]
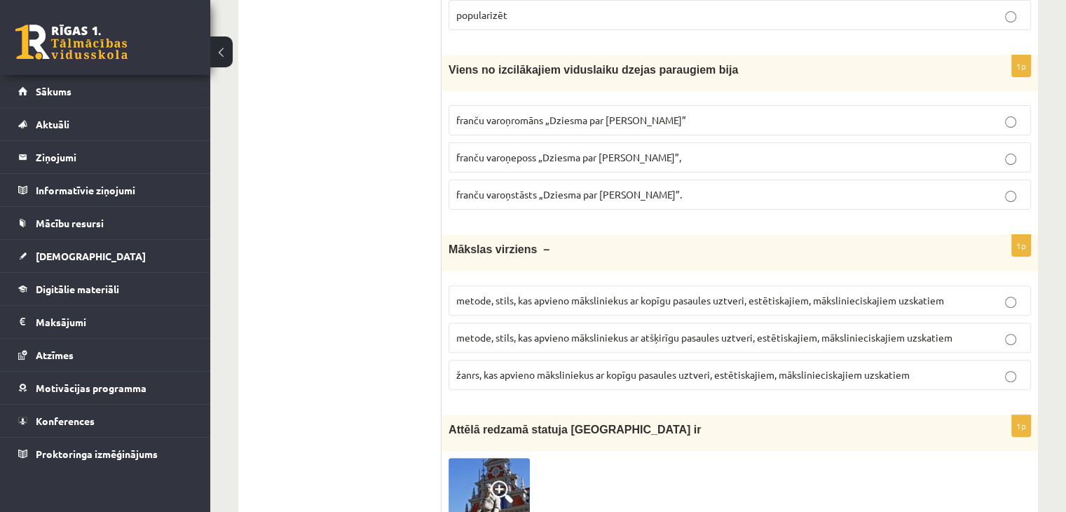
click at [581, 158] on span "franču varoņeposs „Dziesma par Rolandu”," at bounding box center [568, 157] width 225 height 13
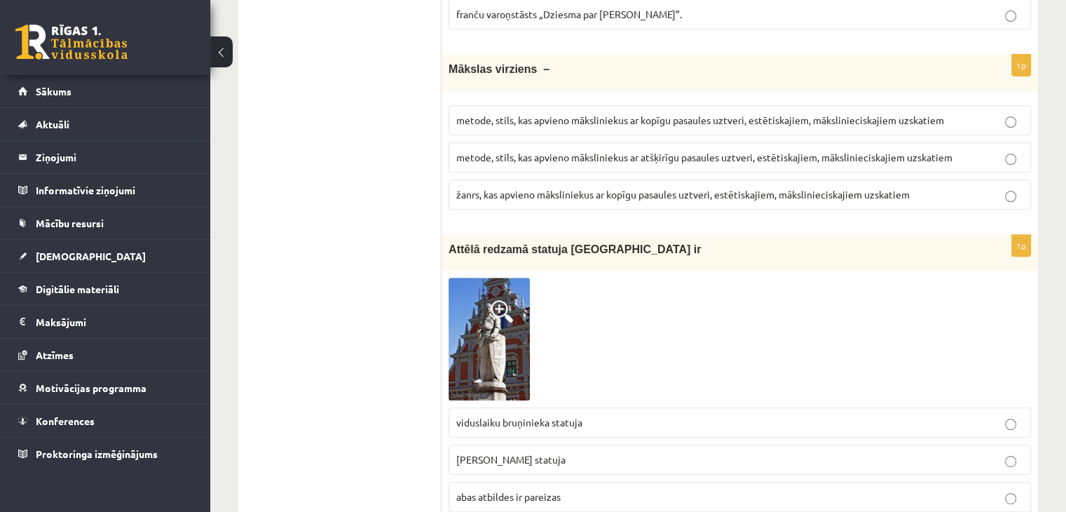
scroll to position [590, 0]
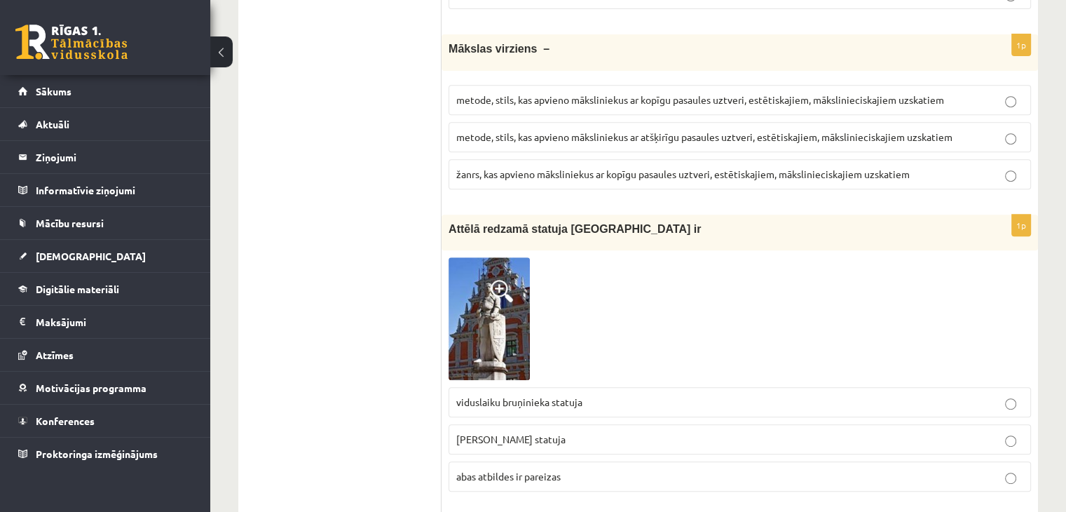
click at [835, 172] on span "žanrs, kas apvieno māksliniekus ar kopīgu pasaules uztveri, estētiskajiem, māks…" at bounding box center [682, 173] width 453 height 13
click at [694, 93] on span "metode, stils, kas apvieno māksliniekus ar kopīgu pasaules uztveri, estētiskaji…" at bounding box center [700, 99] width 488 height 13
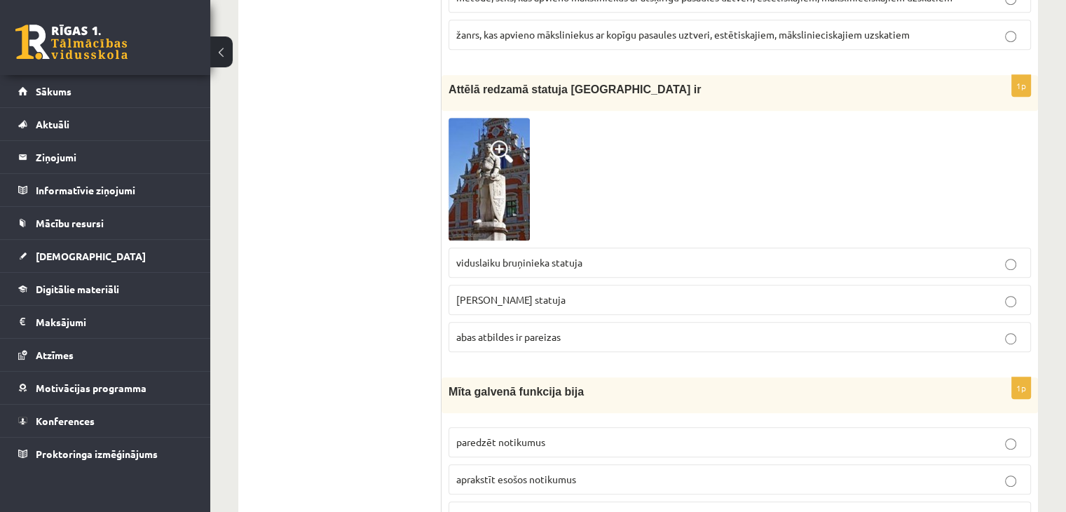
scroll to position [736, 0]
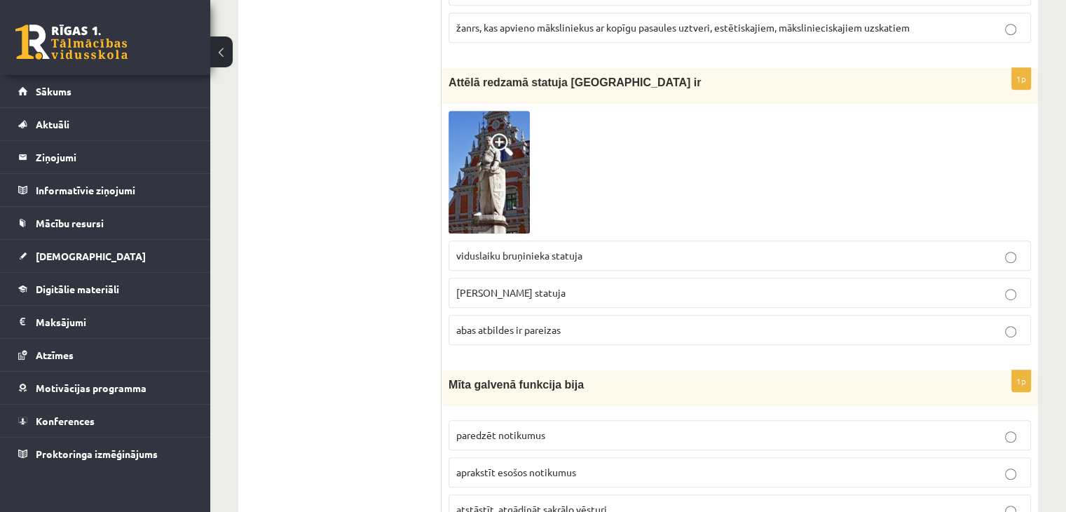
click at [535, 249] on span "viduslaiku bruņinieka statuja" at bounding box center [519, 255] width 126 height 13
click at [499, 334] on label "abas atbildes ir pareizas" at bounding box center [739, 330] width 582 height 30
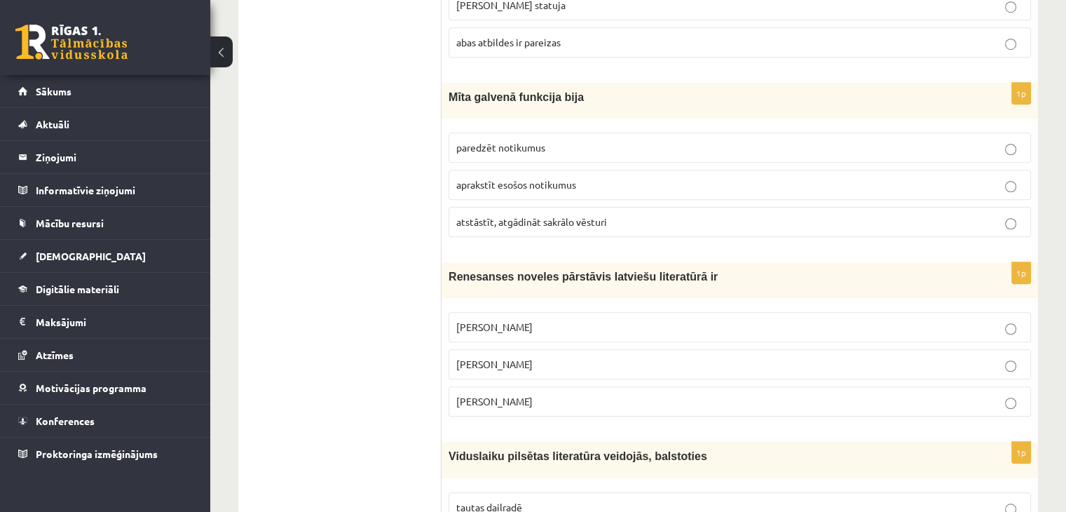
scroll to position [1031, 0]
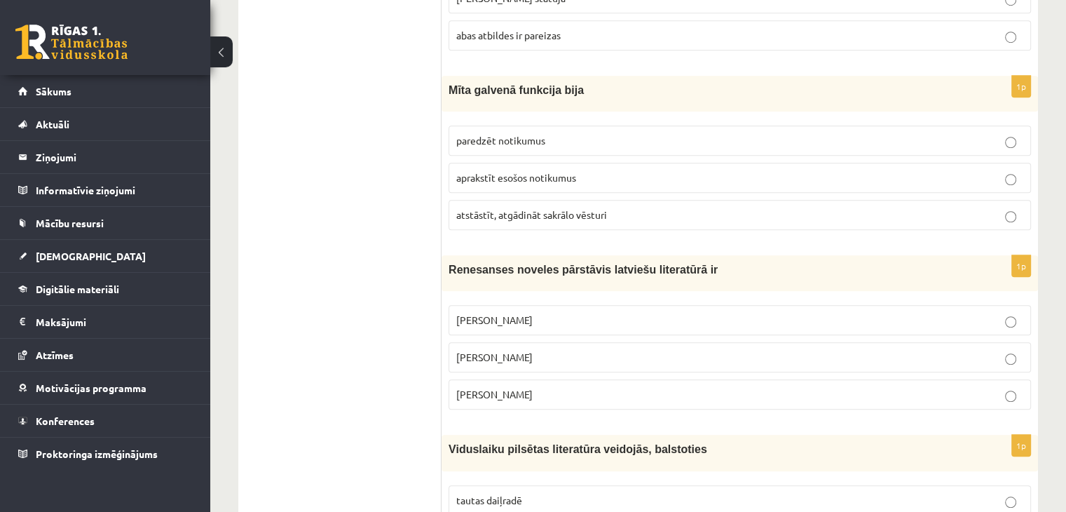
click at [689, 210] on p "atstāstīt, atgādināt sakrālo vēsturi" at bounding box center [739, 214] width 567 height 15
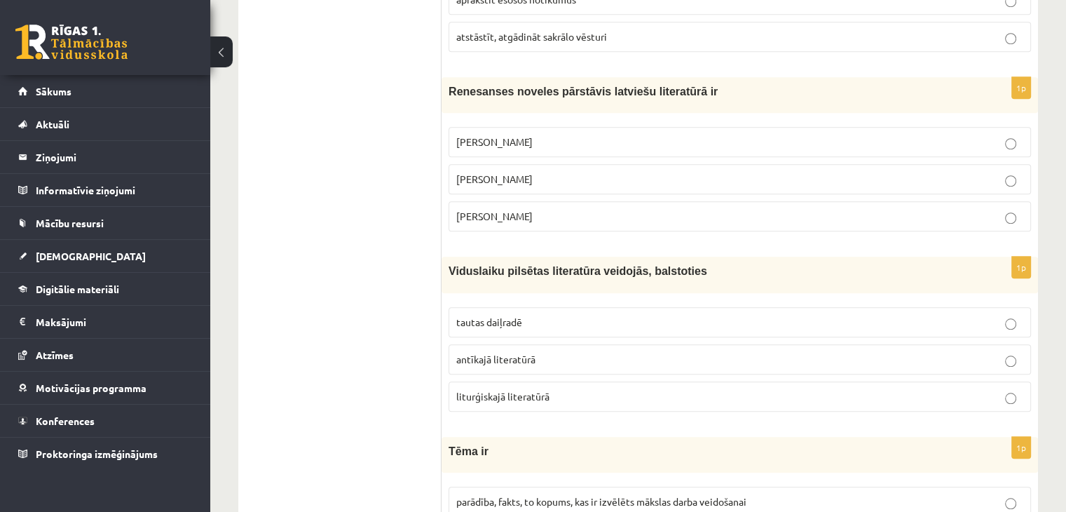
scroll to position [1216, 0]
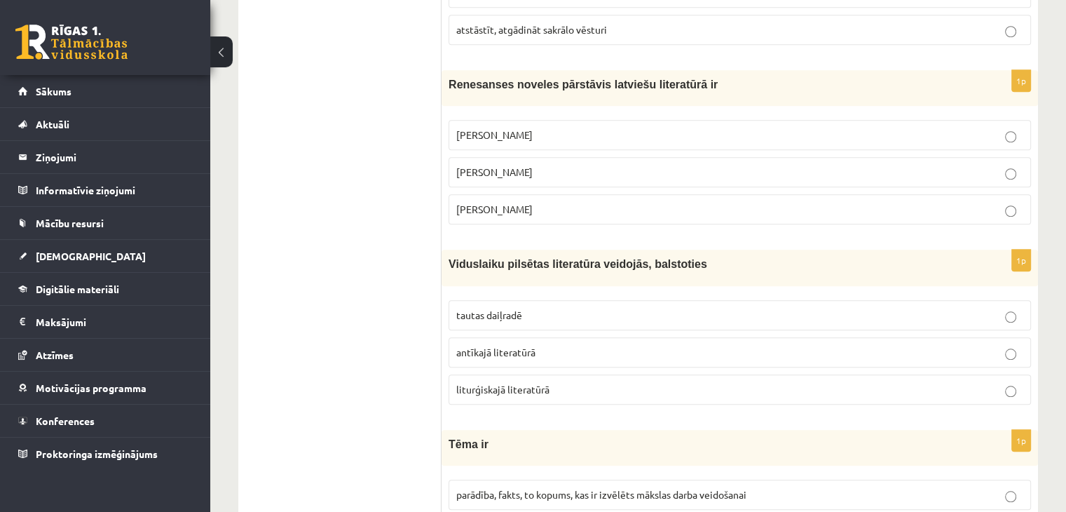
click at [615, 165] on p "Kārlis Skalbe" at bounding box center [739, 172] width 567 height 15
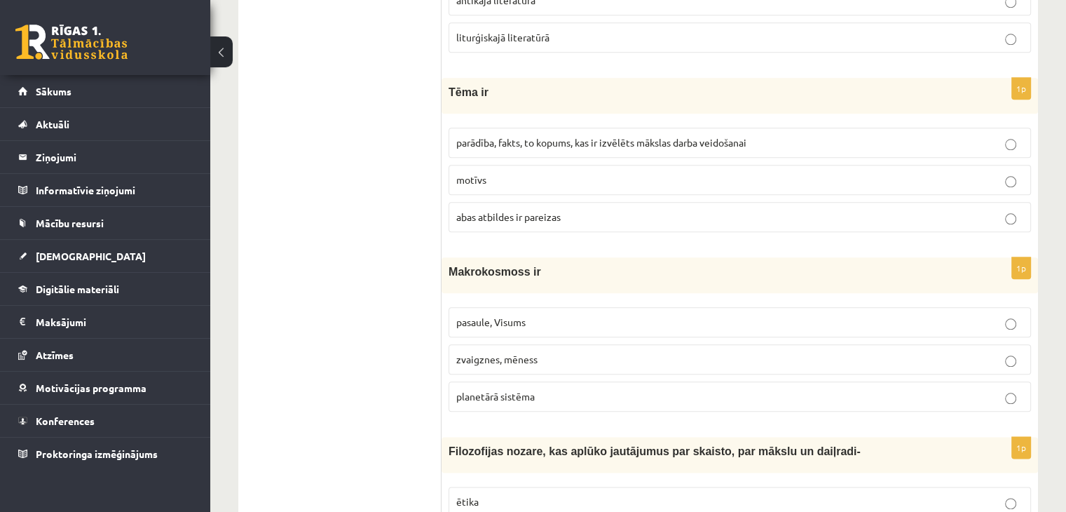
scroll to position [1574, 0]
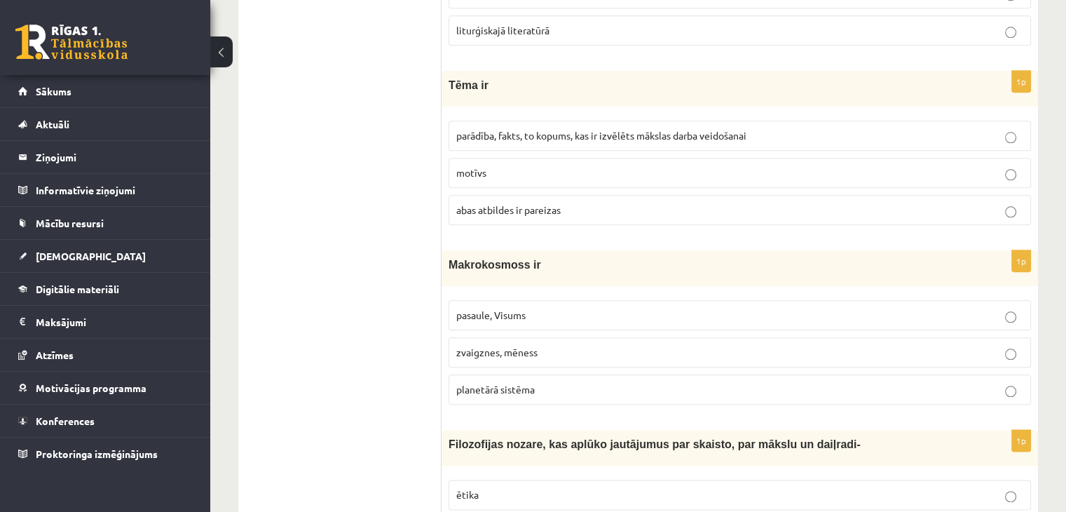
click at [753, 128] on p "parādība, fakts, to kopums, kas ir izvēlēts mākslas darba veidošanai" at bounding box center [739, 135] width 567 height 15
click at [596, 206] on p "abas atbildes ir pareizas" at bounding box center [739, 209] width 567 height 15
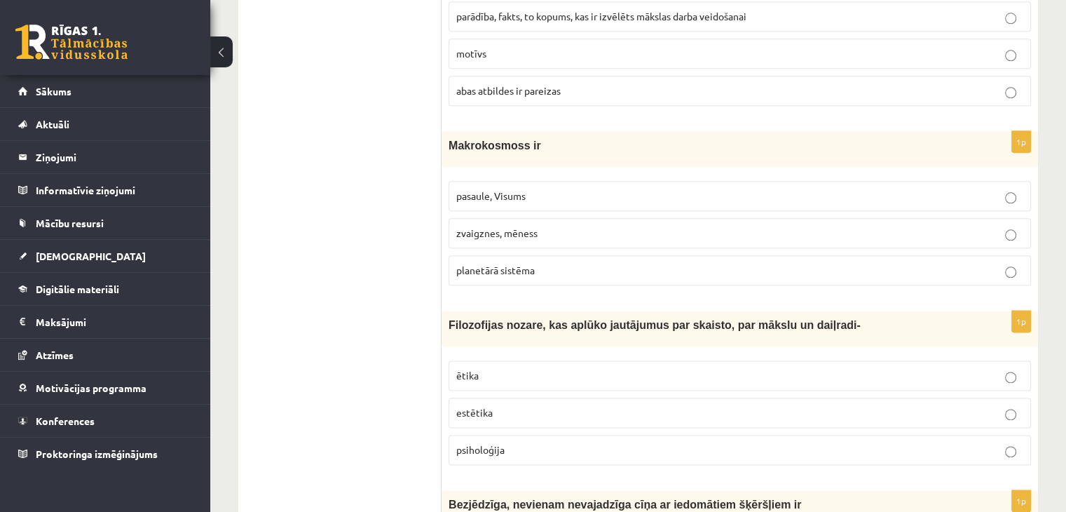
scroll to position [1701, 0]
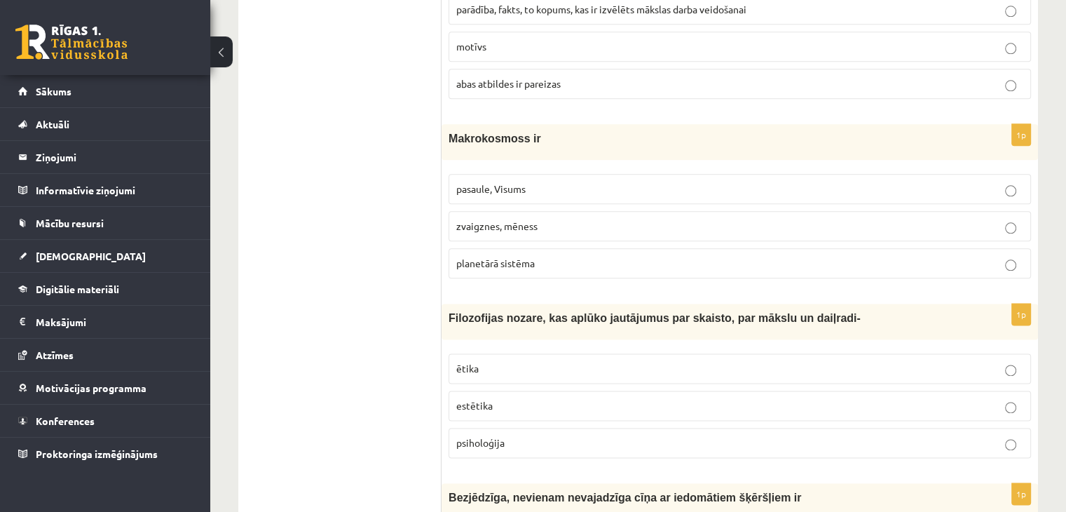
click at [552, 181] on p "pasaule, Visums" at bounding box center [739, 188] width 567 height 15
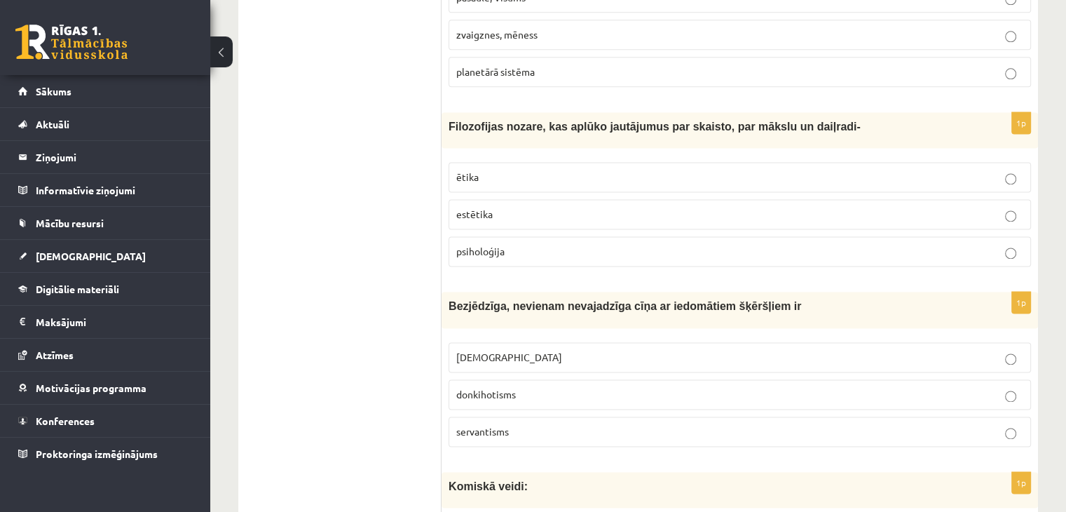
scroll to position [1899, 0]
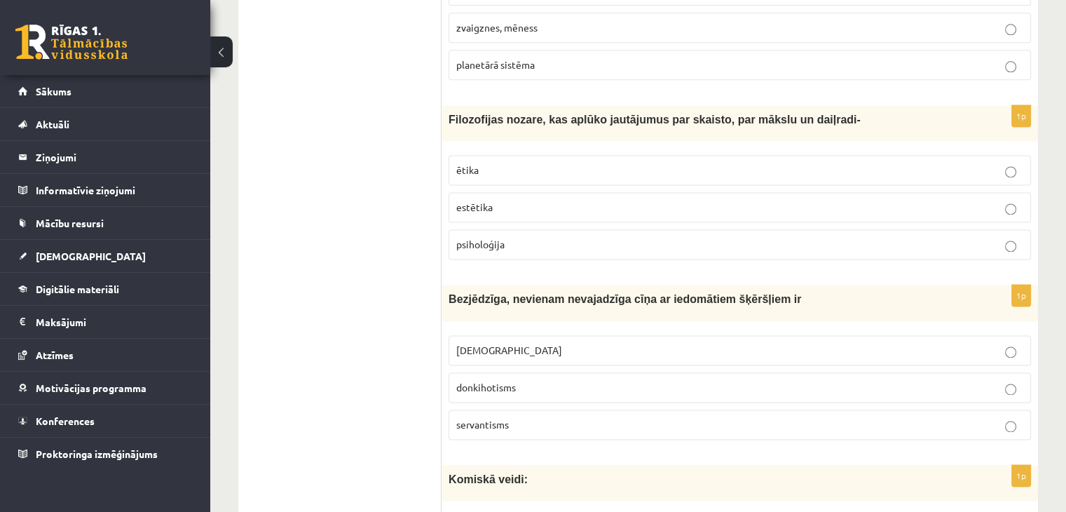
click at [561, 72] on fieldset "pasaule, Visums zvaigznes, mēness planetārā sistēma" at bounding box center [739, 26] width 582 height 116
click at [561, 57] on p "planetārā sistēma" at bounding box center [739, 64] width 567 height 15
click at [488, 207] on label "estētika" at bounding box center [739, 207] width 582 height 30
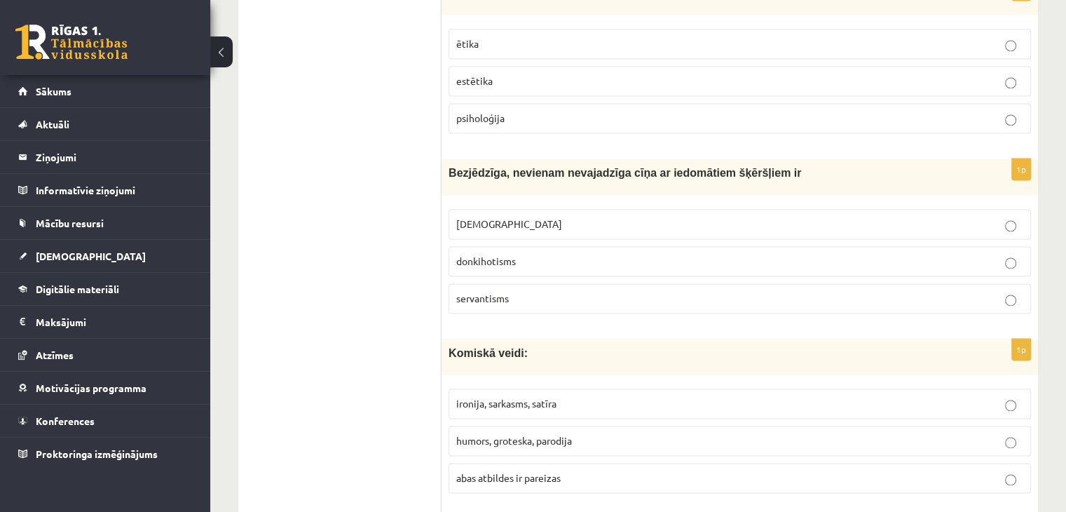
scroll to position [2032, 0]
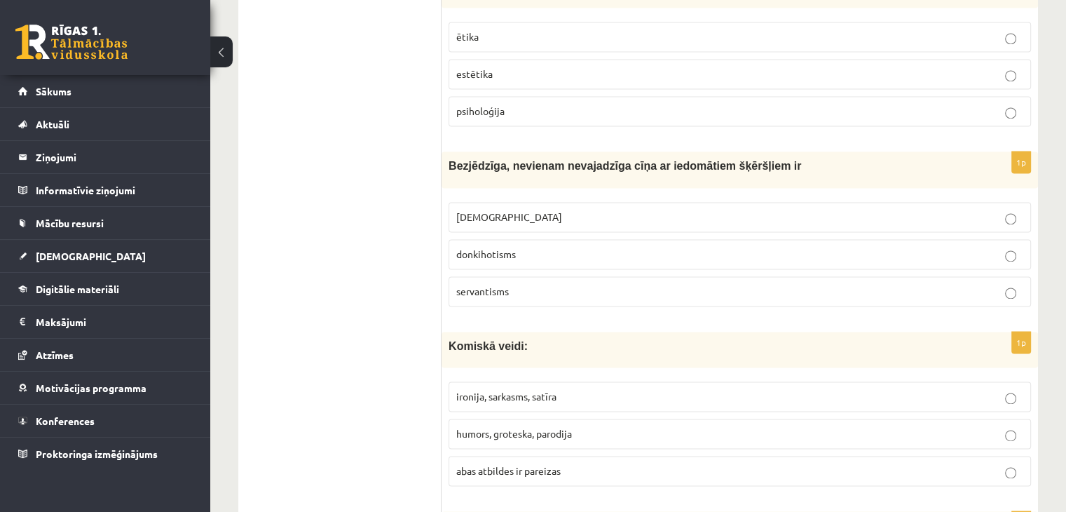
click at [500, 247] on span "donkihotisms" at bounding box center [486, 253] width 60 height 13
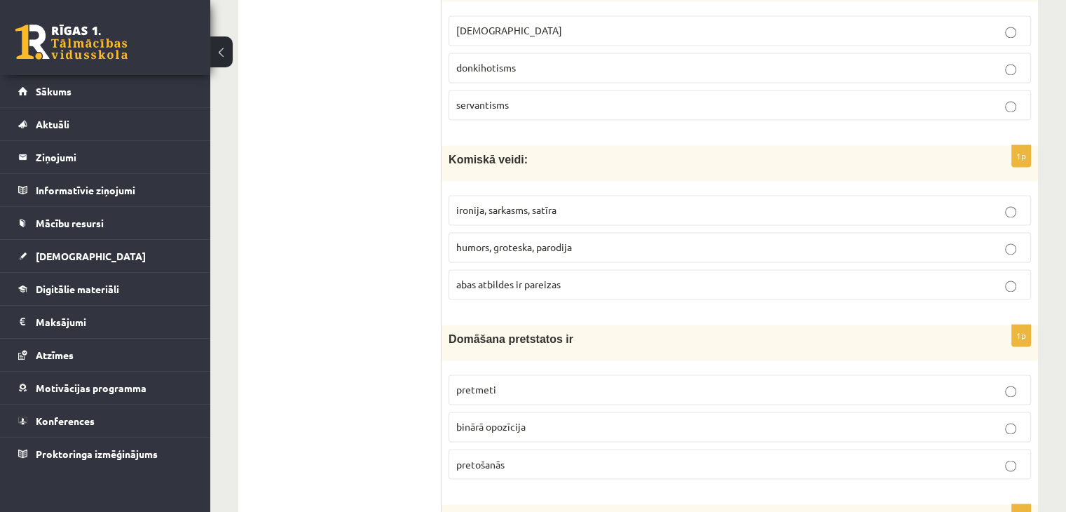
scroll to position [2239, 0]
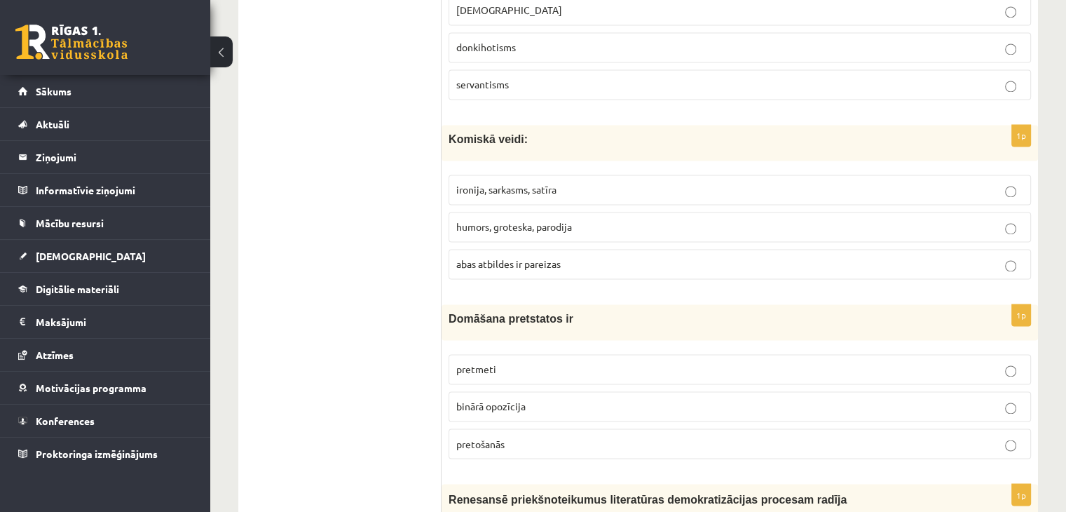
click at [543, 257] on span "abas atbildes ir pareizas" at bounding box center [508, 263] width 104 height 13
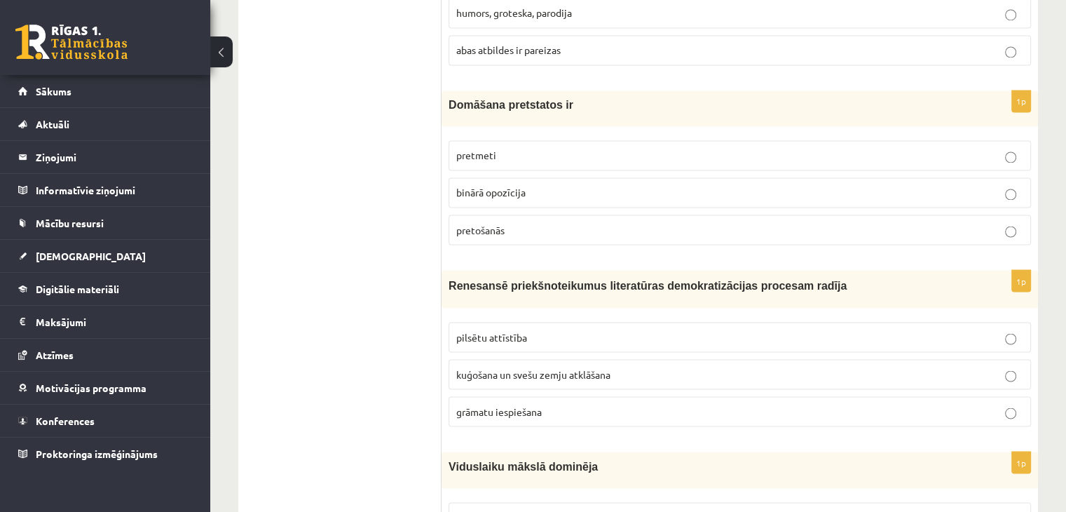
scroll to position [2459, 0]
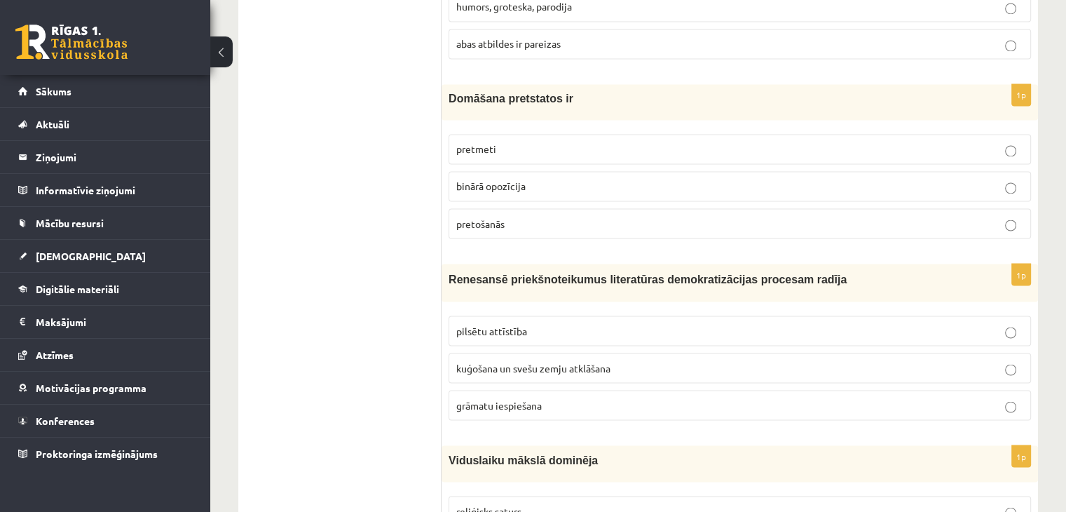
click at [493, 180] on p "binārā opozīcija" at bounding box center [739, 186] width 567 height 15
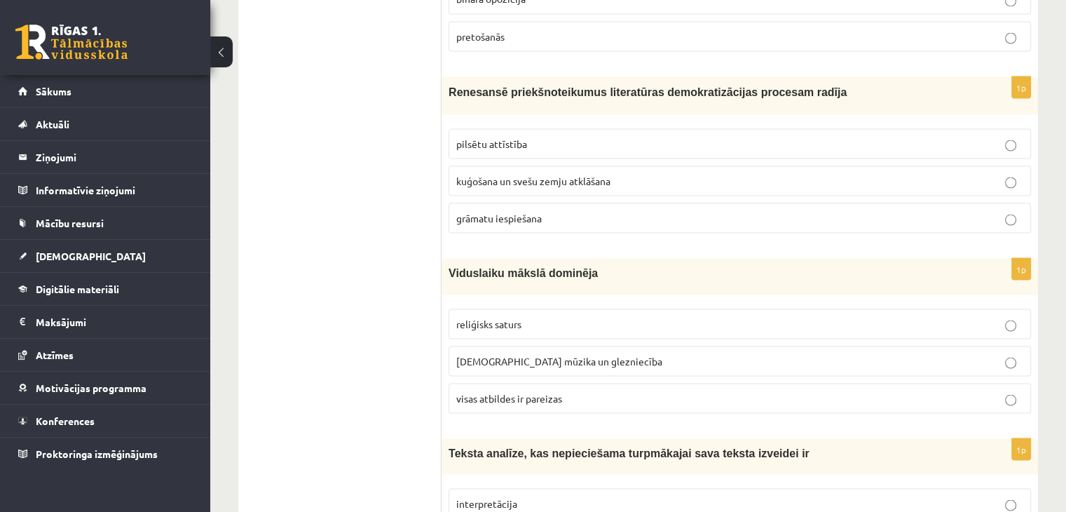
scroll to position [2651, 0]
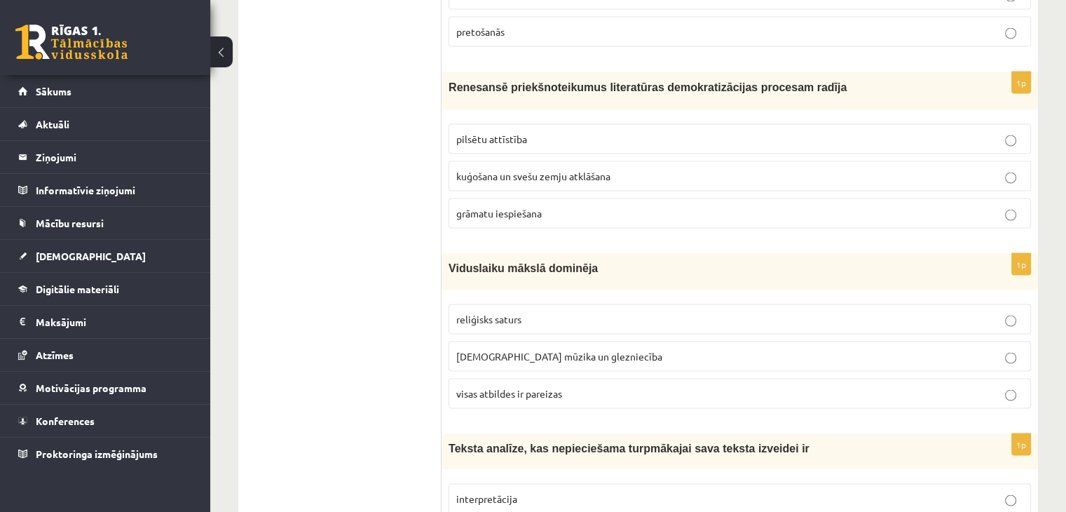
click at [472, 169] on span "kuģošana un svešu zemju atklāšana" at bounding box center [533, 175] width 154 height 13
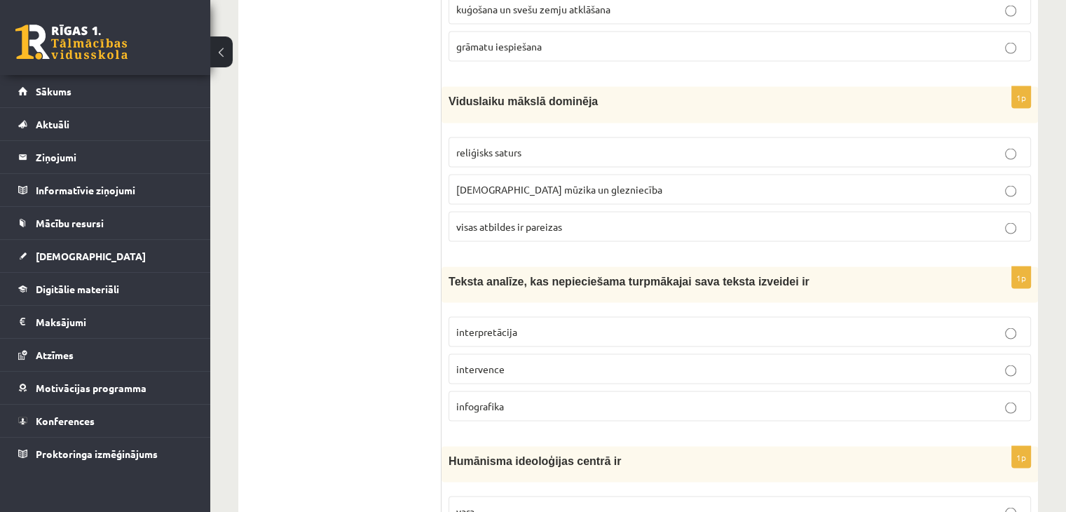
scroll to position [2824, 0]
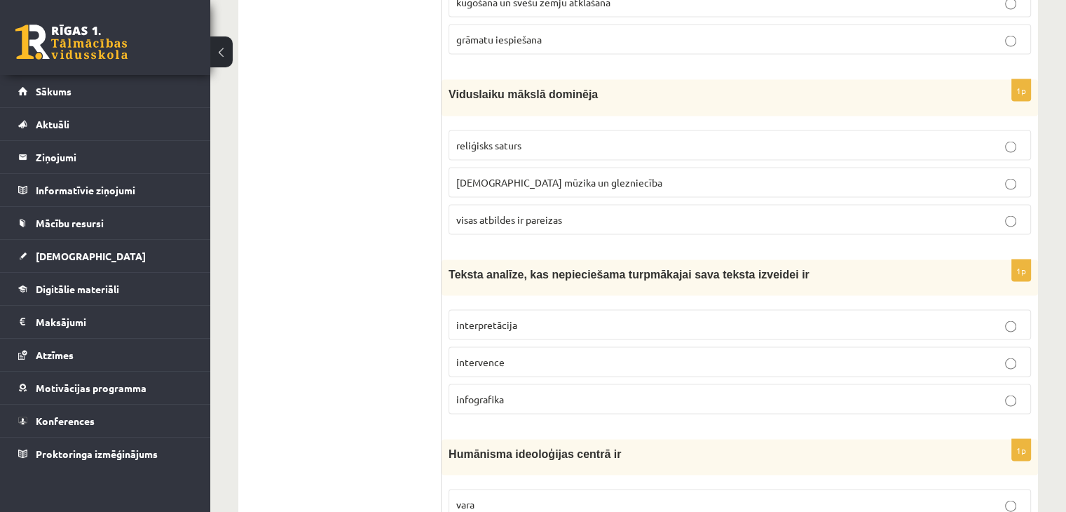
click at [656, 212] on p "visas atbildes ir pareizas" at bounding box center [739, 219] width 567 height 15
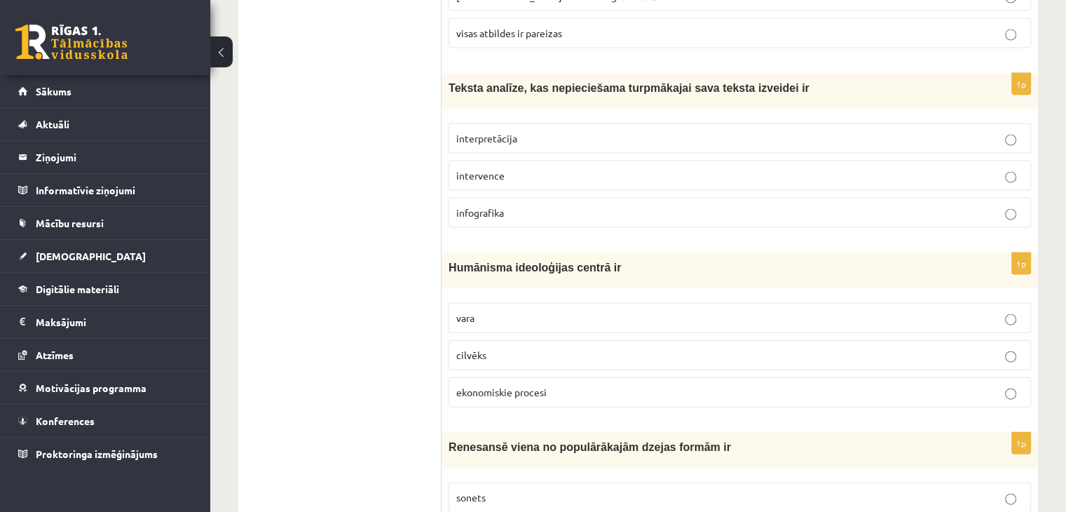
scroll to position [3017, 0]
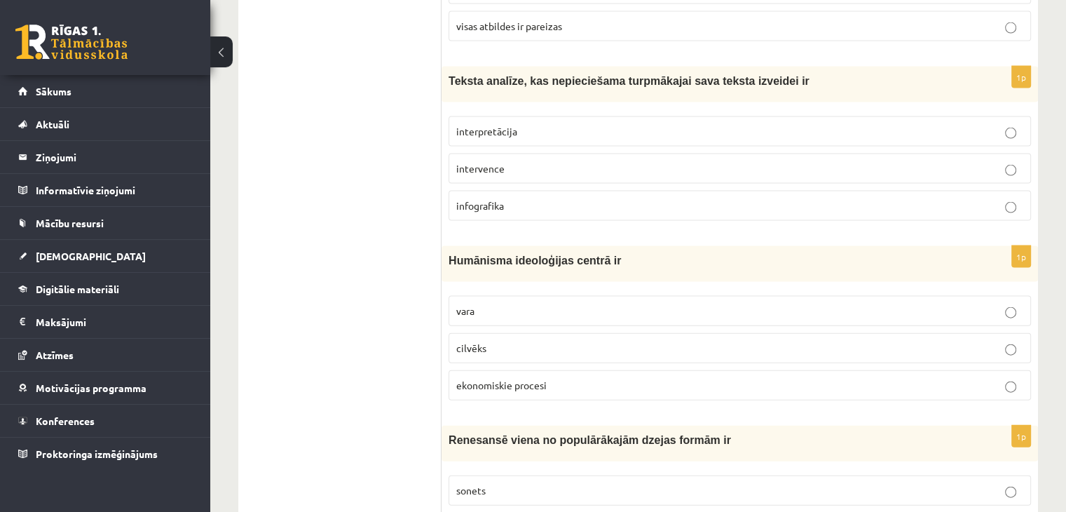
click at [495, 125] on span "interpretācija" at bounding box center [486, 131] width 61 height 13
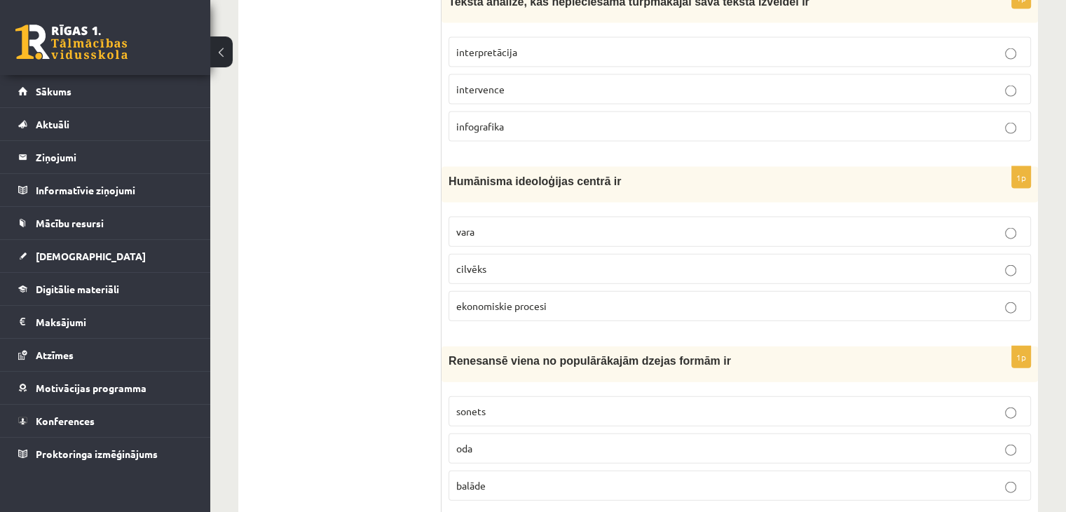
scroll to position [3184, 0]
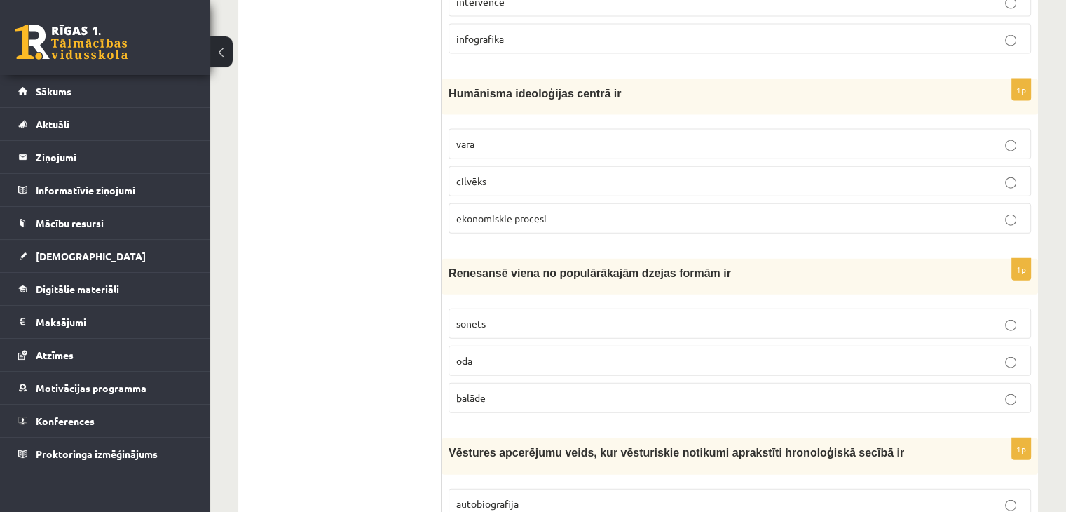
click at [530, 174] on p "cilvēks" at bounding box center [739, 181] width 567 height 15
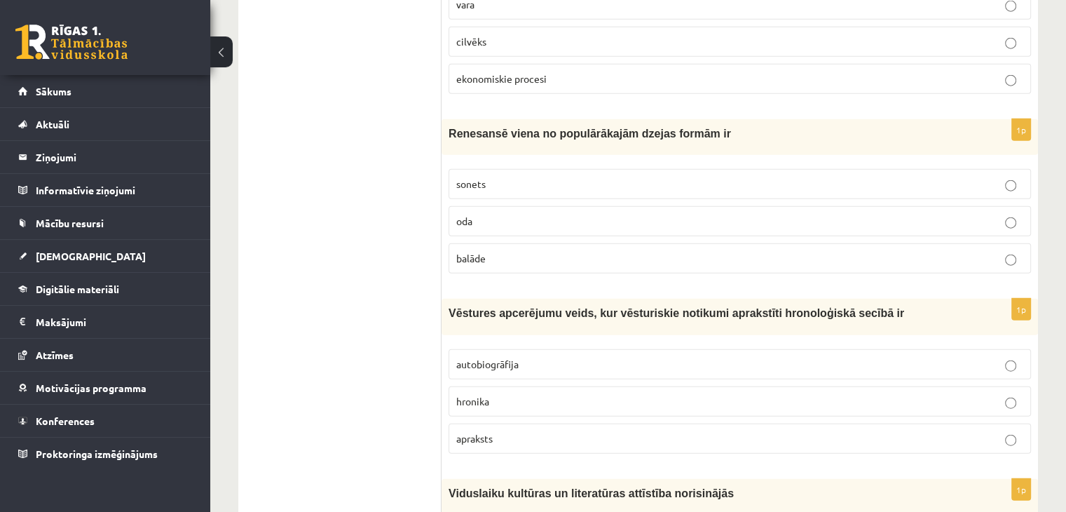
scroll to position [3330, 0]
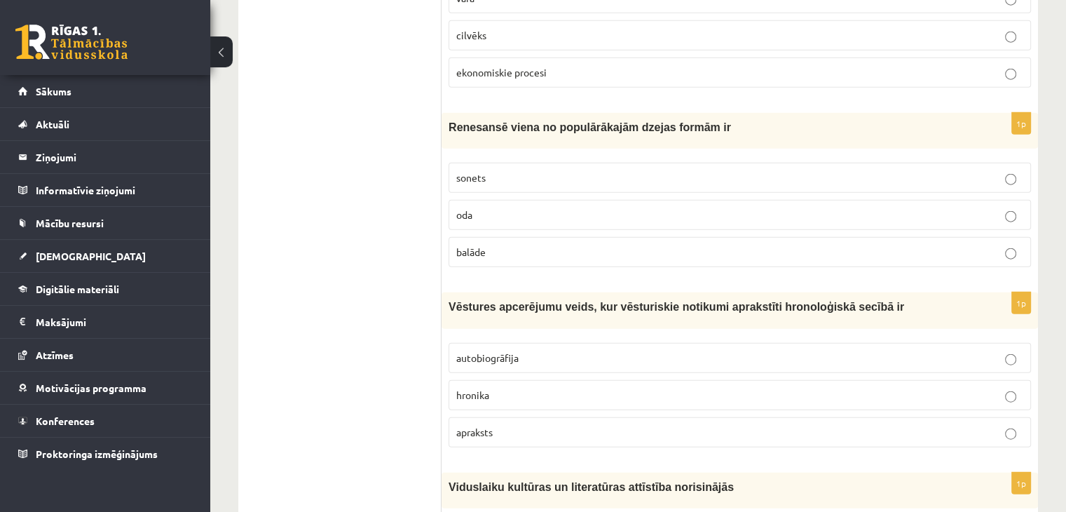
click at [516, 170] on p "sonets" at bounding box center [739, 177] width 567 height 15
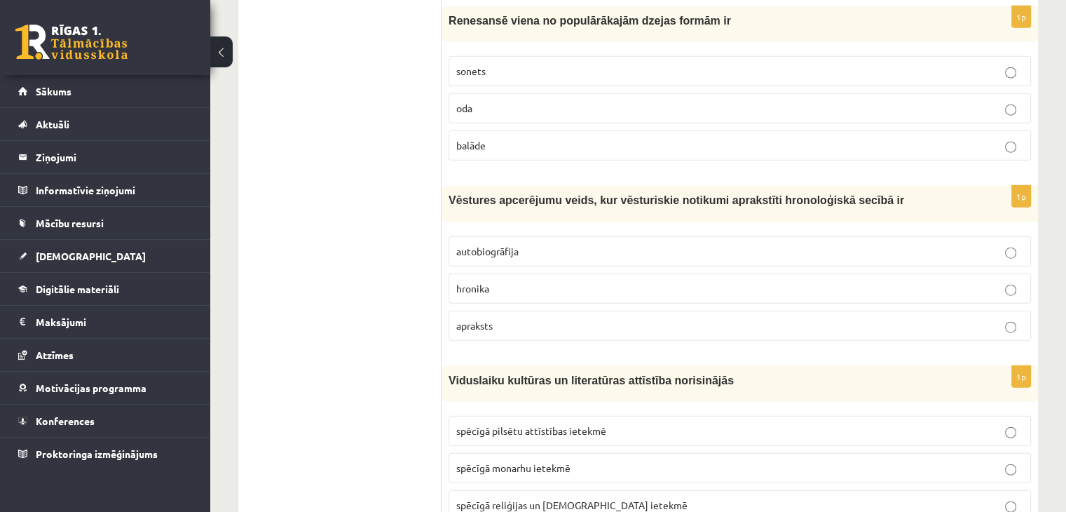
scroll to position [3442, 0]
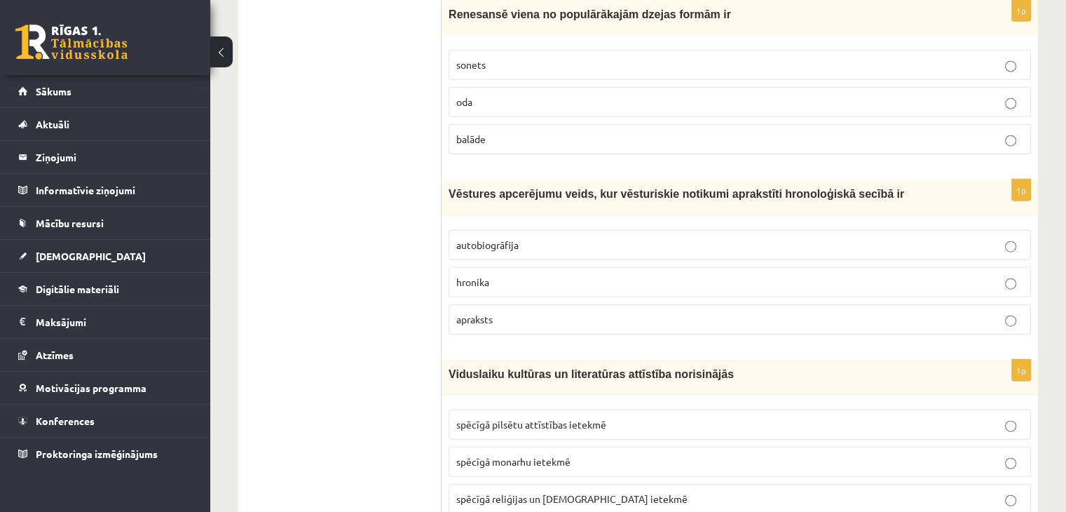
click at [818, 275] on p "hronika" at bounding box center [739, 282] width 567 height 15
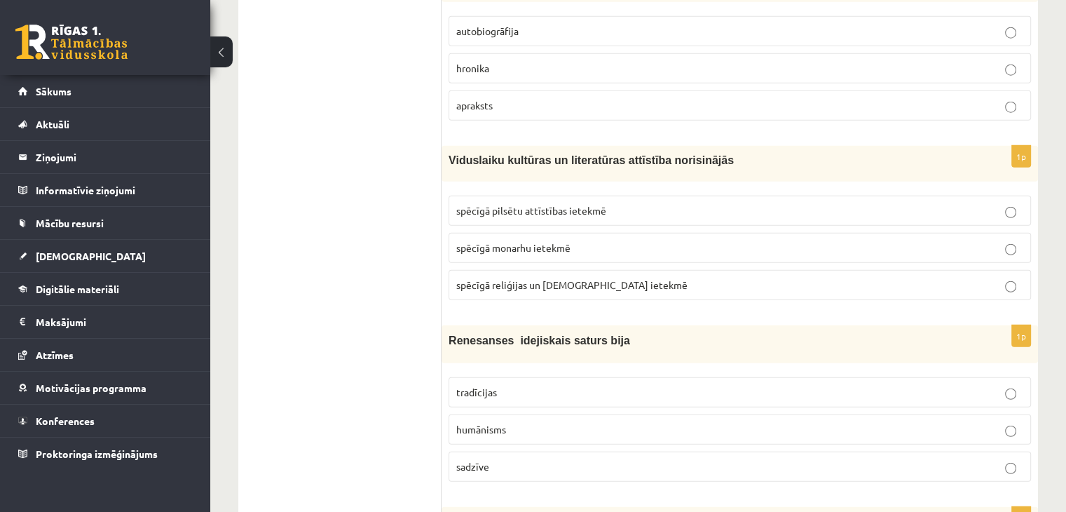
scroll to position [3663, 0]
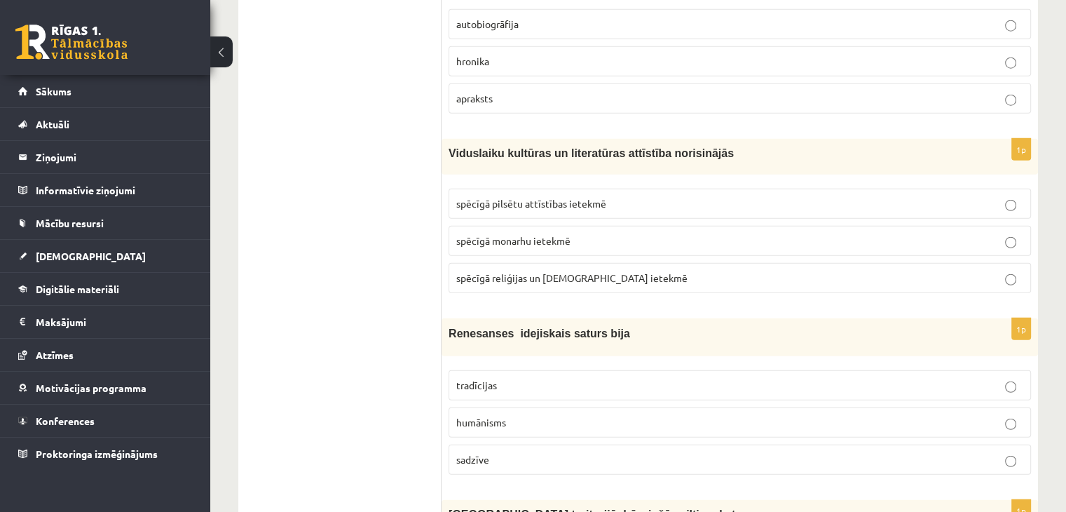
click at [636, 233] on p "spēcīgā monarhu ietekmē" at bounding box center [739, 240] width 567 height 15
click at [622, 270] on p "spēcīgā reliģijas un [DEMOGRAPHIC_DATA] ietekmē" at bounding box center [739, 277] width 567 height 15
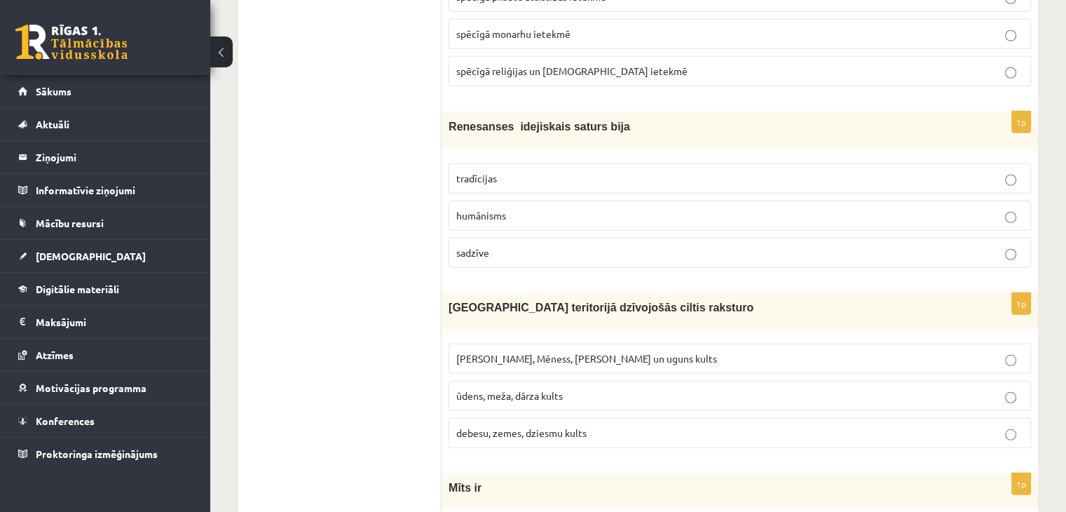
scroll to position [3863, 0]
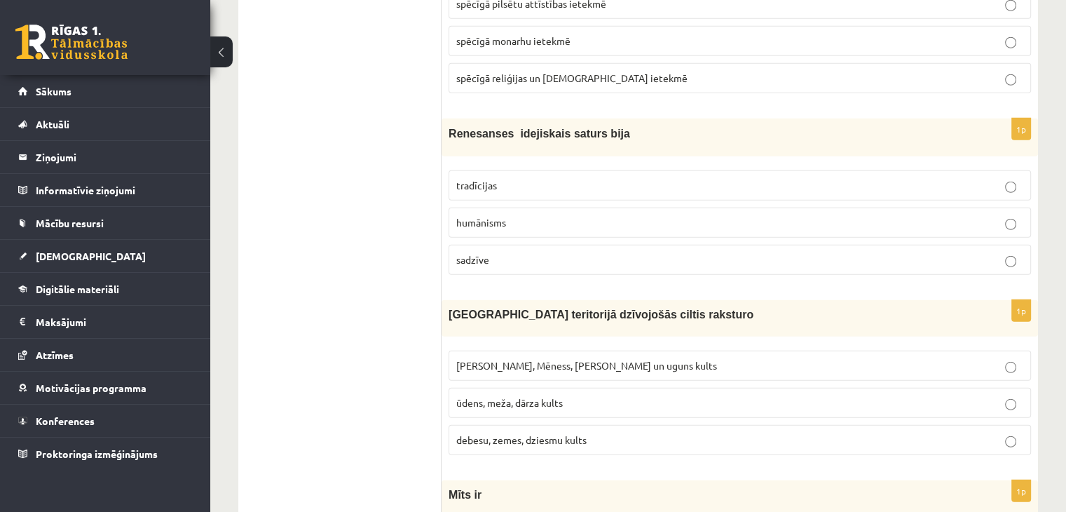
click at [518, 215] on p "humānisms" at bounding box center [739, 222] width 567 height 15
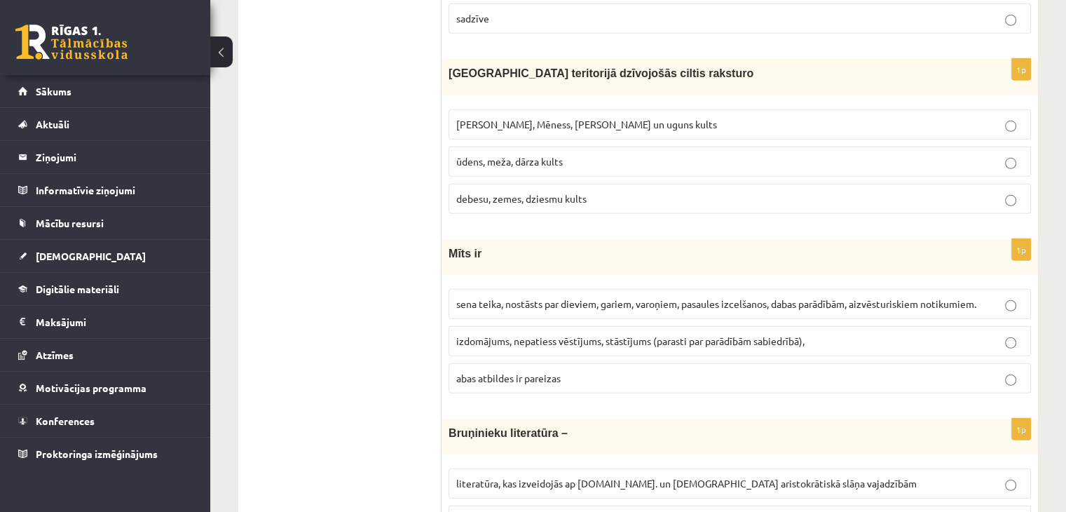
scroll to position [4111, 0]
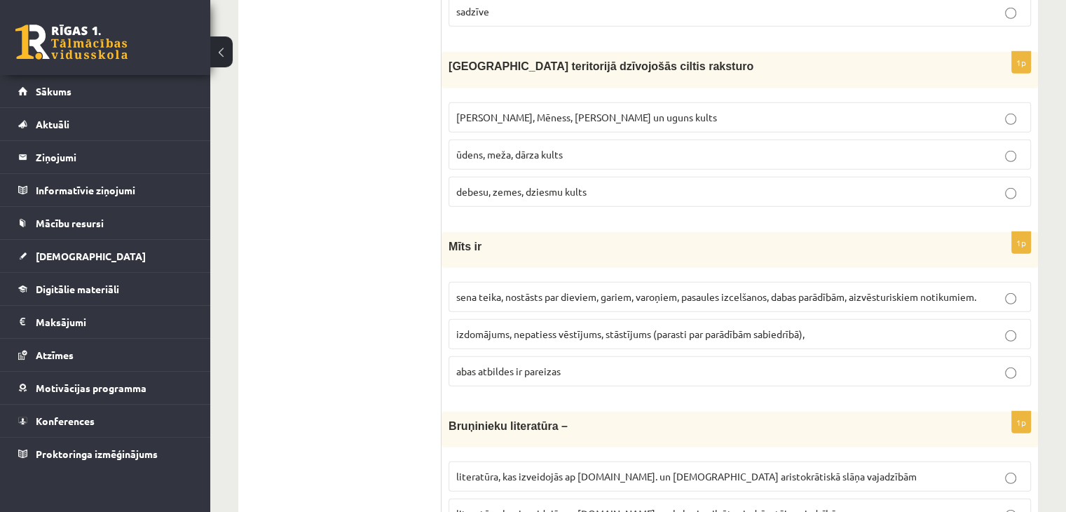
click at [575, 111] on span "[PERSON_NAME], Mēness, [PERSON_NAME] un uguns kults" at bounding box center [586, 117] width 261 height 13
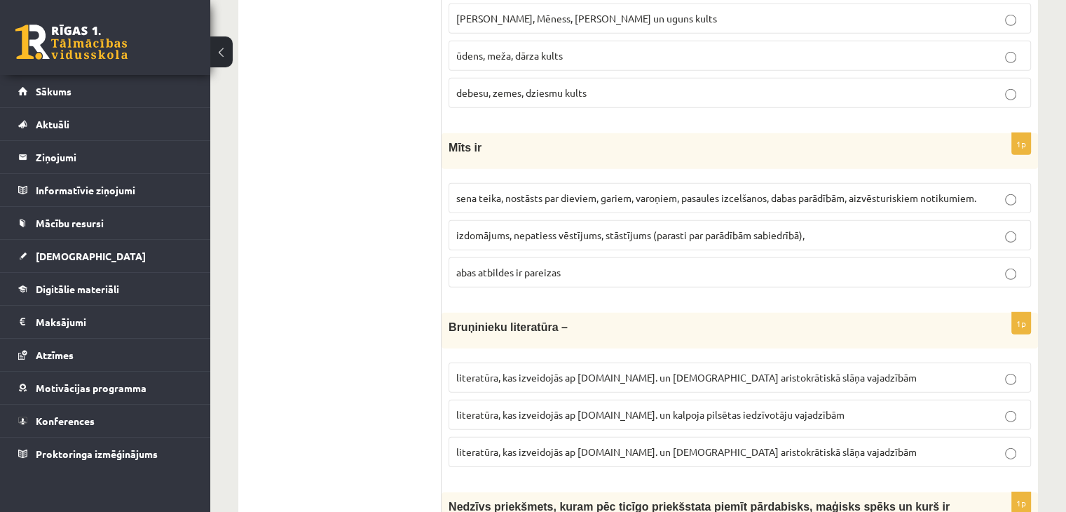
scroll to position [4217, 0]
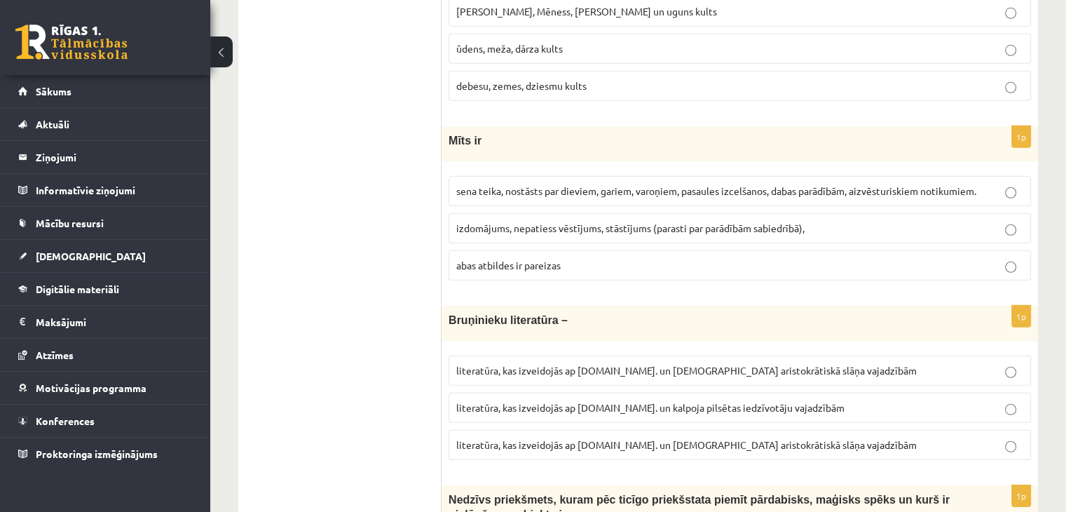
click at [568, 258] on p "abas atbildes ir pareizas" at bounding box center [739, 265] width 567 height 15
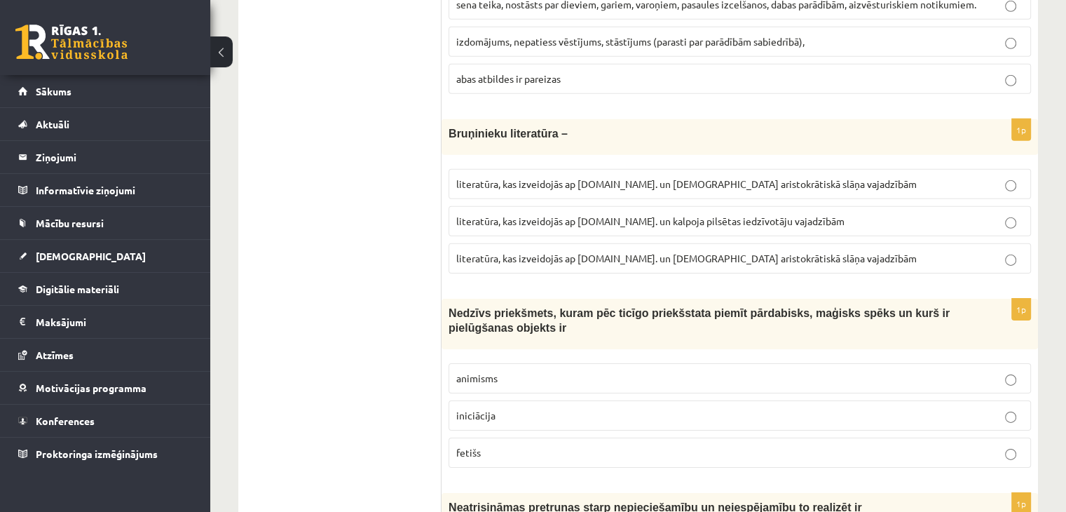
scroll to position [4417, 0]
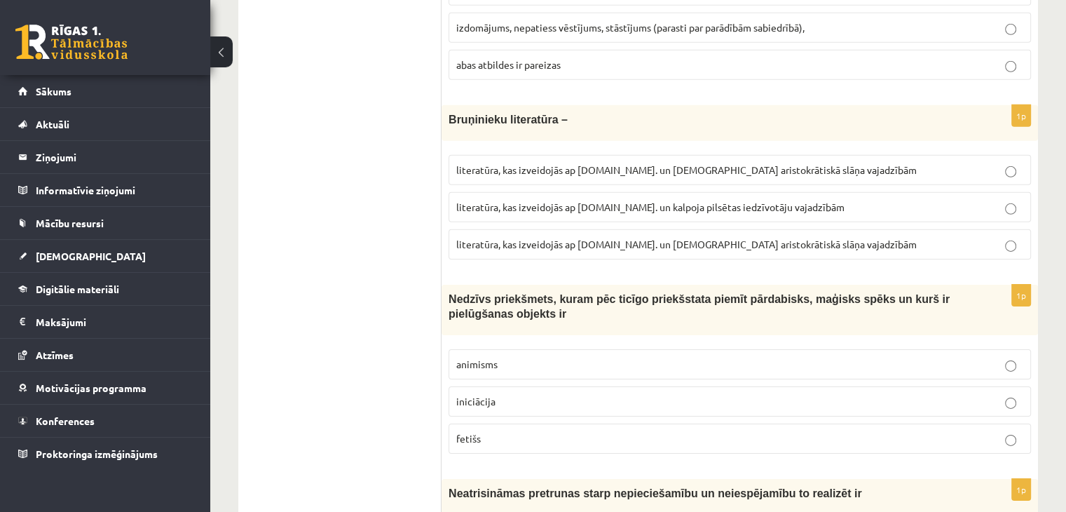
click at [811, 237] on p "literatūra, kas izveidojās ap [DOMAIN_NAME]. un [DEMOGRAPHIC_DATA] aristokrātis…" at bounding box center [739, 244] width 567 height 15
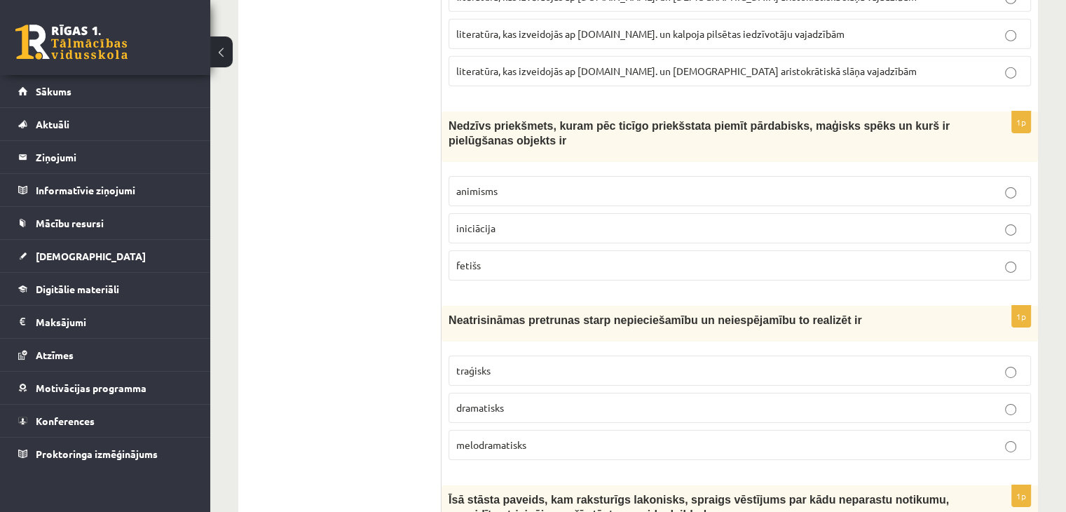
scroll to position [4597, 0]
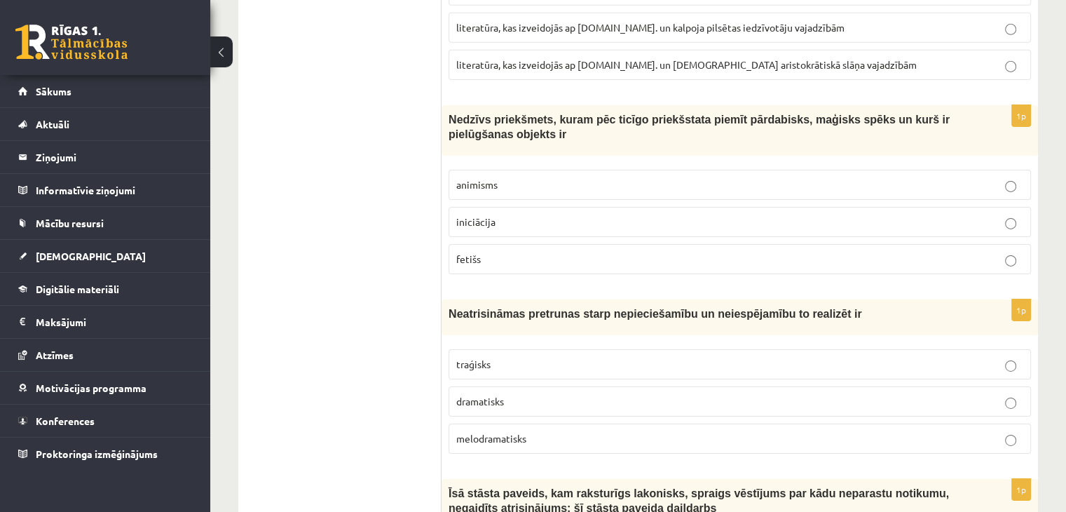
click at [517, 252] on p "fetišs" at bounding box center [739, 259] width 567 height 15
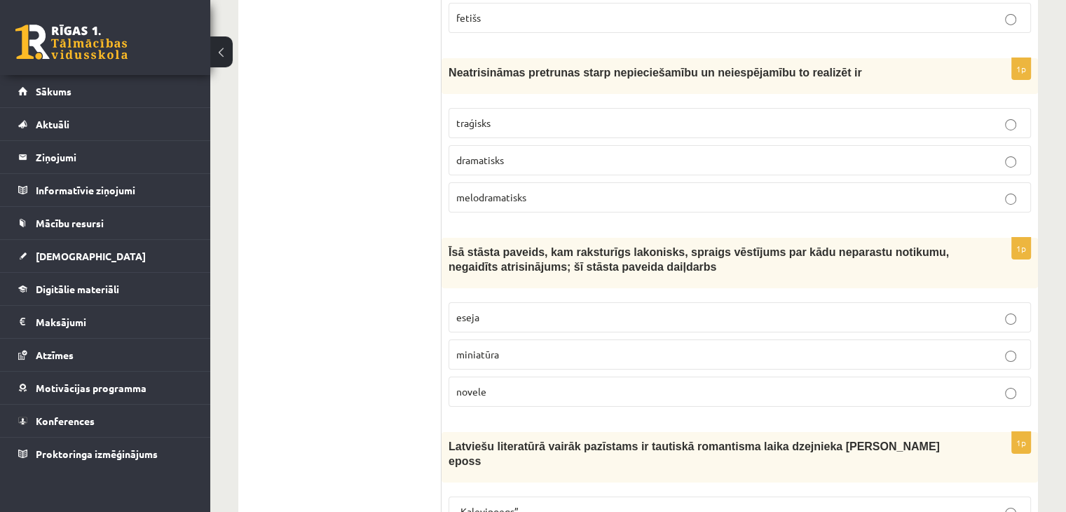
scroll to position [4844, 0]
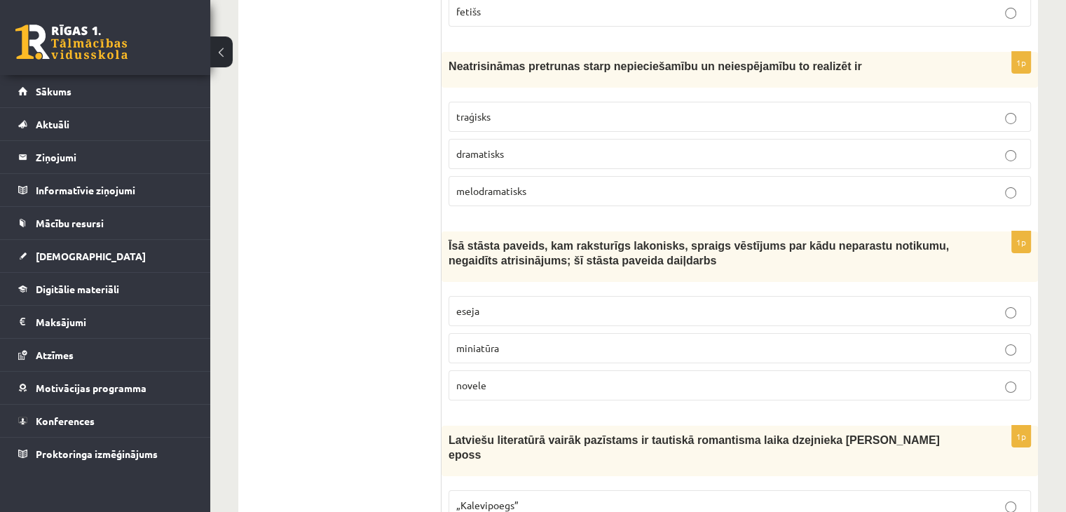
click at [528, 184] on p "melodramatisks" at bounding box center [739, 191] width 567 height 15
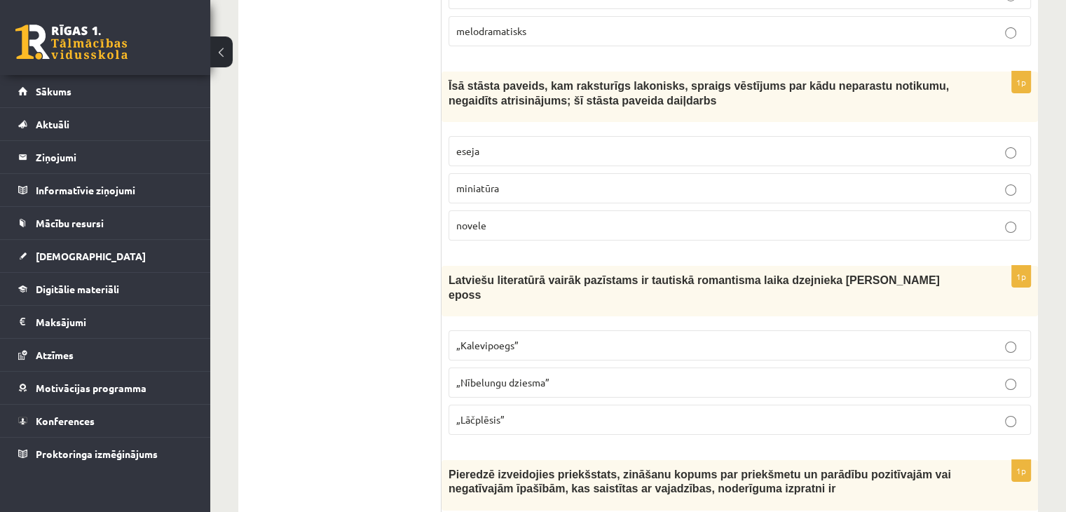
scroll to position [5011, 0]
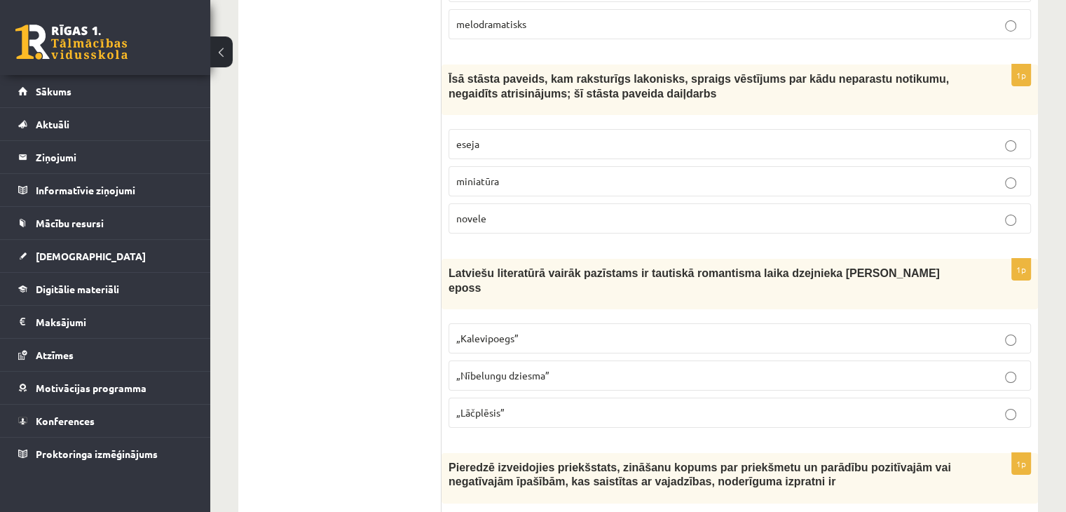
click at [603, 211] on p "novele" at bounding box center [739, 218] width 567 height 15
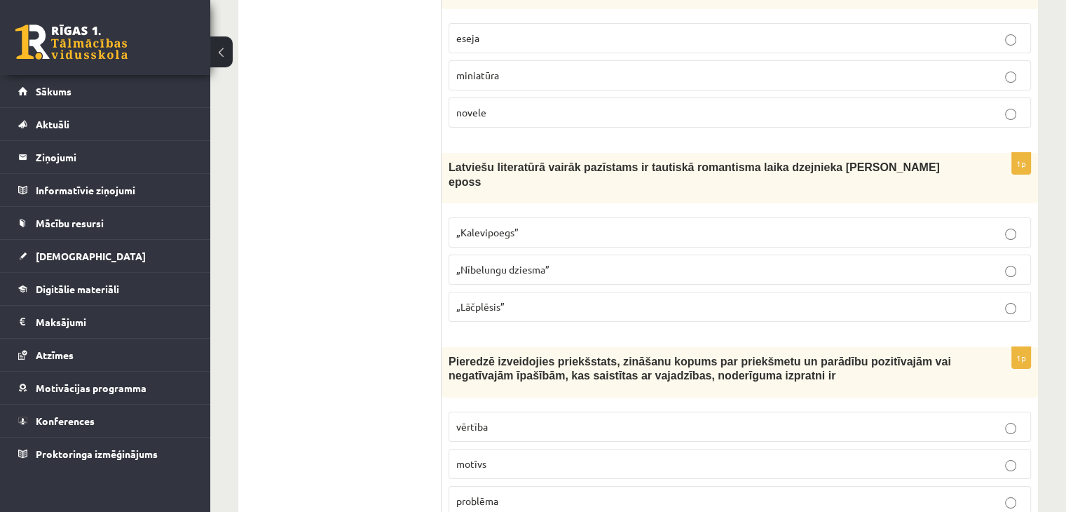
scroll to position [5137, 0]
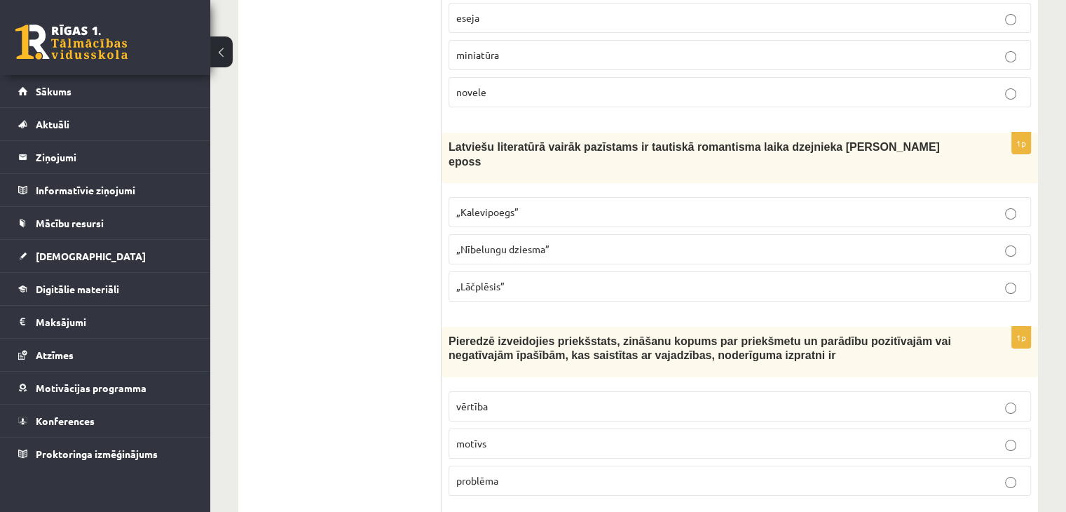
click at [490, 280] on span "„Lāčplēsis”" at bounding box center [480, 286] width 48 height 13
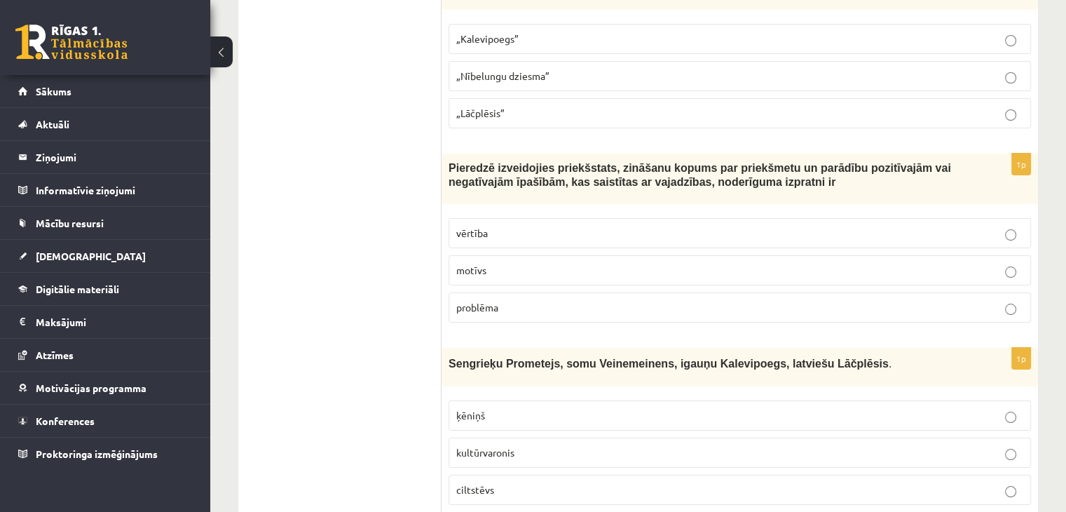
scroll to position [5315, 0]
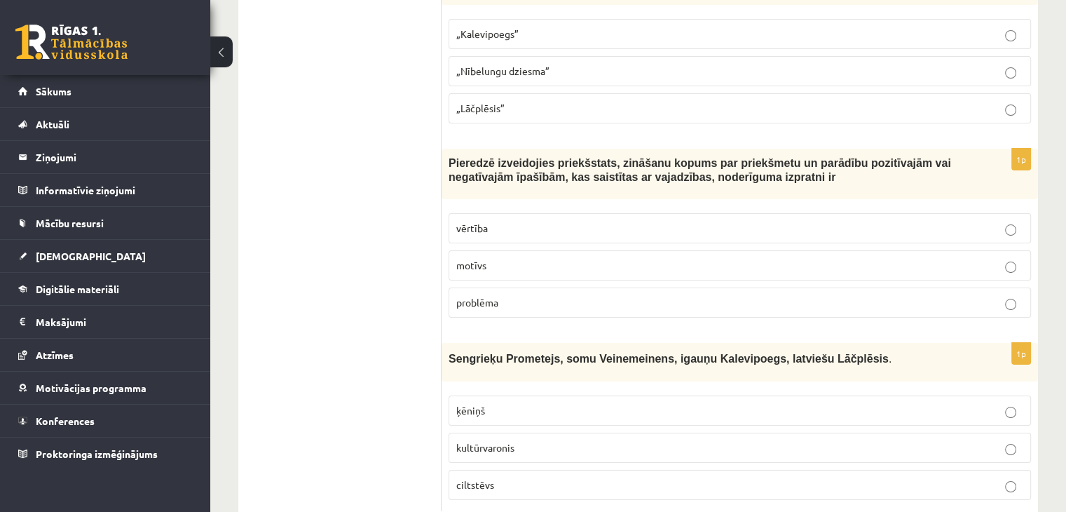
click at [482, 213] on label "vērtība" at bounding box center [739, 228] width 582 height 30
click at [565, 440] on p "kultūrvaronis" at bounding box center [739, 447] width 567 height 15
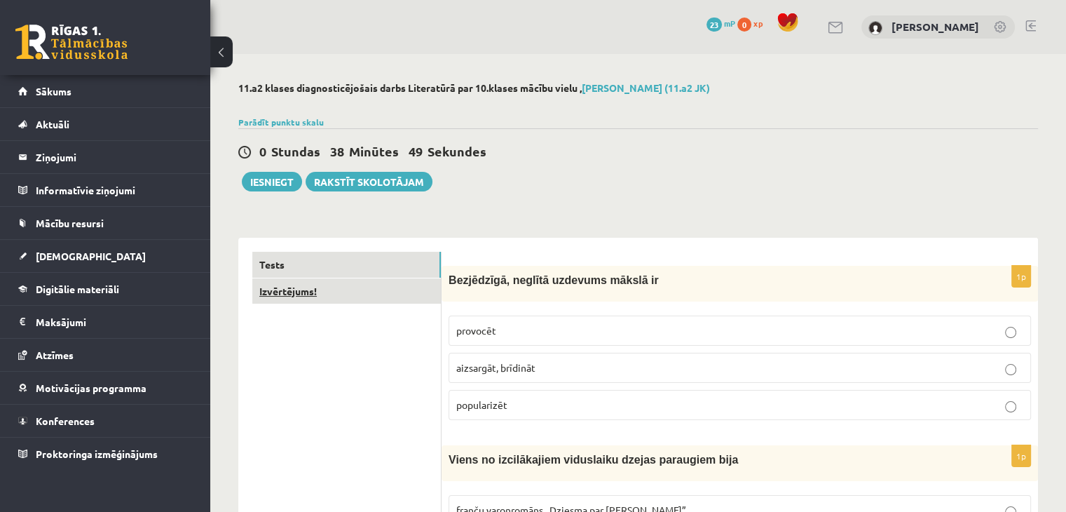
click at [300, 291] on link "Izvērtējums!" at bounding box center [346, 291] width 188 height 26
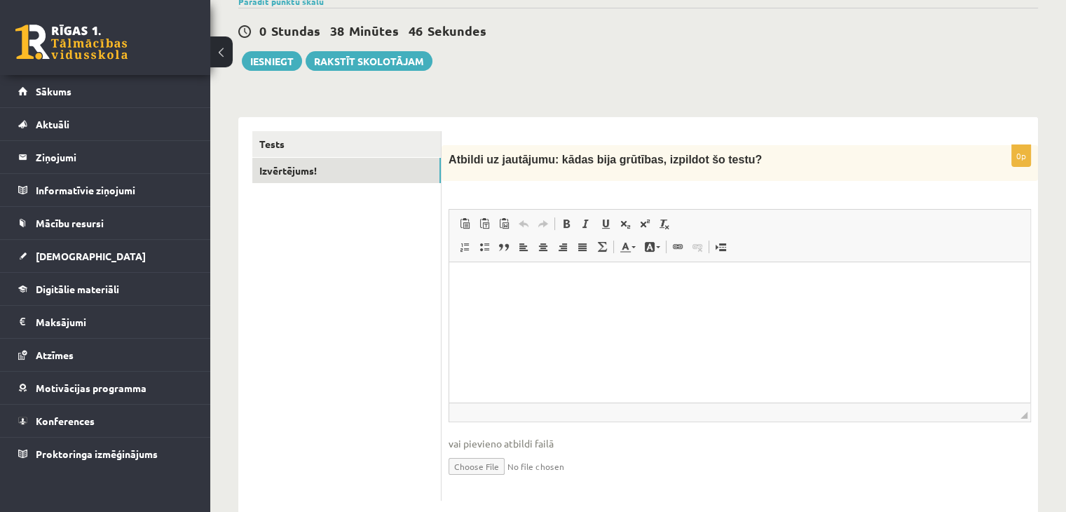
scroll to position [135, 0]
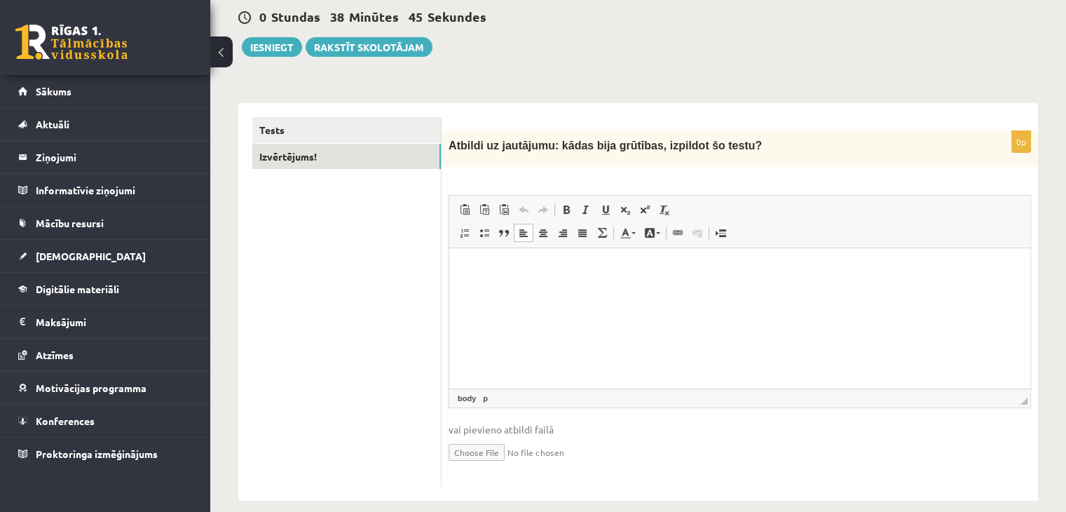
click at [594, 286] on html at bounding box center [739, 269] width 581 height 43
drag, startPoint x: 783, startPoint y: 261, endPoint x: 536, endPoint y: 268, distance: 247.4
click at [536, 268] on p "**********" at bounding box center [740, 269] width 554 height 15
click at [572, 277] on html "**********" at bounding box center [739, 269] width 581 height 43
click at [585, 270] on p "**********" at bounding box center [740, 269] width 554 height 15
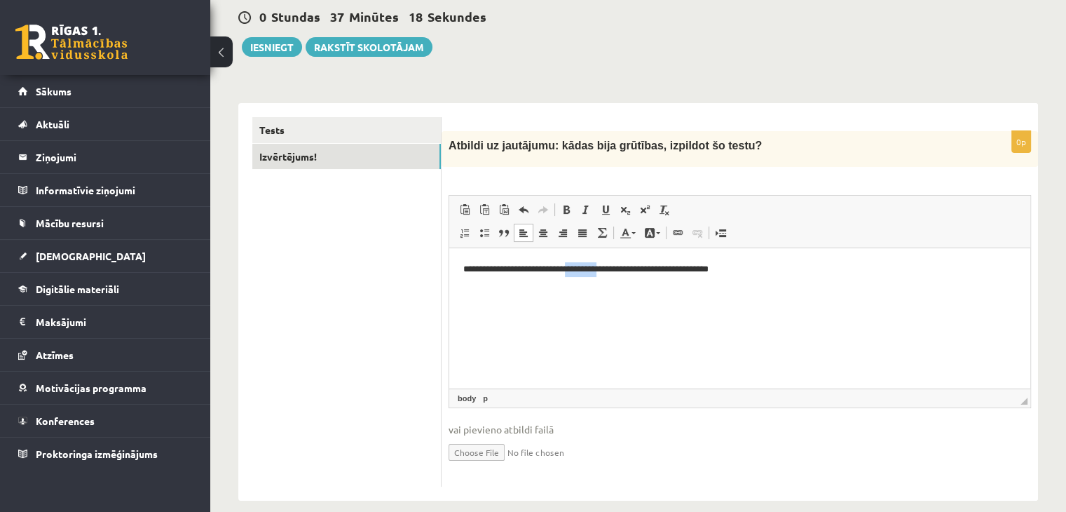
click at [585, 270] on p "**********" at bounding box center [740, 269] width 554 height 15
drag, startPoint x: 634, startPoint y: 271, endPoint x: 760, endPoint y: 262, distance: 126.5
click at [760, 262] on p "**********" at bounding box center [740, 269] width 554 height 15
drag, startPoint x: 863, startPoint y: 277, endPoint x: 750, endPoint y: 271, distance: 113.7
click at [750, 271] on html "**********" at bounding box center [739, 269] width 581 height 43
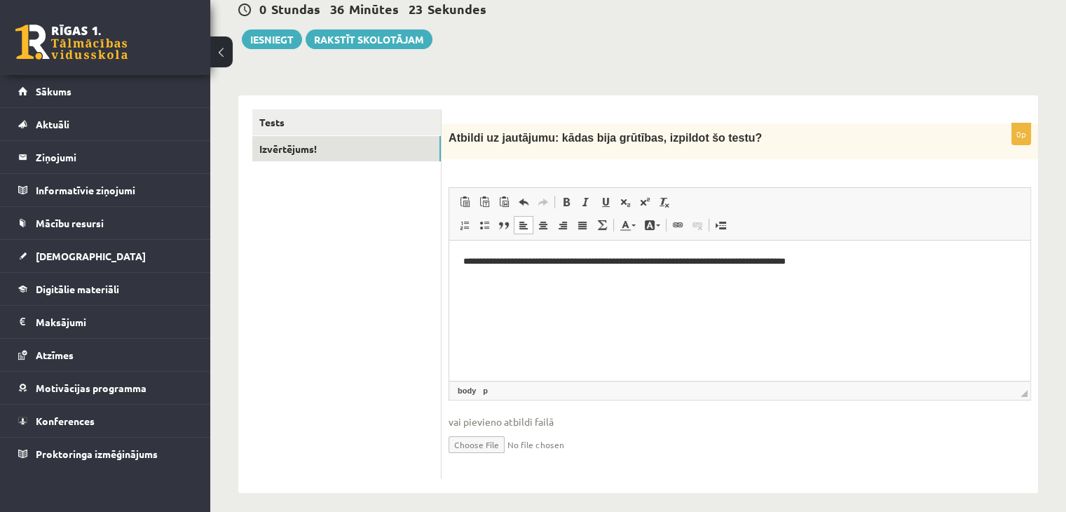
scroll to position [97, 0]
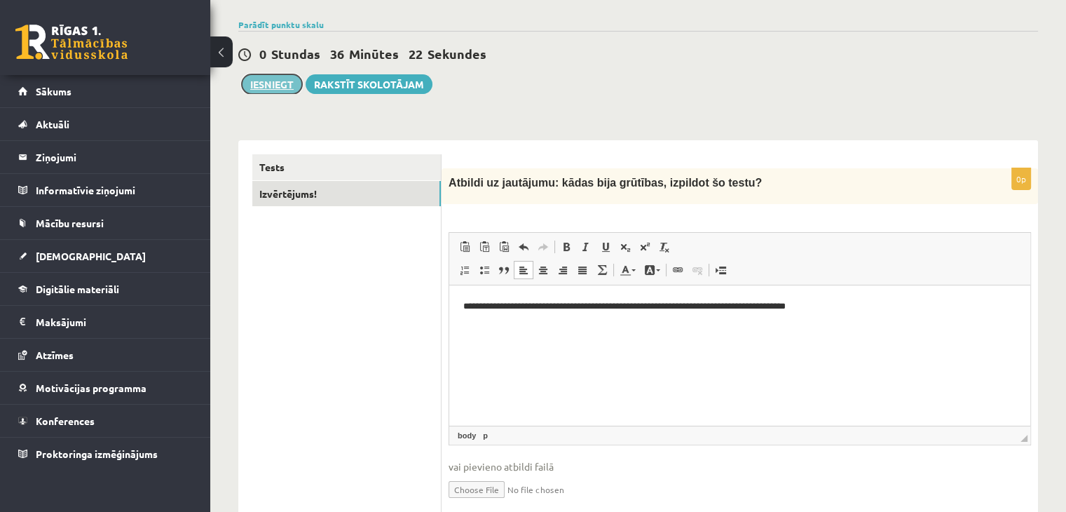
click at [279, 83] on button "Iesniegt" at bounding box center [272, 84] width 60 height 20
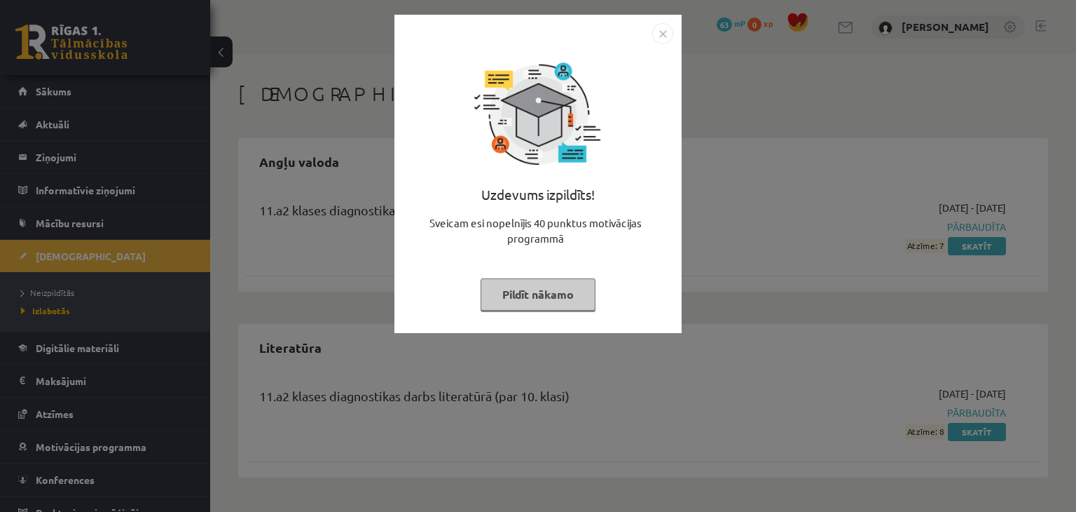
click at [666, 36] on img "Close" at bounding box center [662, 33] width 21 height 21
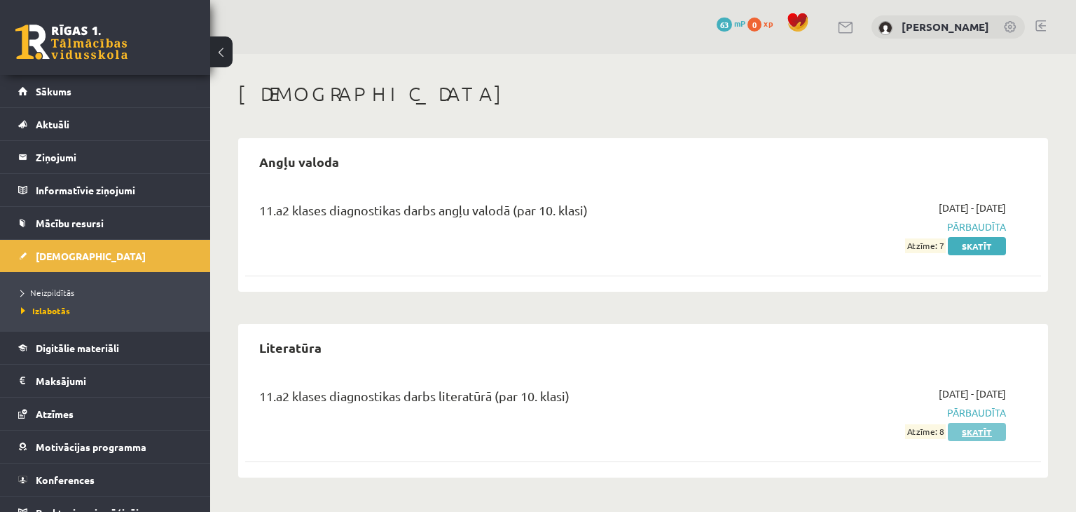
click at [976, 430] on link "Skatīt" at bounding box center [977, 432] width 58 height 18
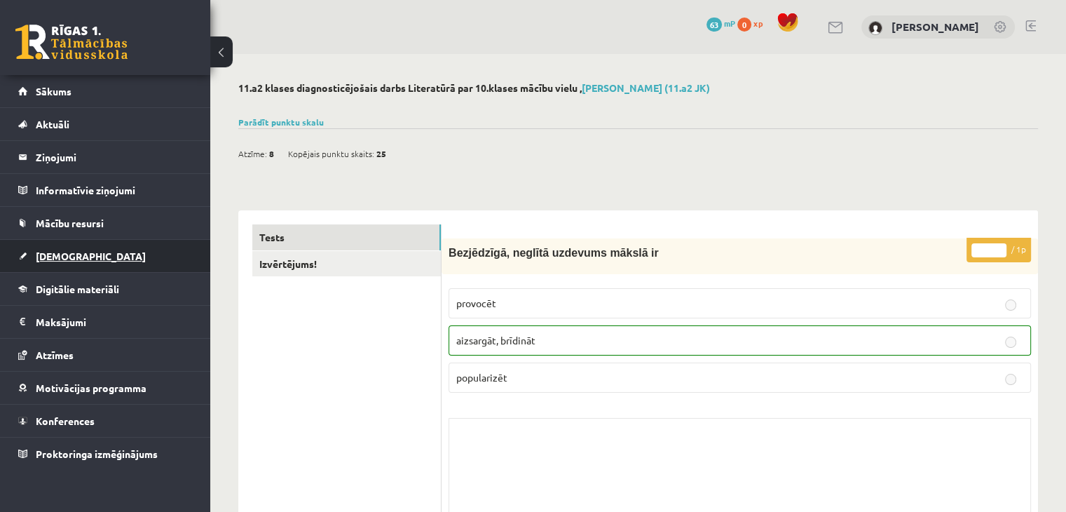
click at [55, 252] on span "[DEMOGRAPHIC_DATA]" at bounding box center [91, 255] width 110 height 13
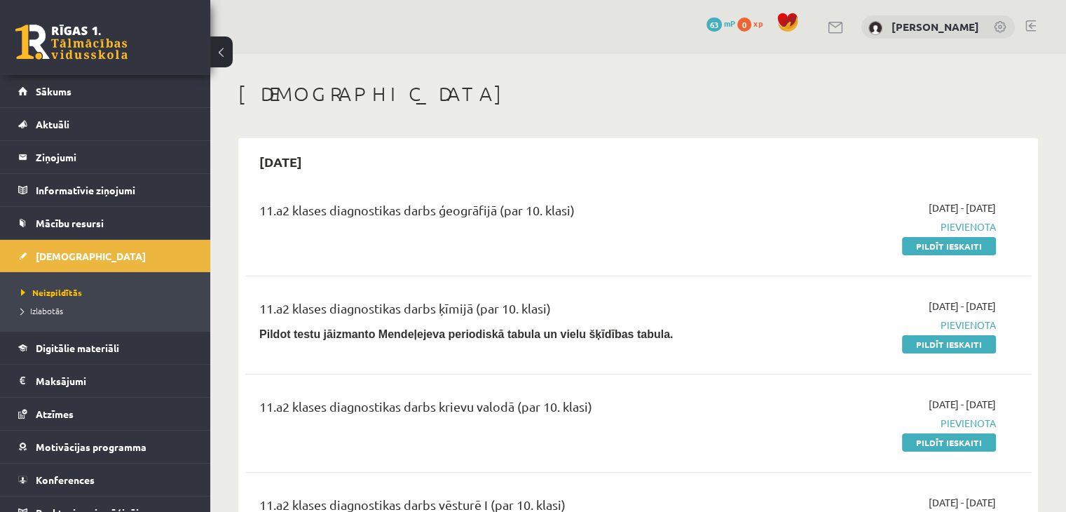
click at [518, 93] on h1 "[DEMOGRAPHIC_DATA]" at bounding box center [637, 94] width 799 height 24
